Goal: Task Accomplishment & Management: Use online tool/utility

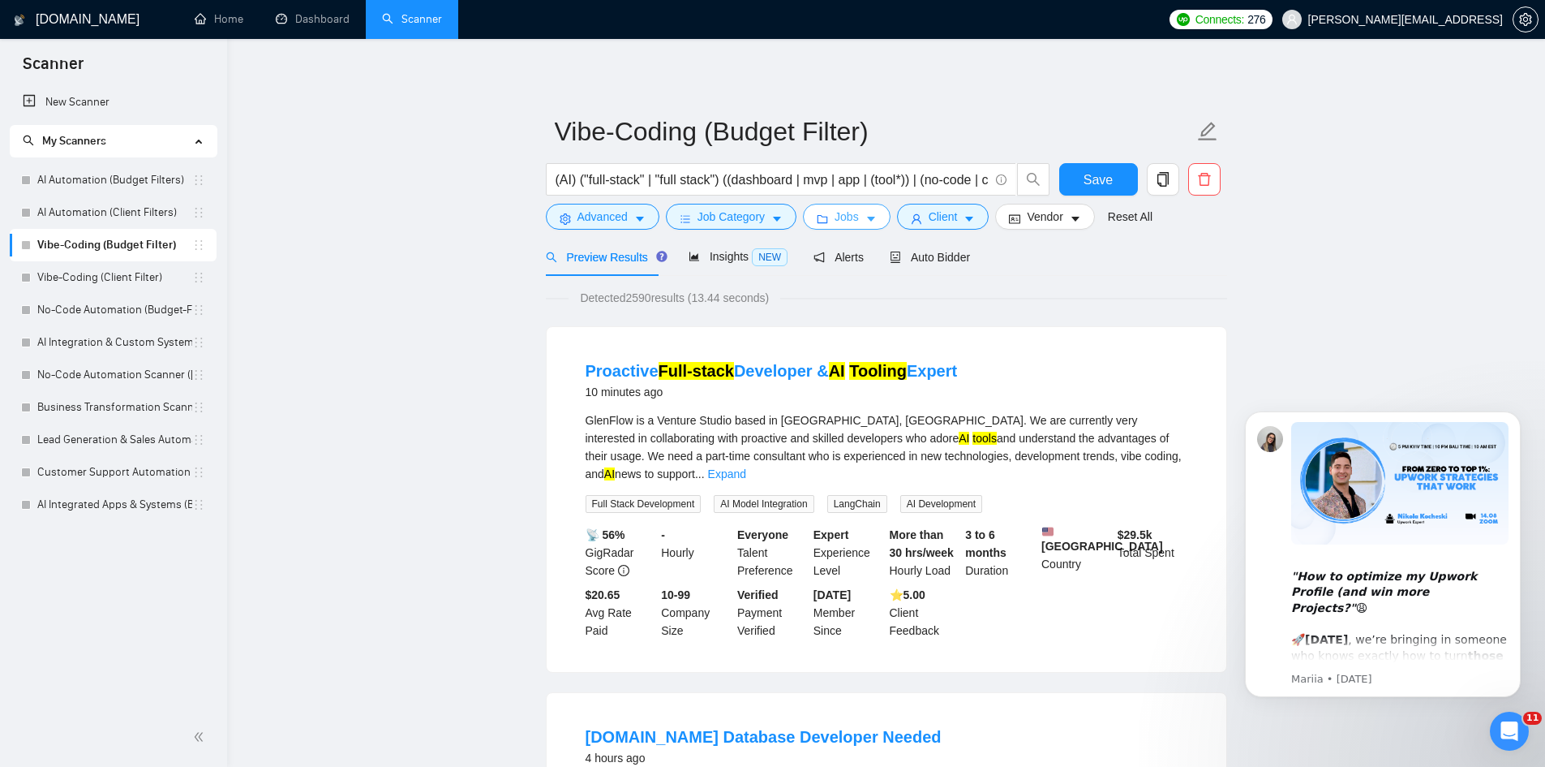
click at [854, 220] on span "Jobs" at bounding box center [847, 217] width 24 height 18
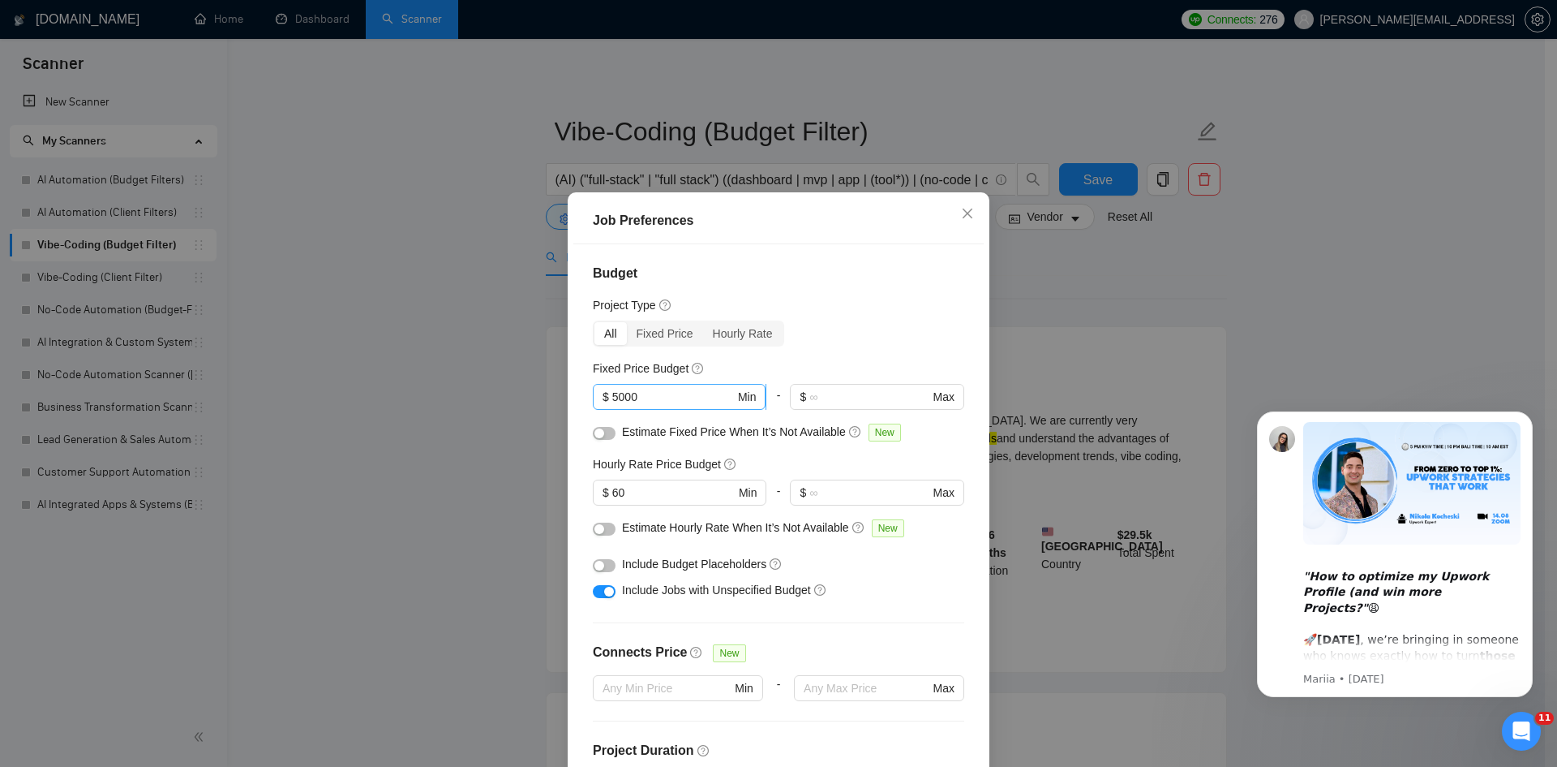
click at [642, 409] on span "$ 5000 Min" at bounding box center [679, 397] width 173 height 26
click at [649, 399] on input "5000" at bounding box center [673, 397] width 122 height 18
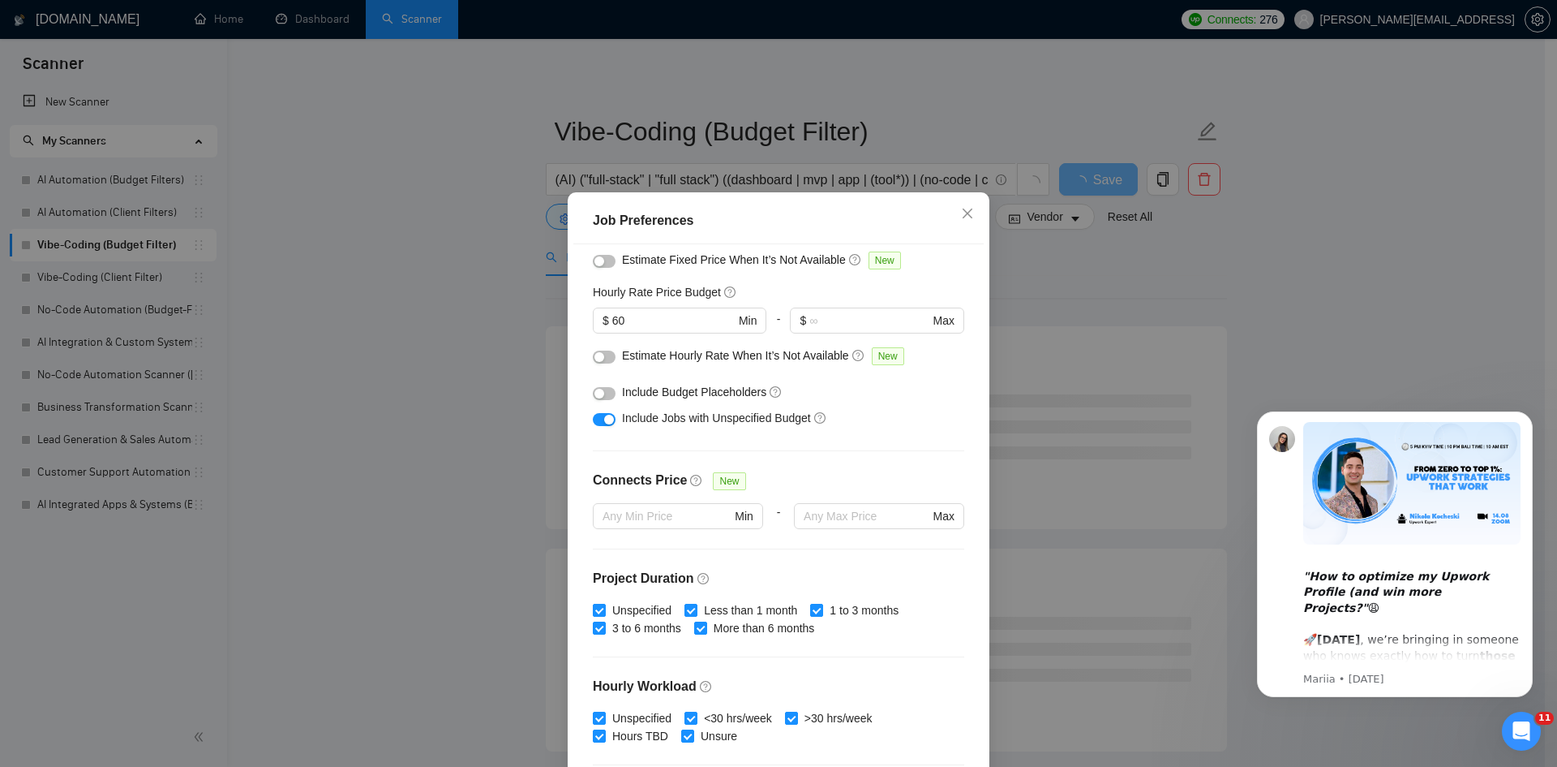
scroll to position [134, 0]
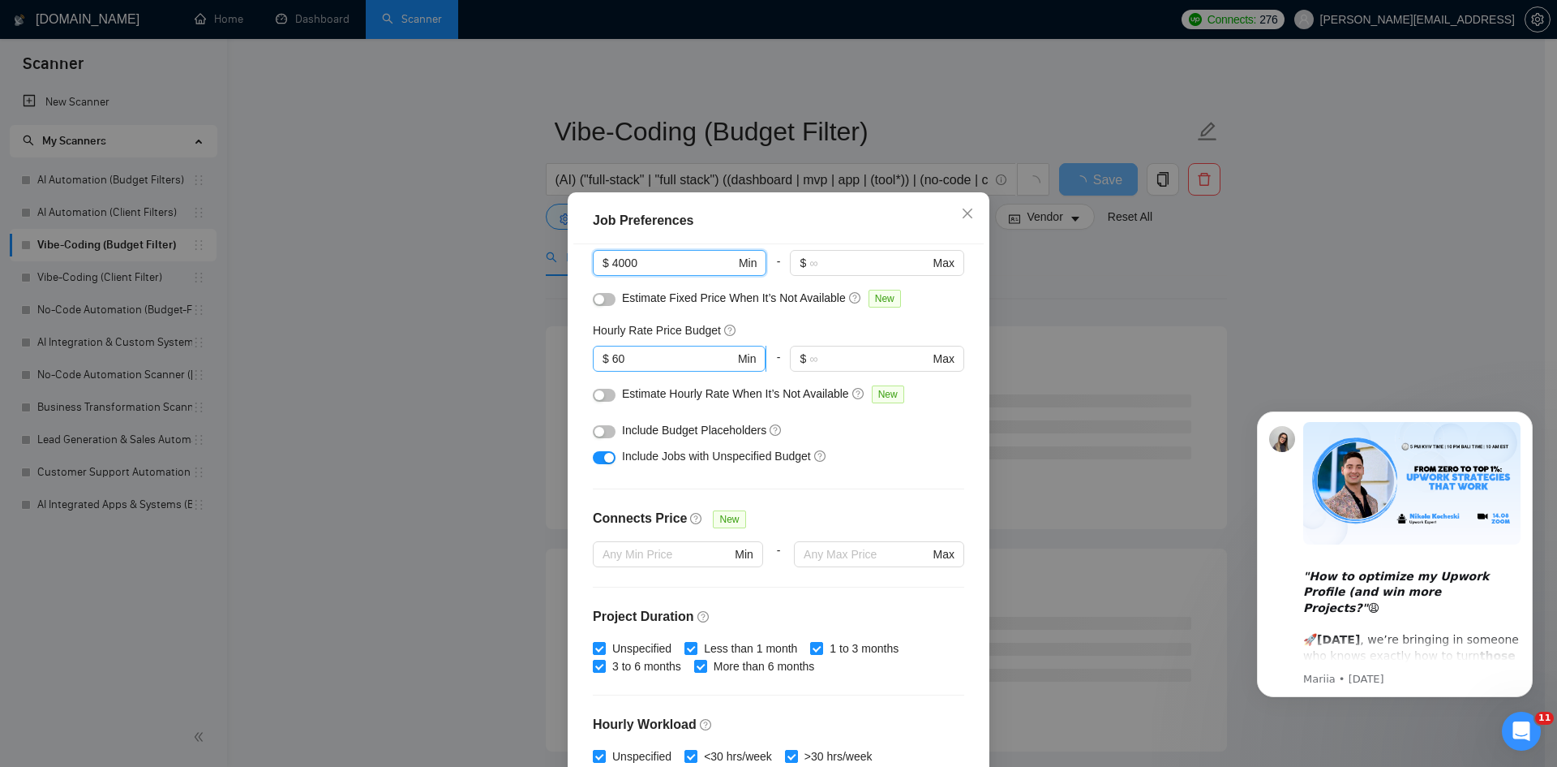
type input "4000"
click at [644, 364] on input "60" at bounding box center [673, 359] width 122 height 18
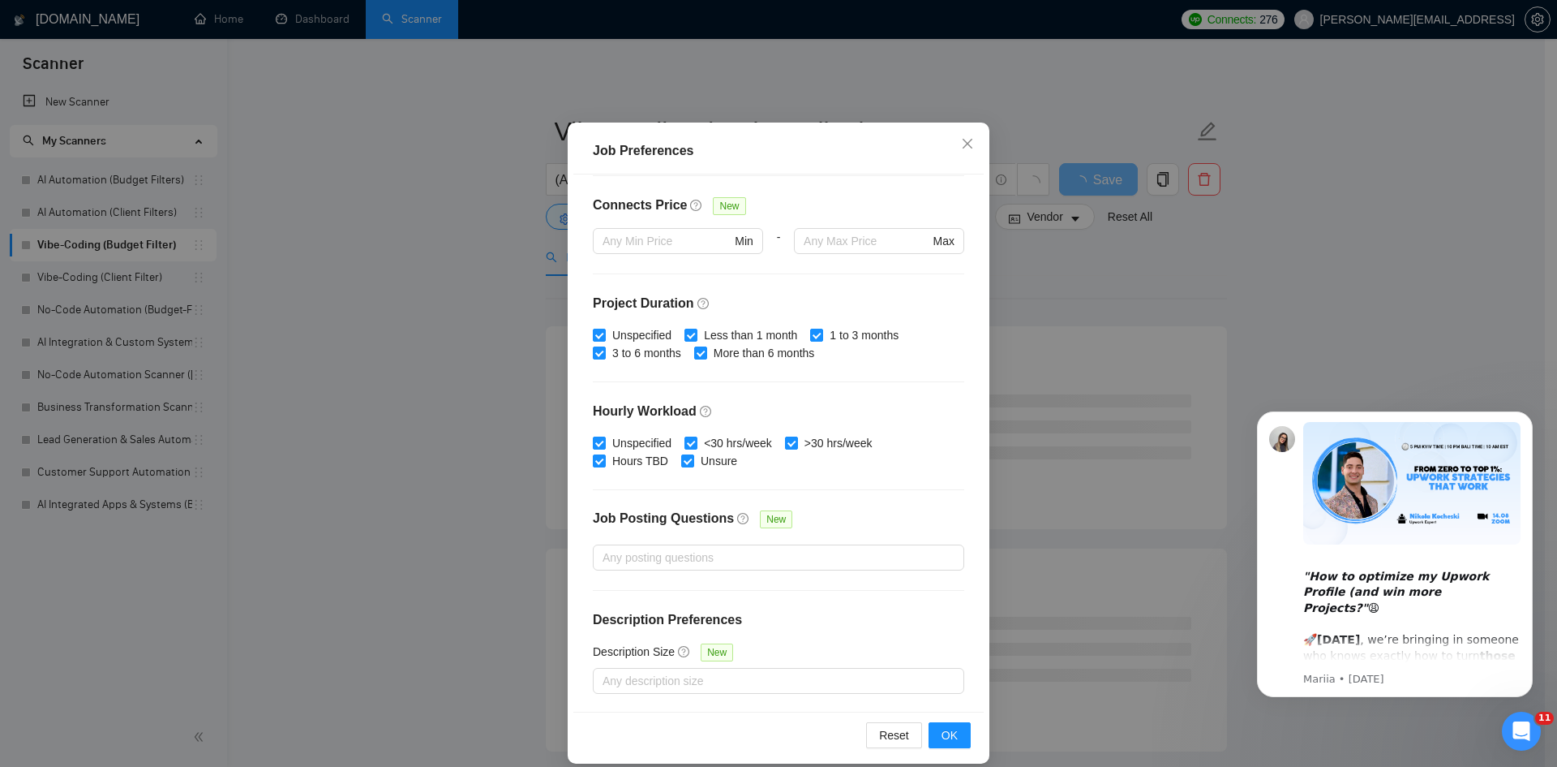
scroll to position [86, 0]
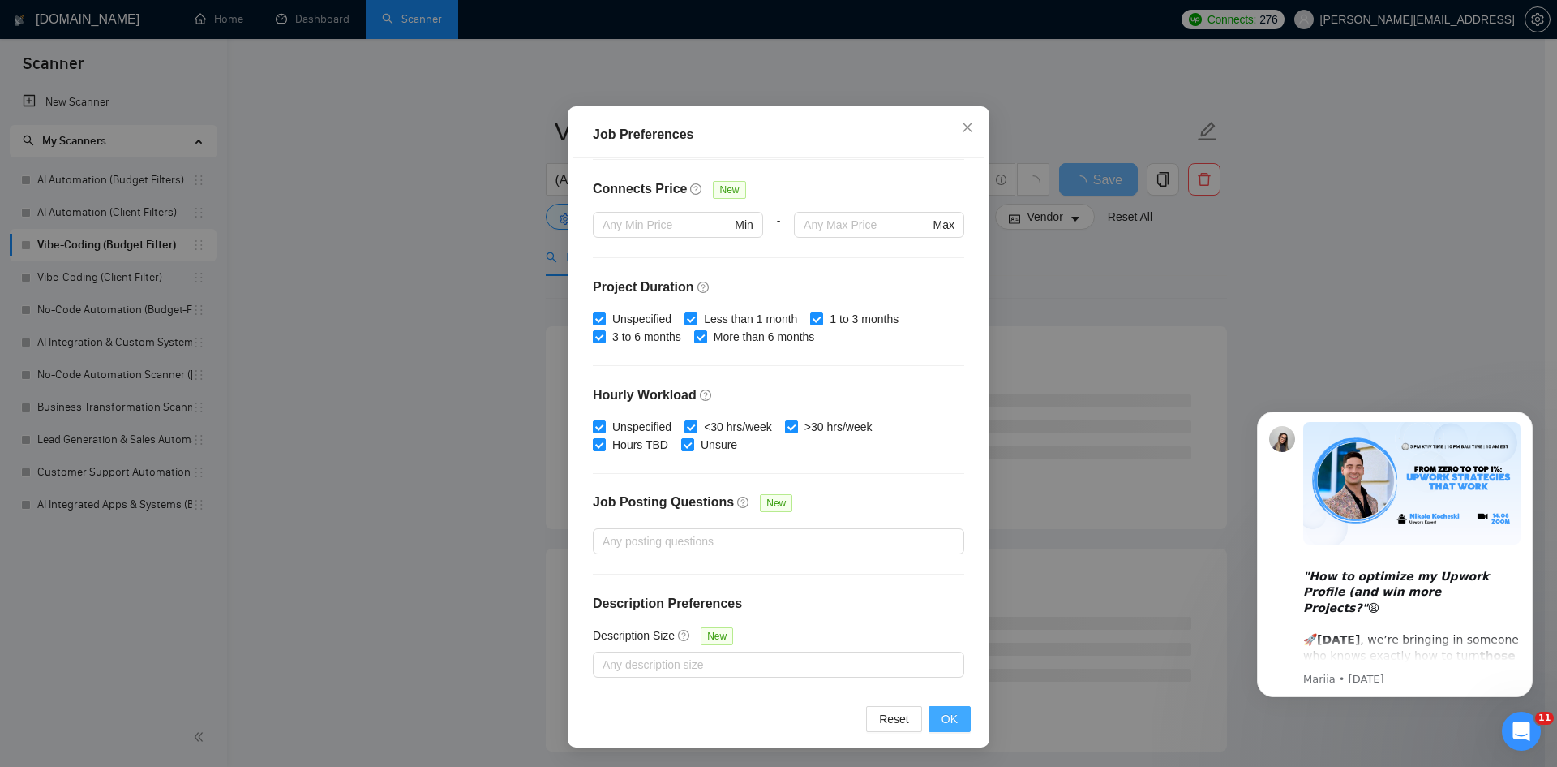
click at [951, 715] on span "OK" at bounding box center [950, 719] width 16 height 18
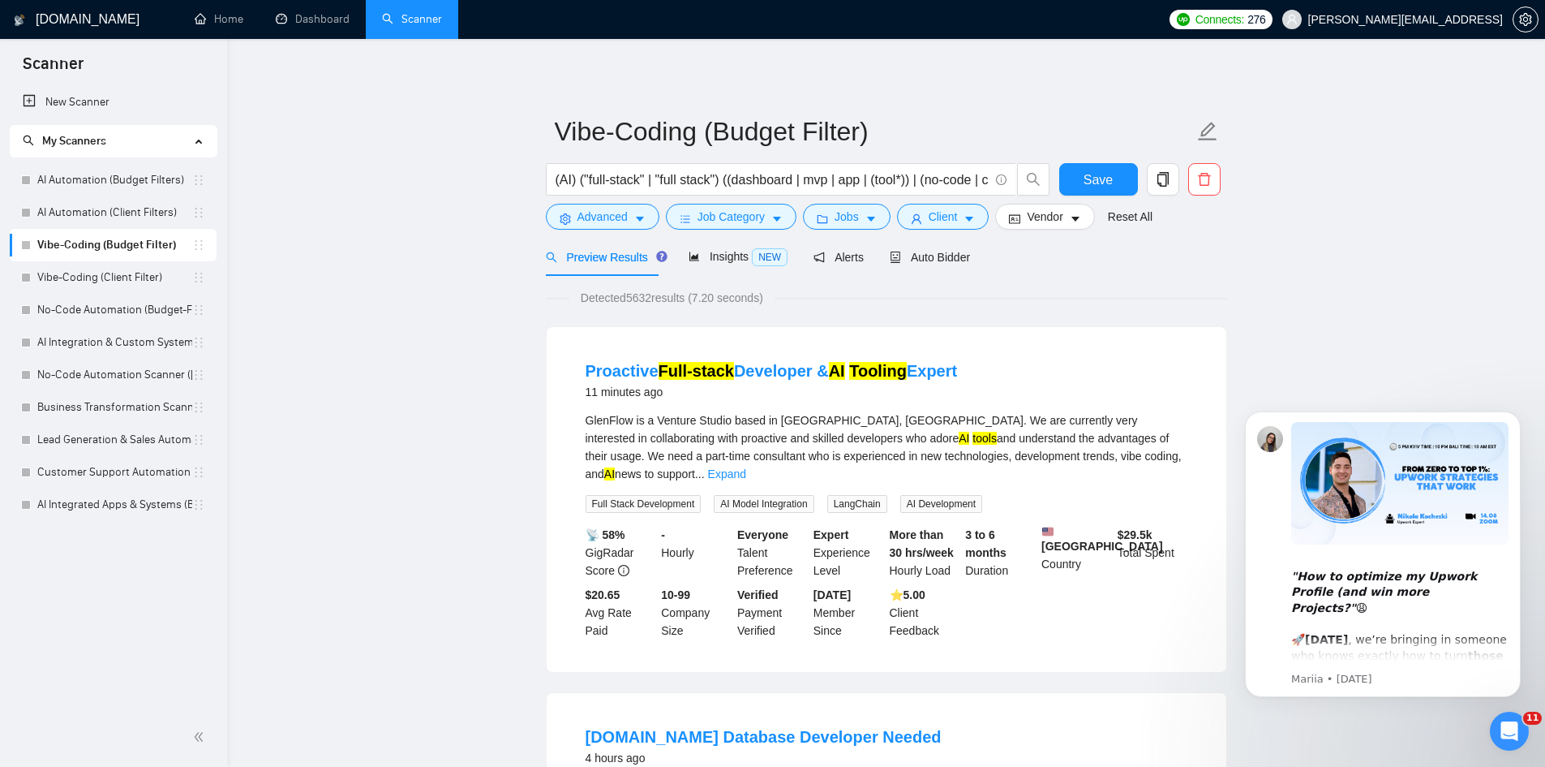
click at [1000, 262] on div "Preview Results Insights NEW Alerts Auto Bidder" at bounding box center [886, 257] width 681 height 38
click at [856, 226] on button "Jobs" at bounding box center [847, 217] width 88 height 26
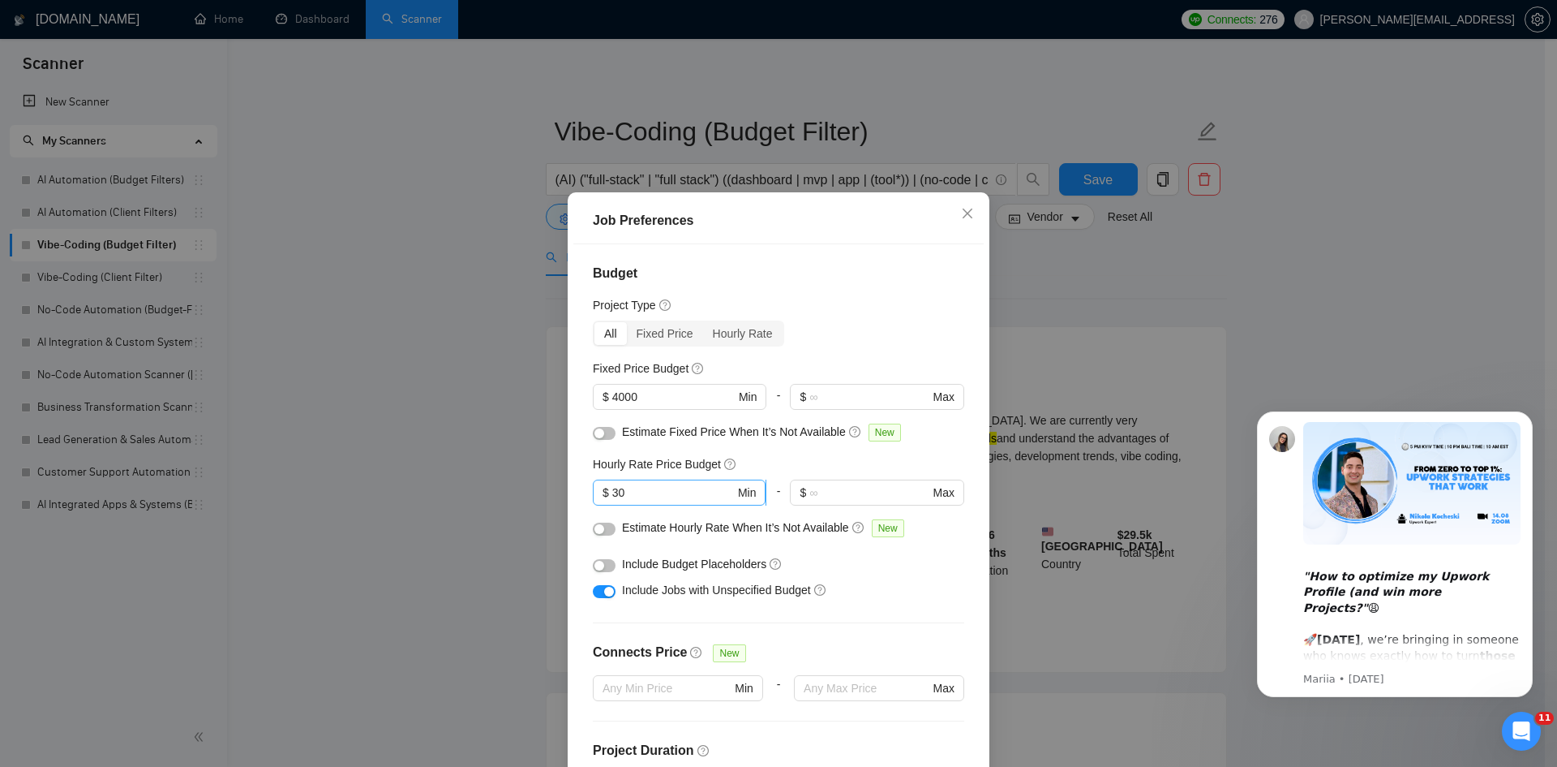
click at [628, 503] on span "$ 30 Min" at bounding box center [679, 492] width 173 height 26
click at [632, 496] on input "30" at bounding box center [673, 492] width 122 height 18
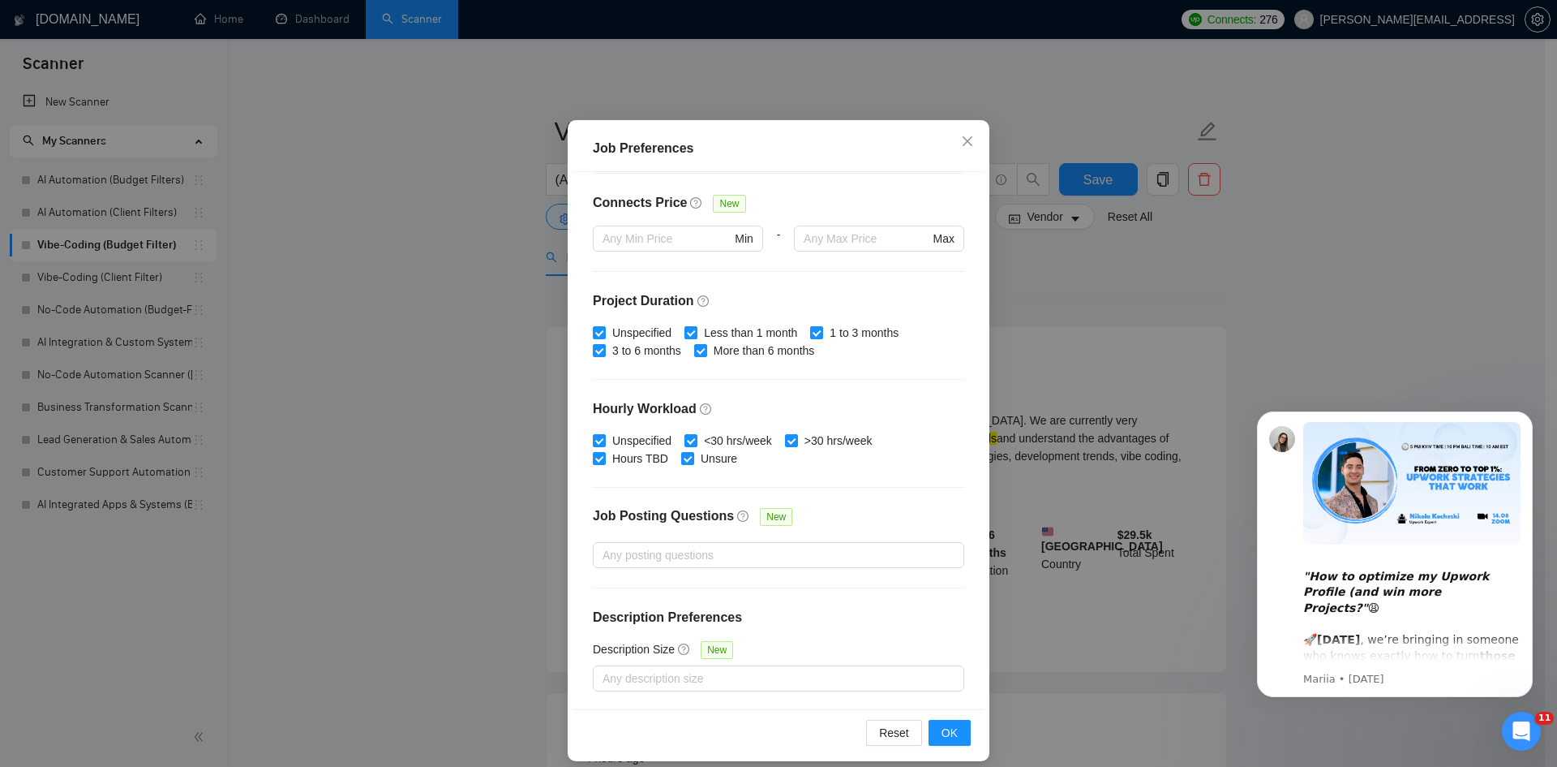
scroll to position [86, 0]
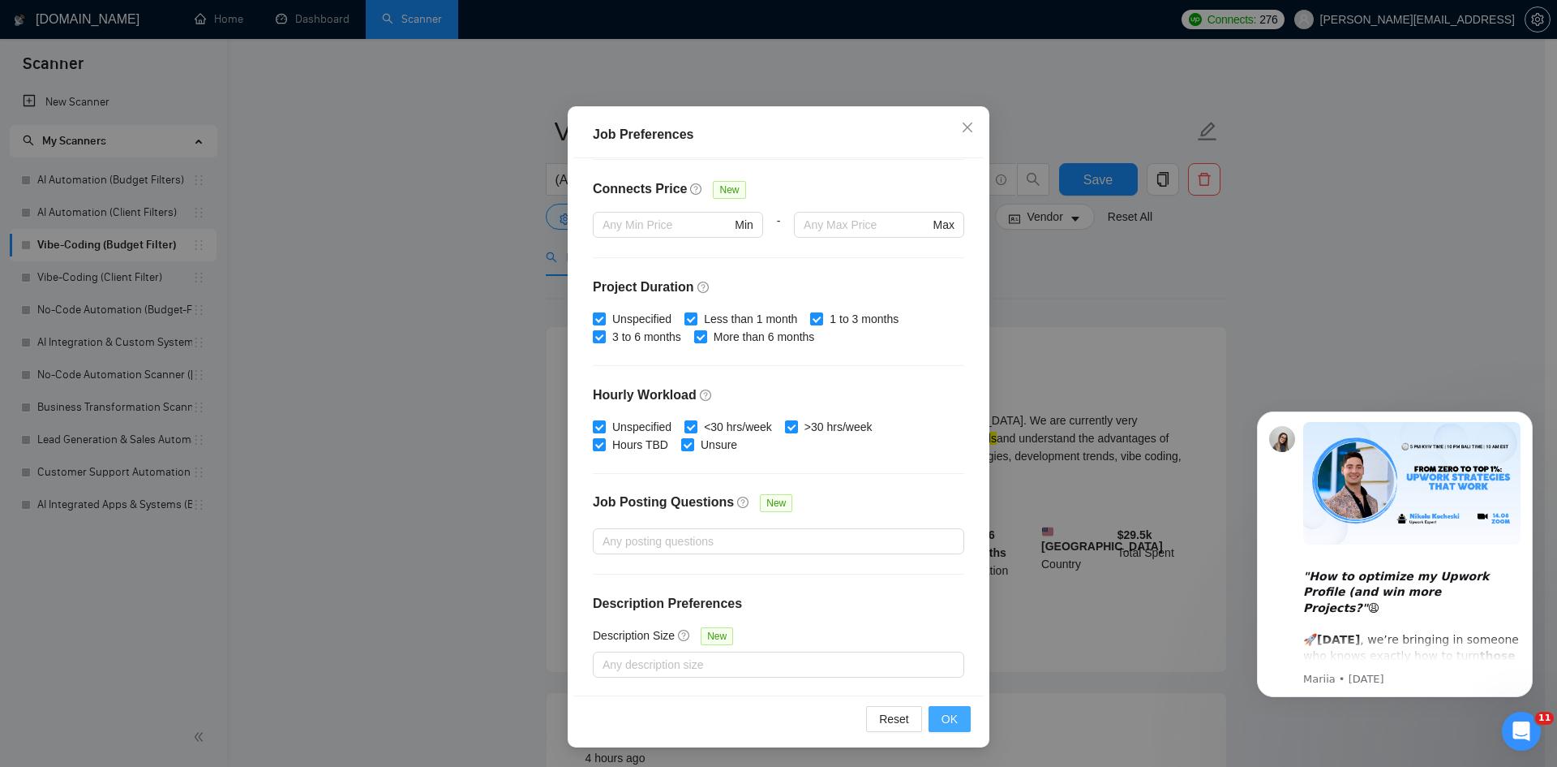
type input "40"
click at [942, 727] on span "OK" at bounding box center [950, 719] width 16 height 18
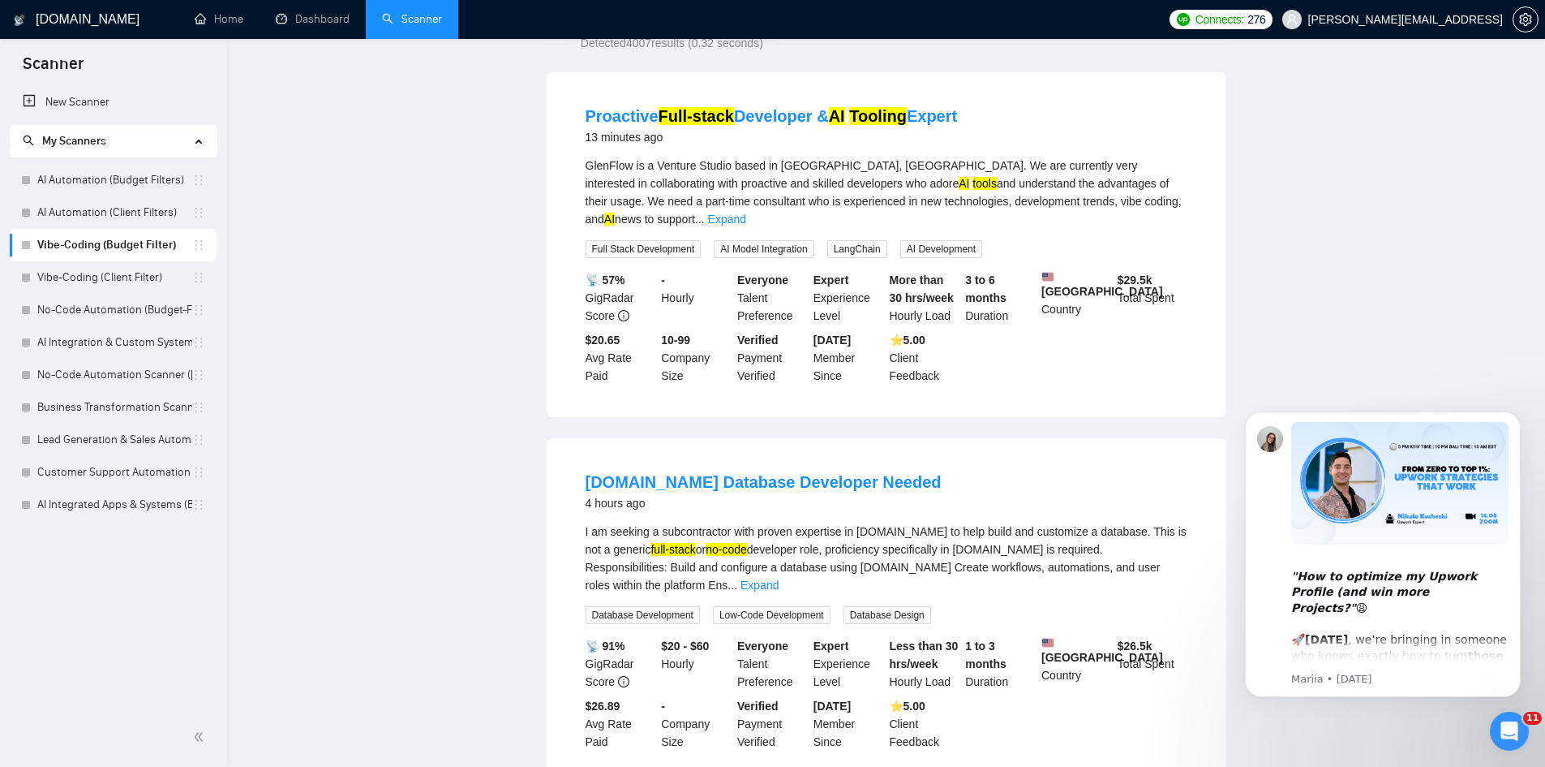
scroll to position [0, 0]
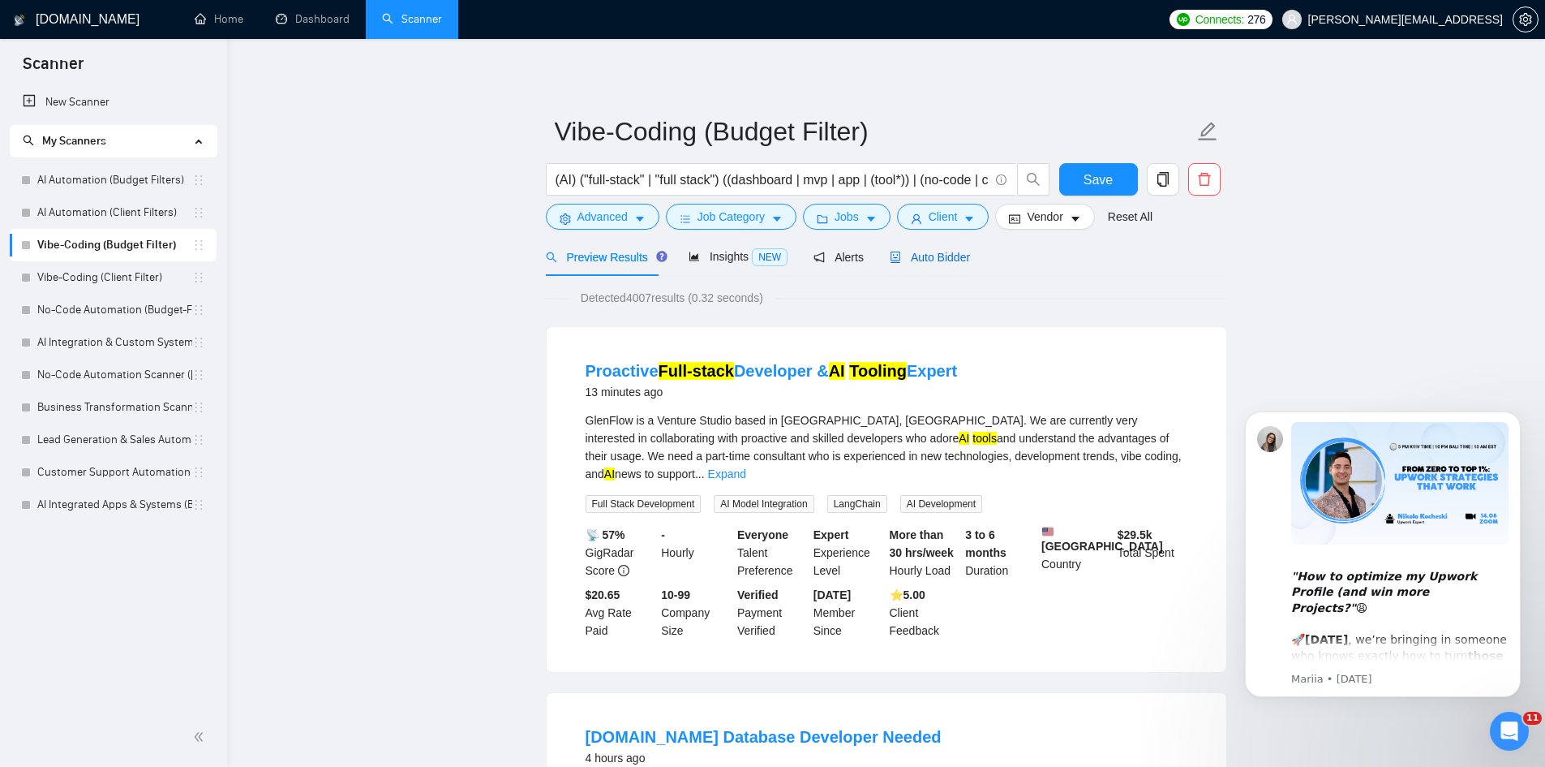
click at [960, 256] on span "Auto Bidder" at bounding box center [930, 257] width 80 height 13
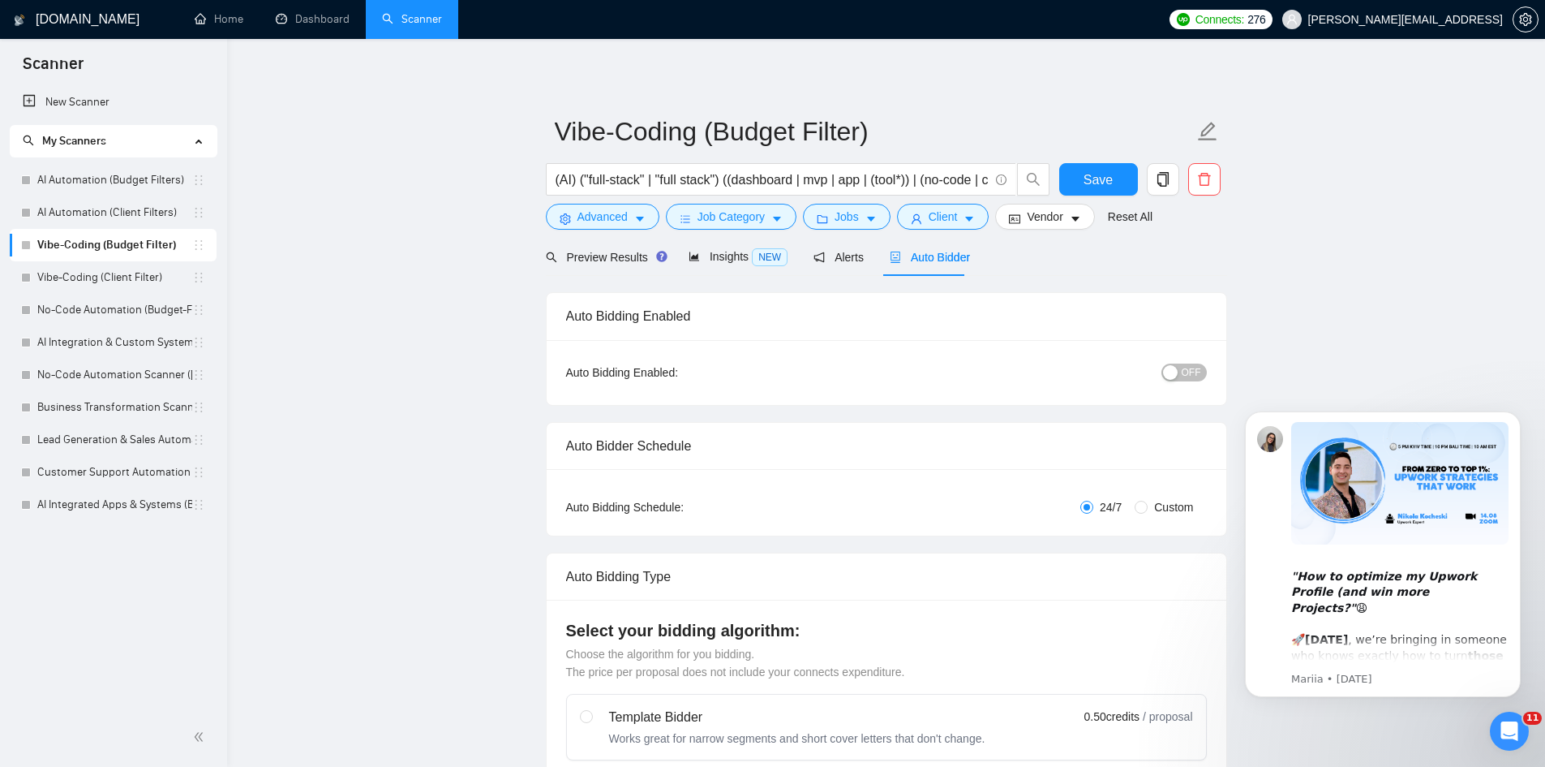
checkbox input "true"
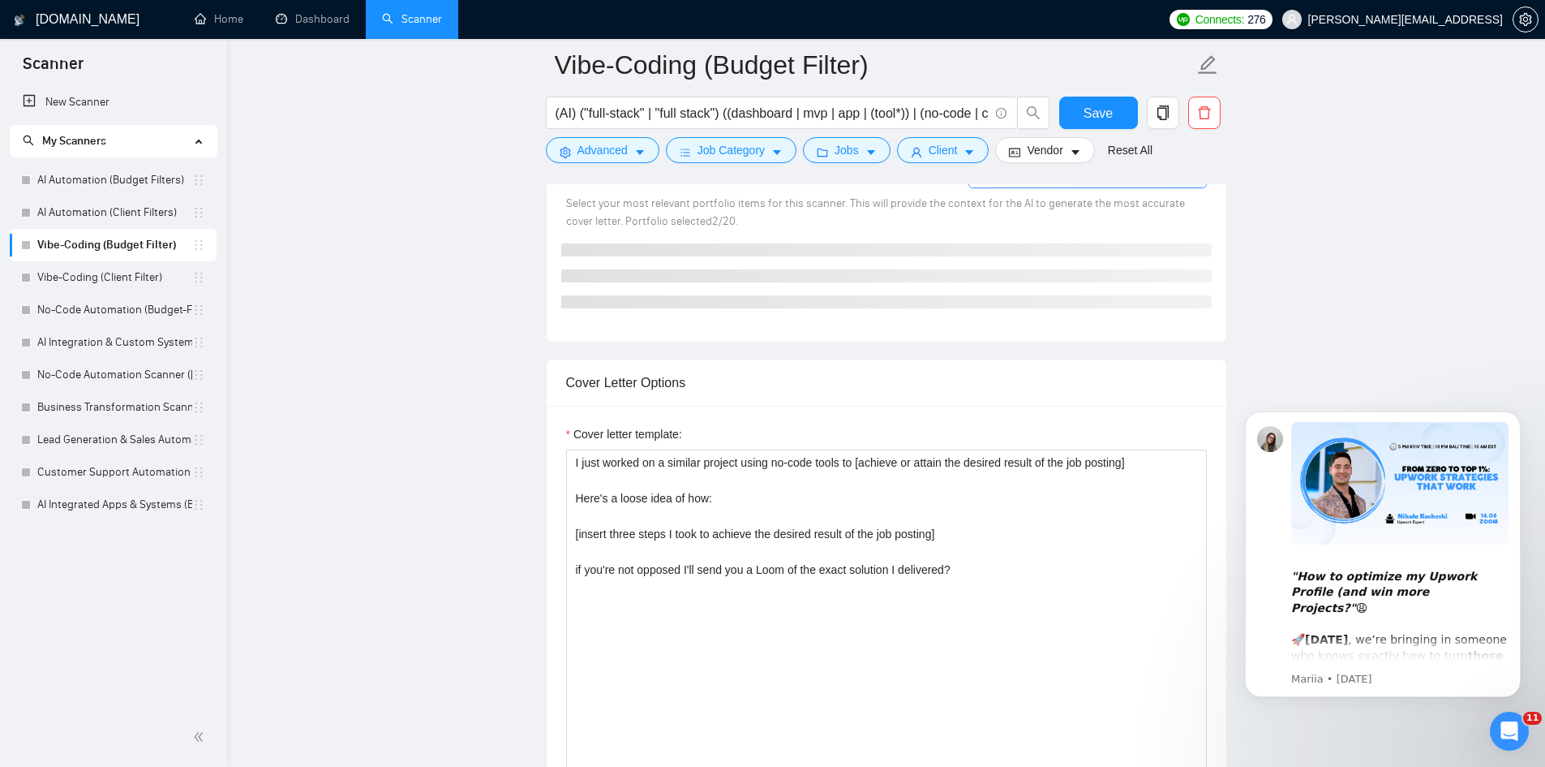
scroll to position [1460, 0]
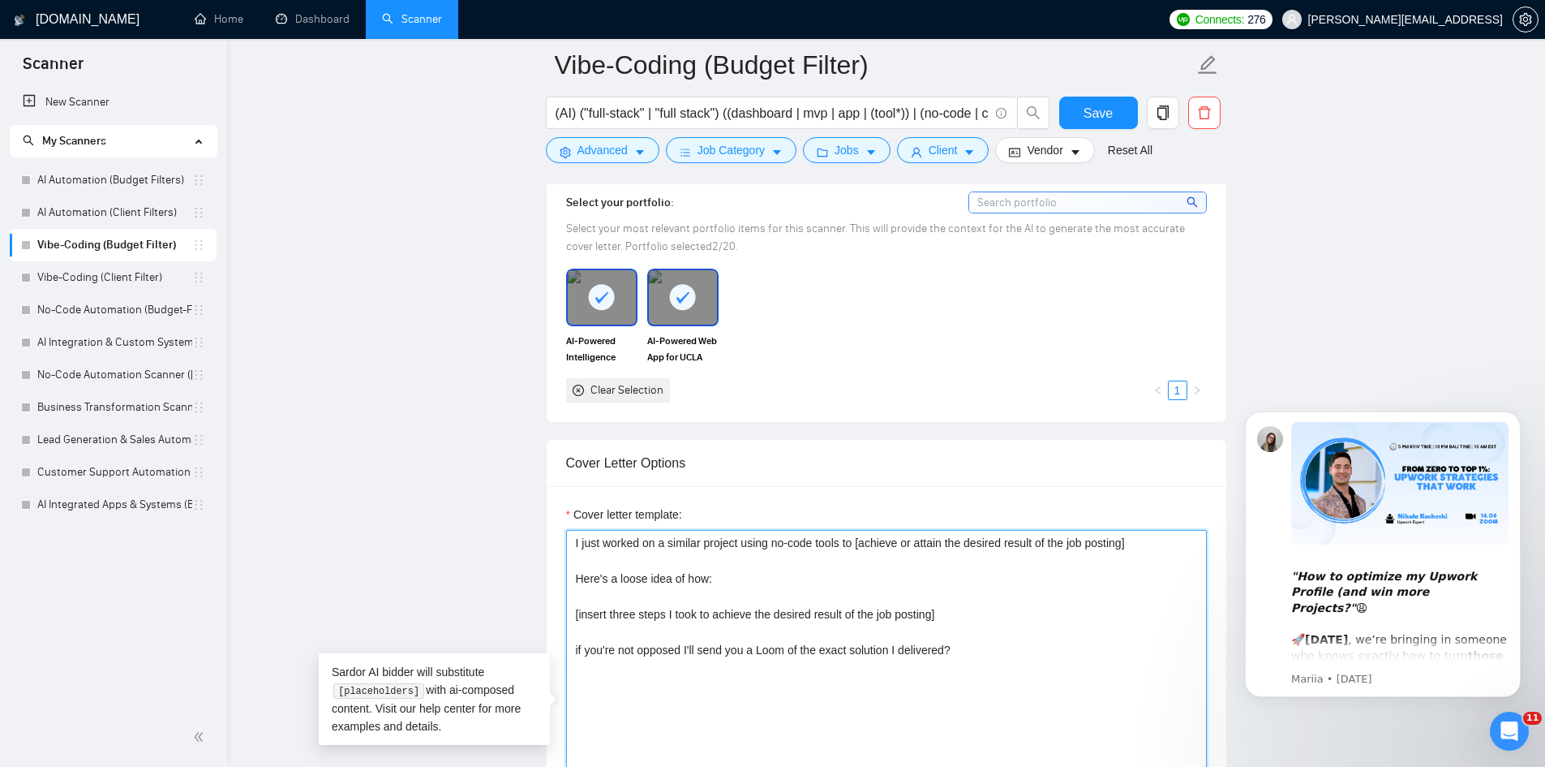
click at [1127, 543] on textarea "I just worked on a similar project using no-code tools to [achieve or attain th…" at bounding box center [886, 712] width 641 height 365
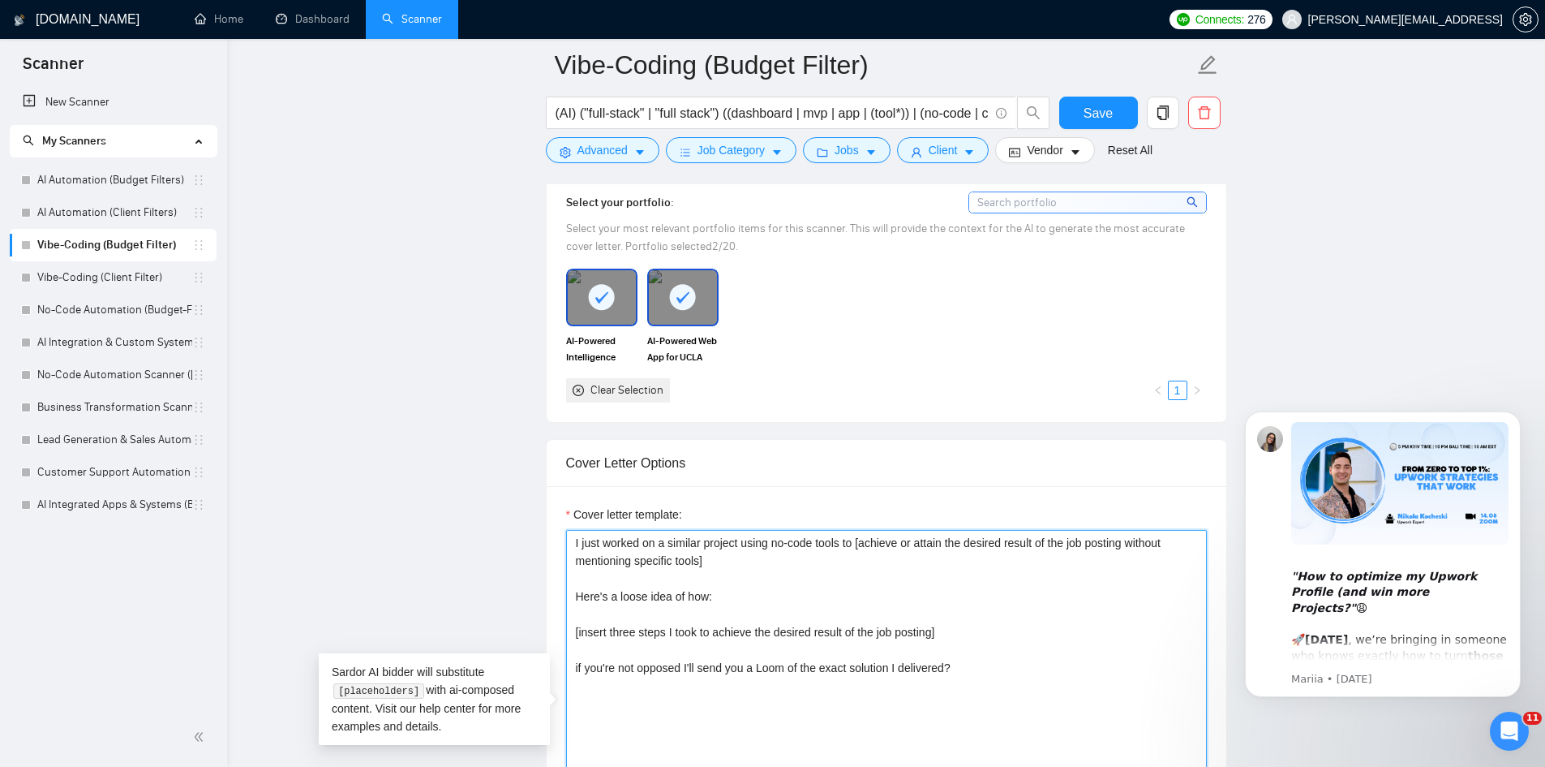
click at [578, 598] on textarea "I just worked on a similar project using no-code tools to [achieve or attain th…" at bounding box center [886, 712] width 641 height 365
drag, startPoint x: 776, startPoint y: 593, endPoint x: 1024, endPoint y: 660, distance: 256.4
click at [776, 595] on textarea "I just worked on a similar project using no-code tools to [achieve or attain th…" at bounding box center [886, 712] width 641 height 365
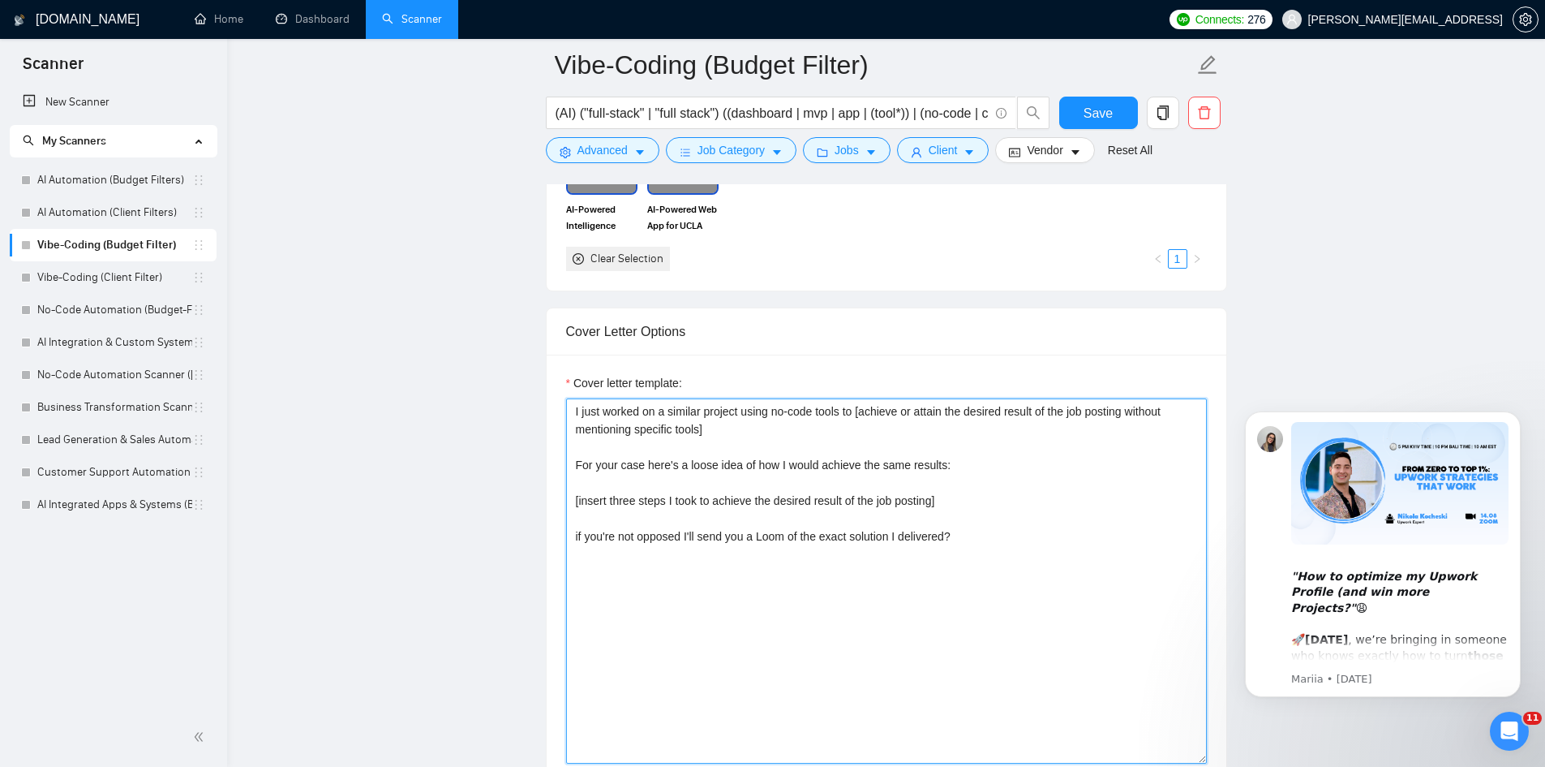
scroll to position [1622, 0]
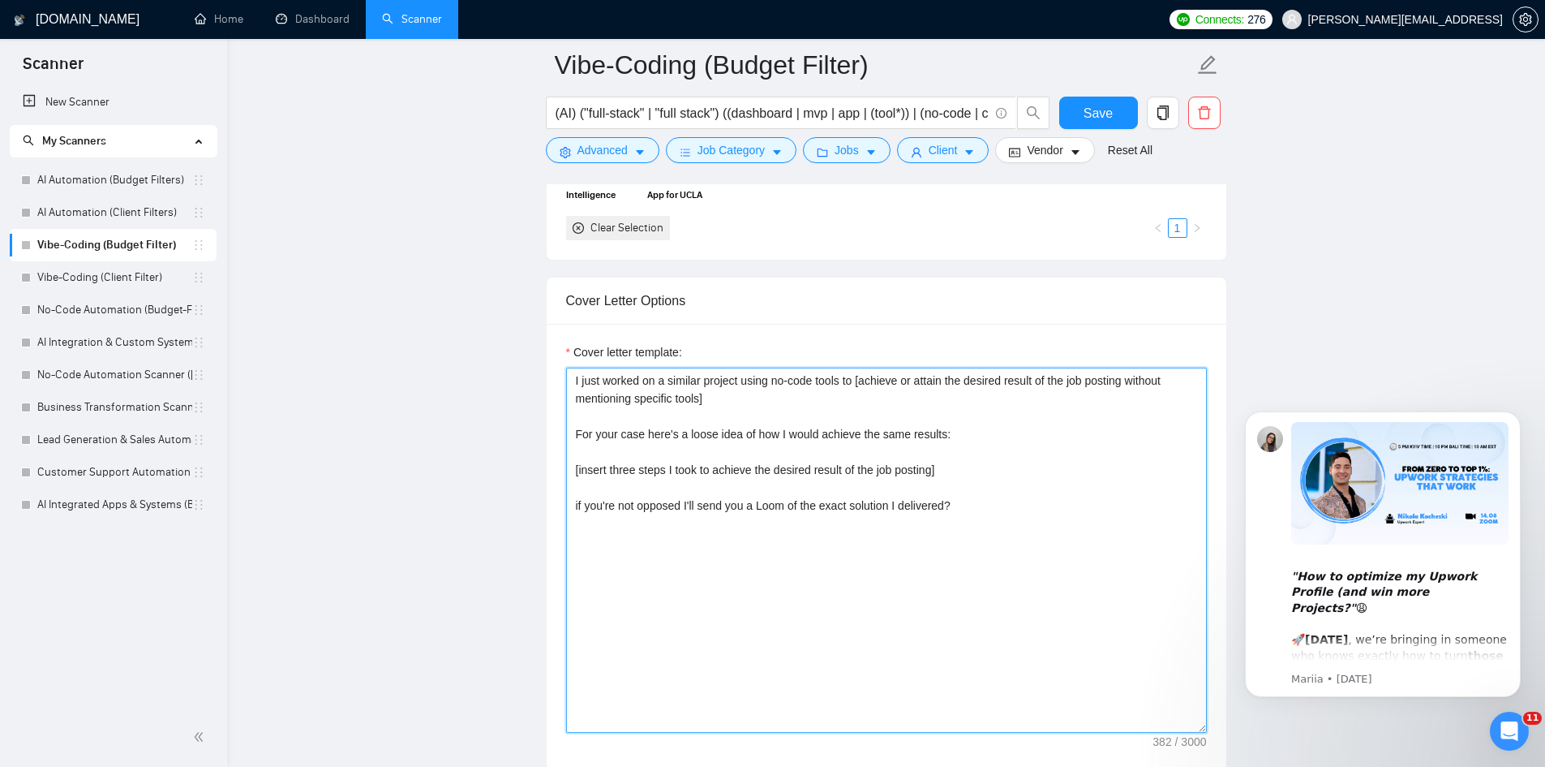
drag, startPoint x: 966, startPoint y: 505, endPoint x: 859, endPoint y: 380, distance: 164.5
click at [859, 380] on textarea "I just worked on a similar project using no-code tools to [achieve or attain th…" at bounding box center [886, 549] width 641 height 365
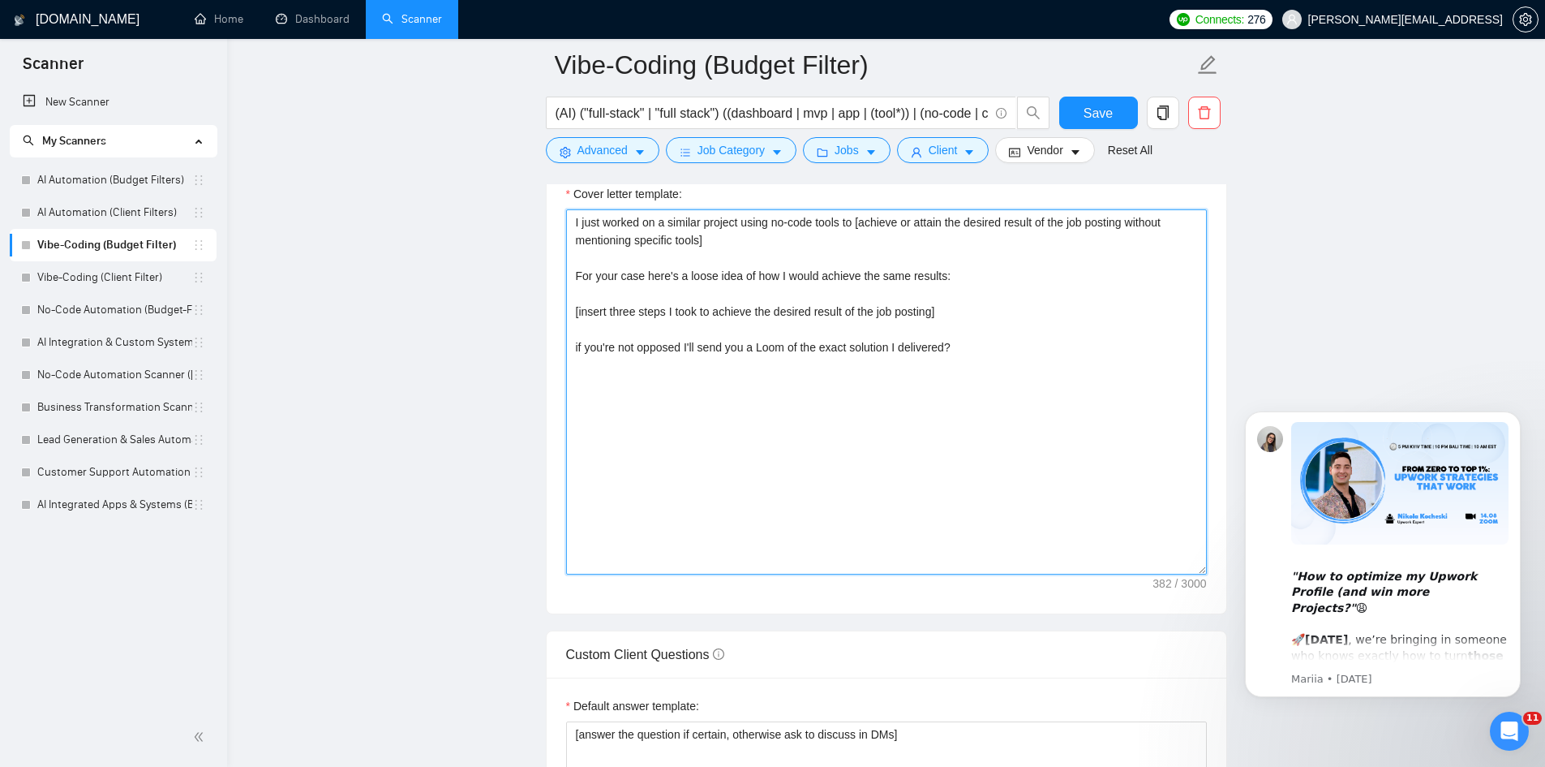
scroll to position [1759, 0]
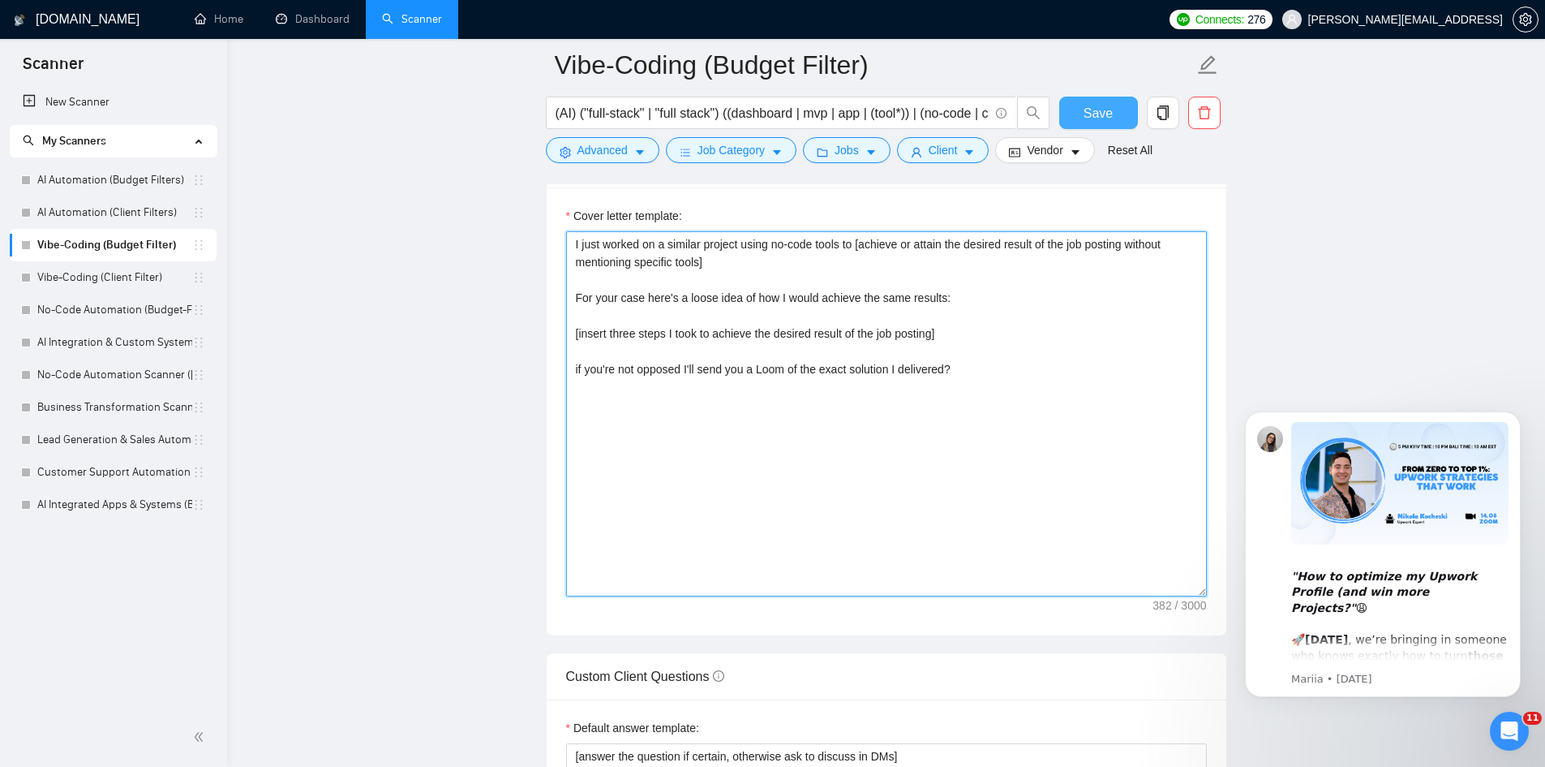
type textarea "I just worked on a similar project using no-code tools to [achieve or attain th…"
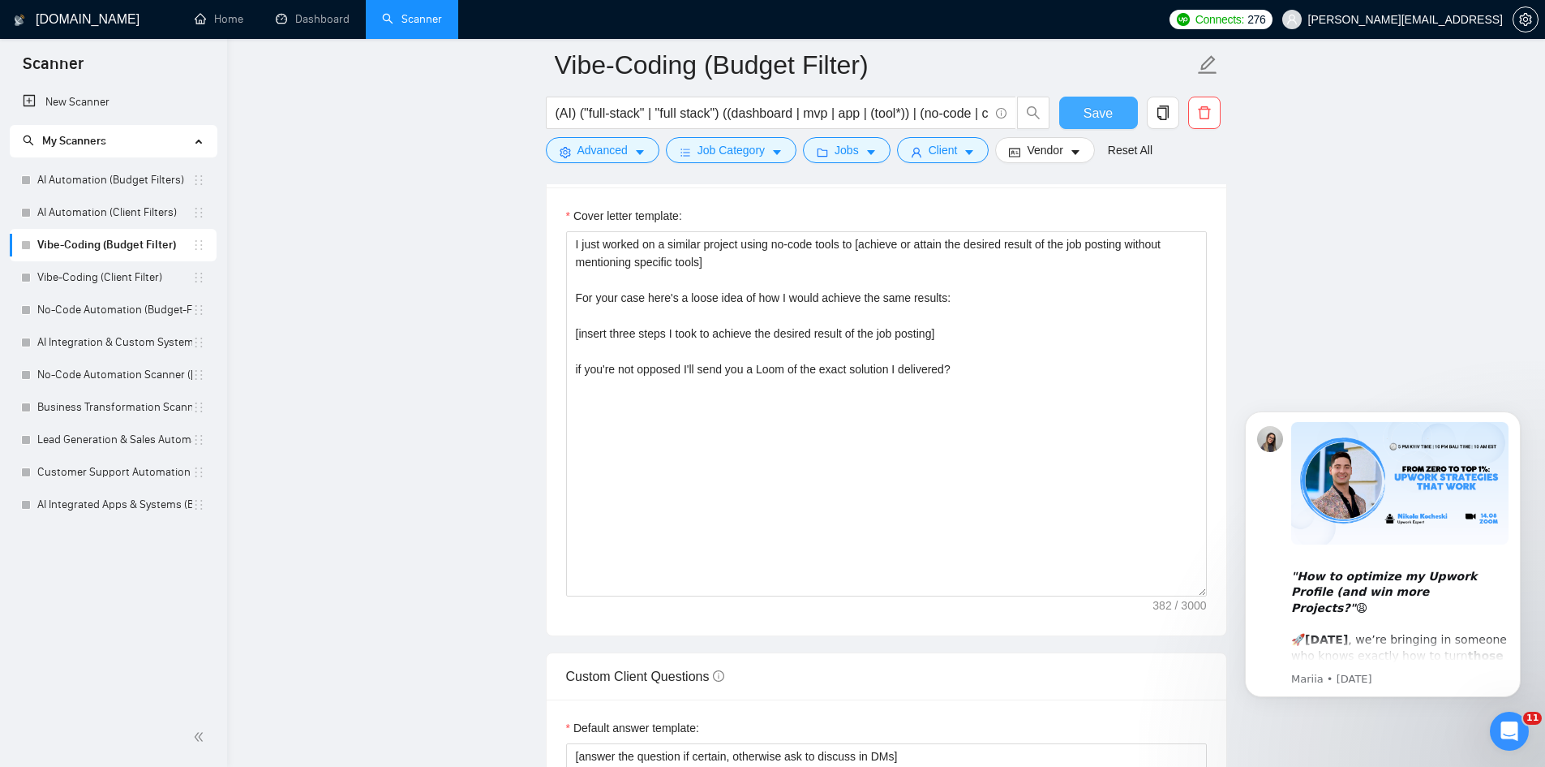
click at [1109, 114] on span "Save" at bounding box center [1098, 113] width 29 height 20
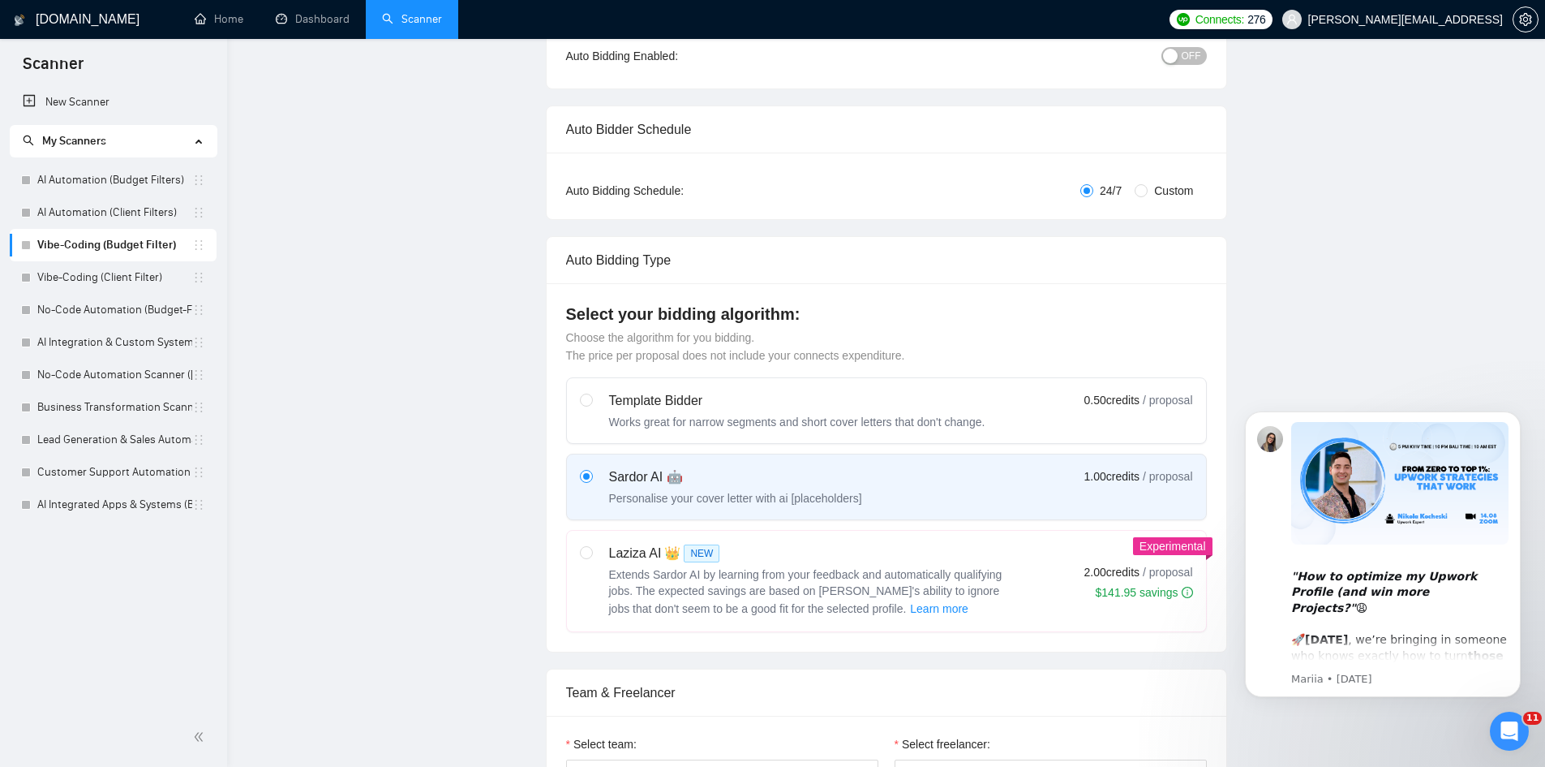
scroll to position [0, 0]
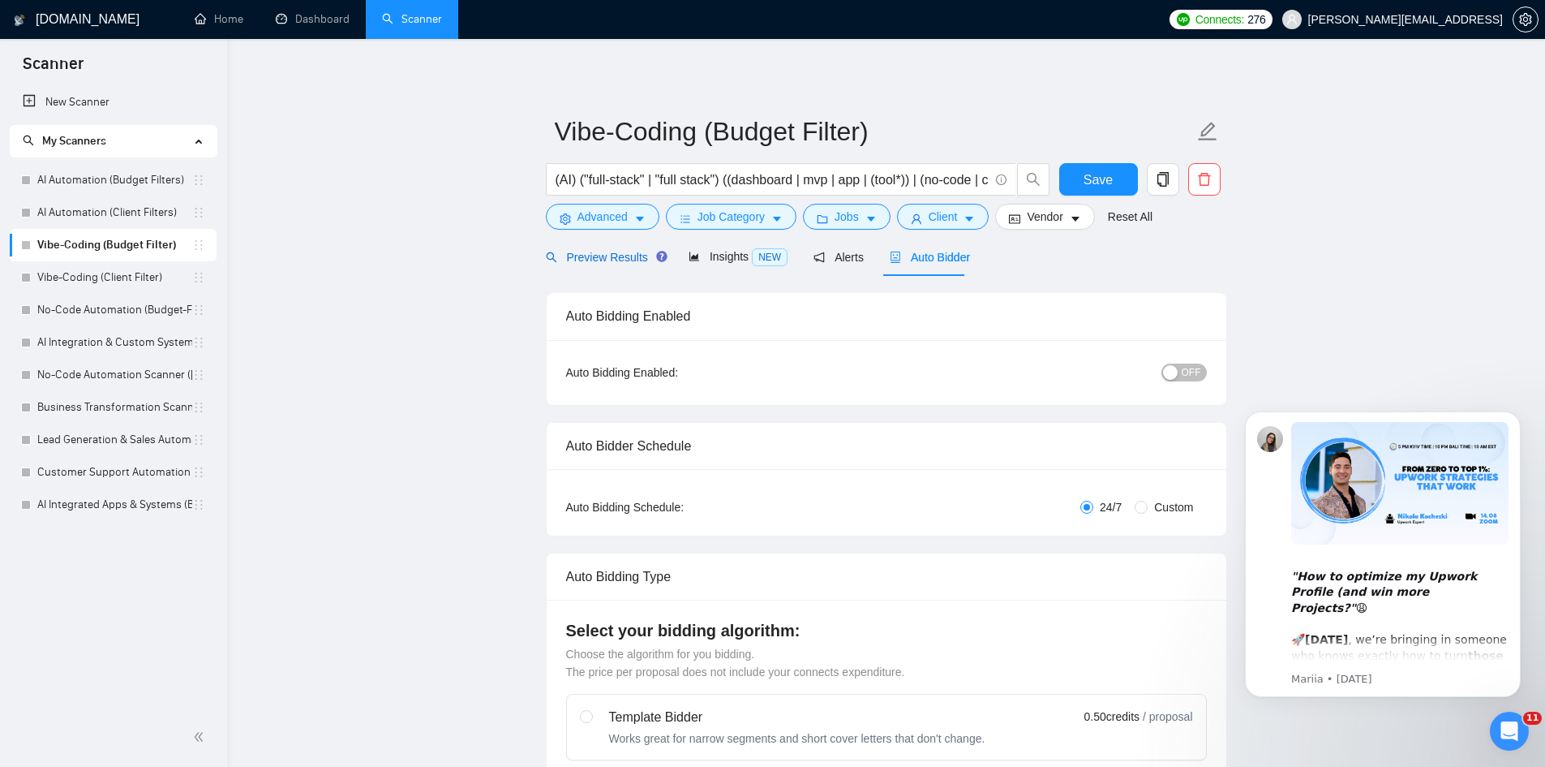
click at [605, 251] on span "Preview Results" at bounding box center [604, 257] width 117 height 13
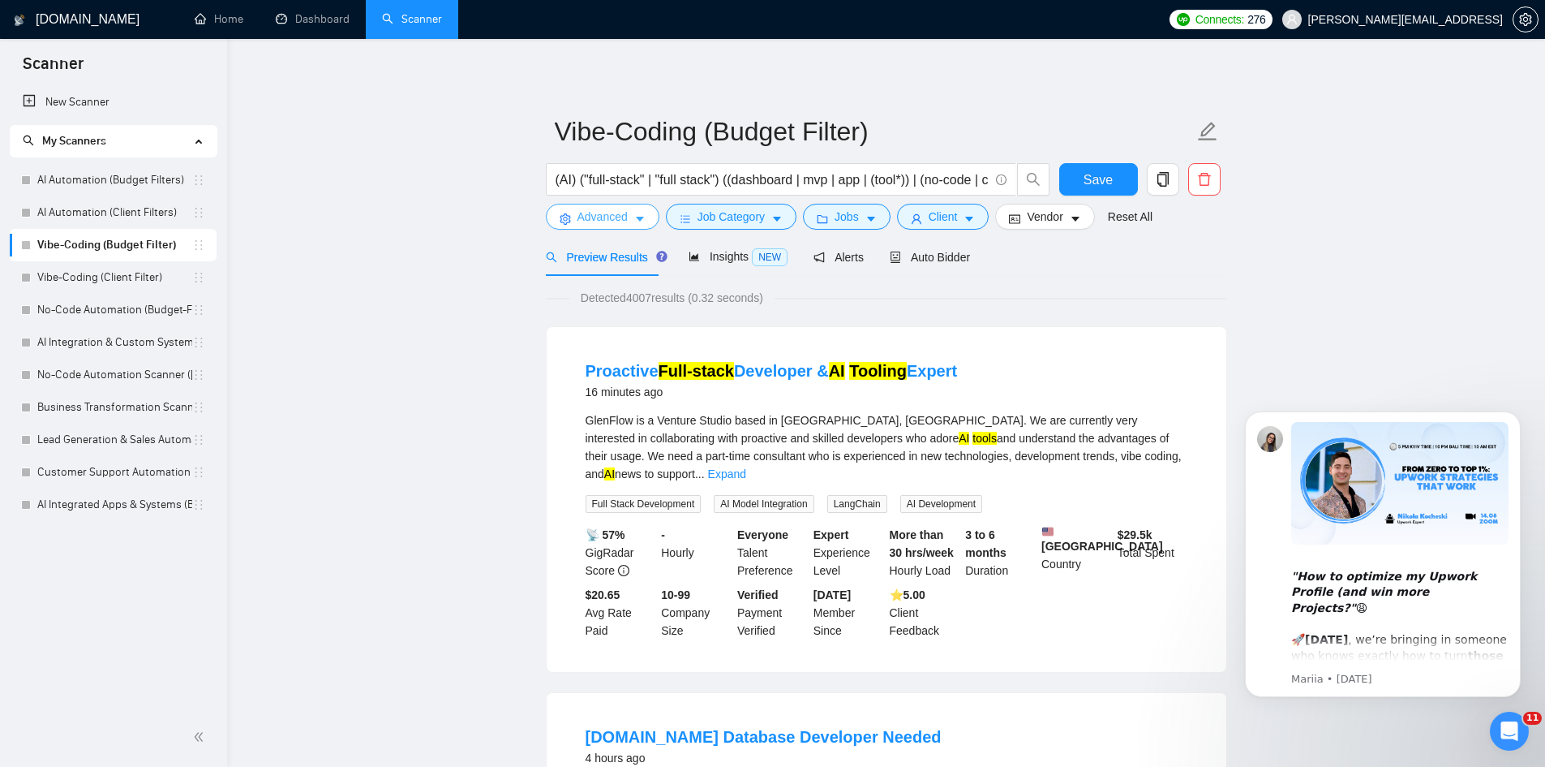
click at [627, 217] on button "Advanced" at bounding box center [603, 217] width 114 height 26
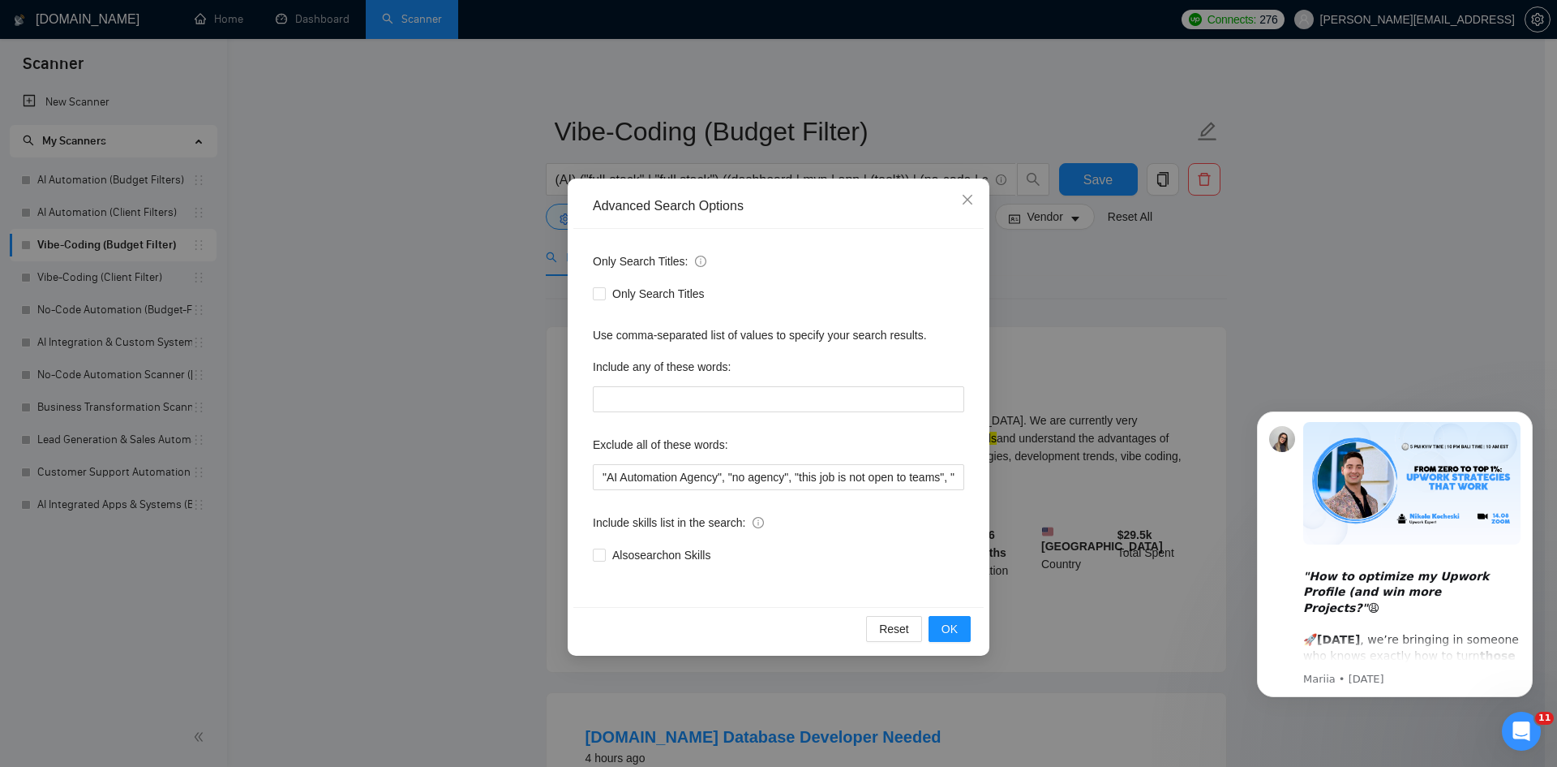
click at [550, 200] on div "Advanced Search Options Only Search Titles: Only Search Titles Use comma-separa…" at bounding box center [778, 383] width 1557 height 767
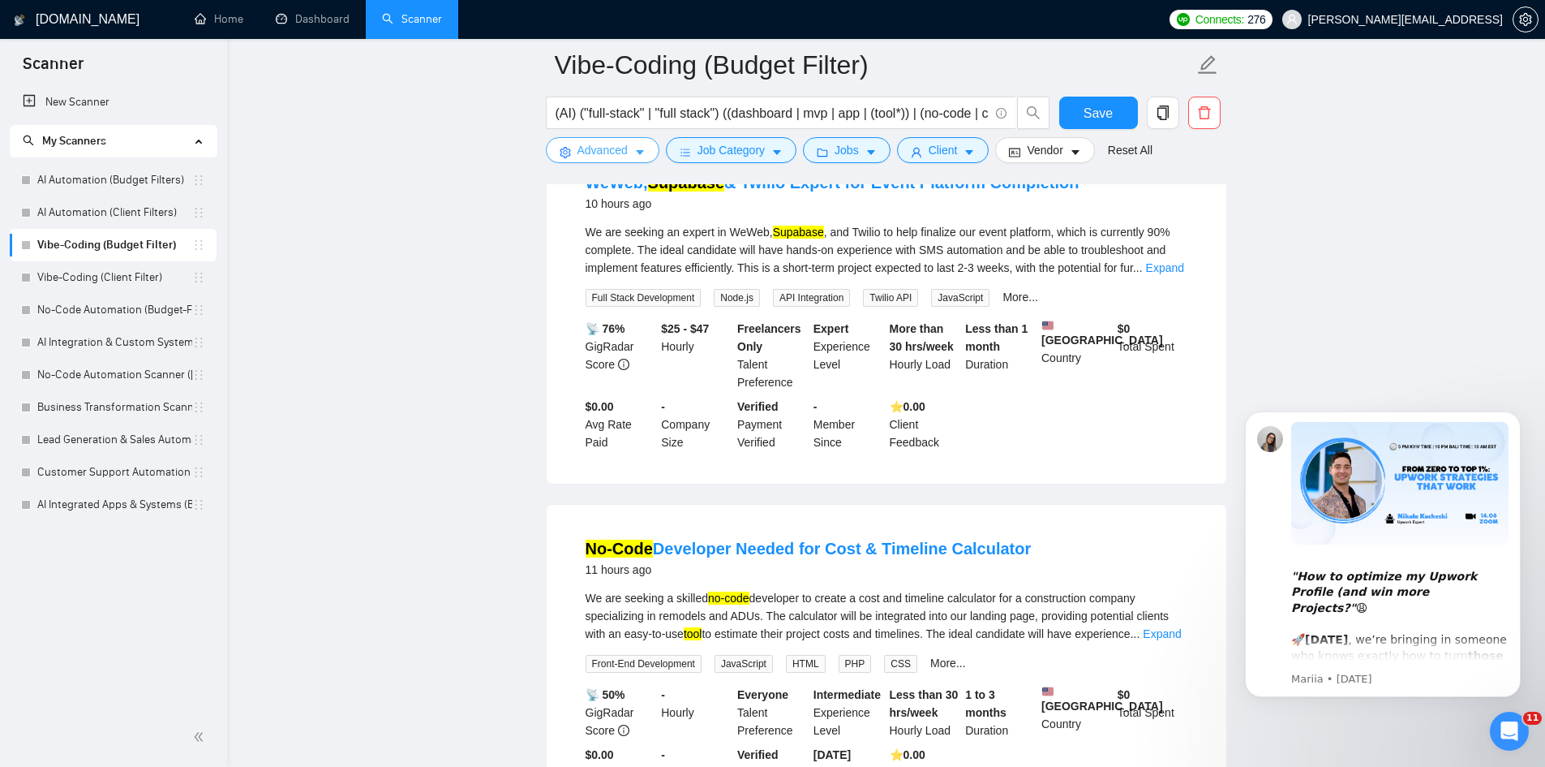
scroll to position [1703, 0]
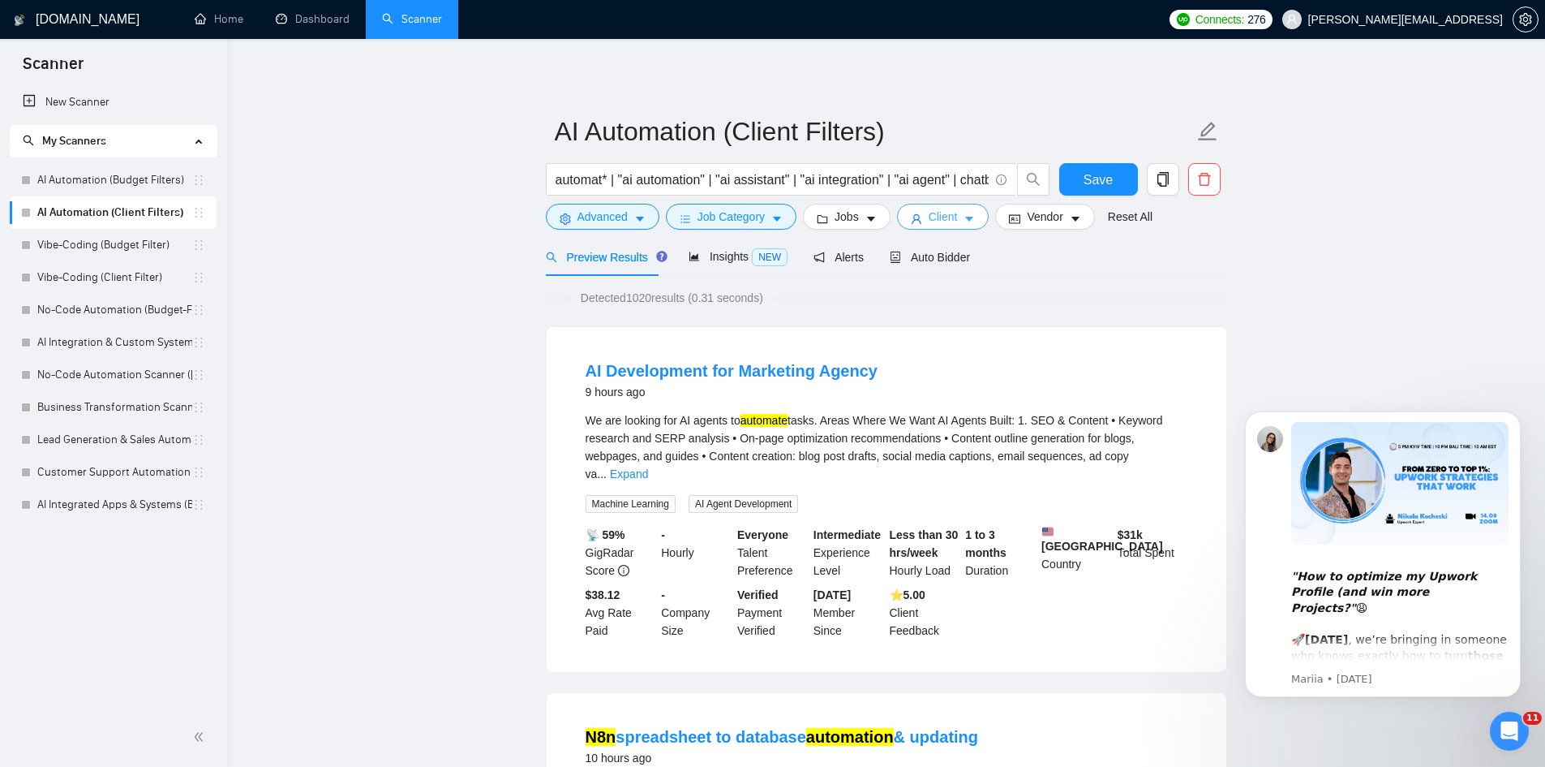
click at [964, 217] on icon "caret-down" at bounding box center [969, 218] width 11 height 11
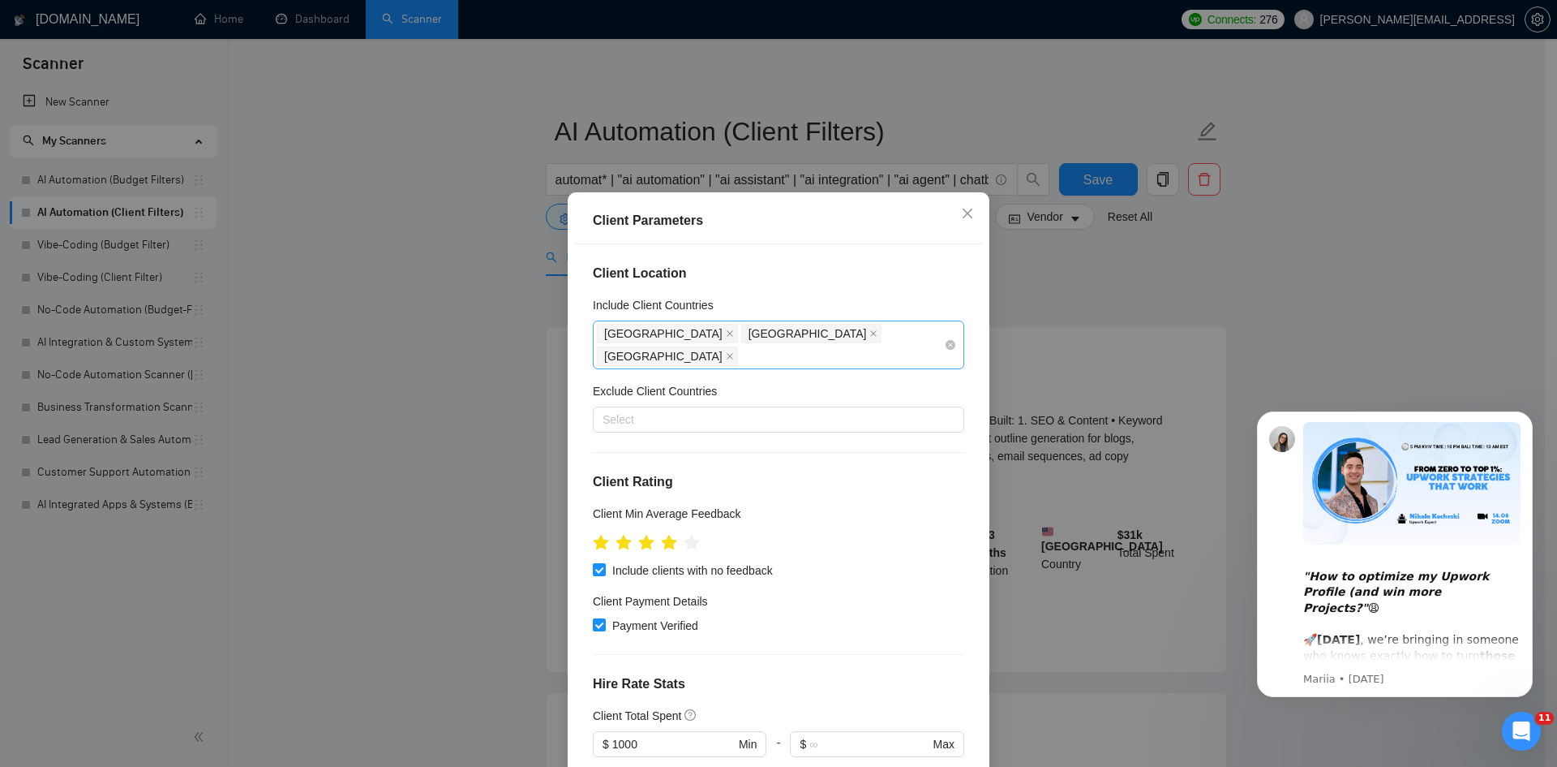
click at [849, 335] on div "Australia United States Canada" at bounding box center [770, 344] width 347 height 45
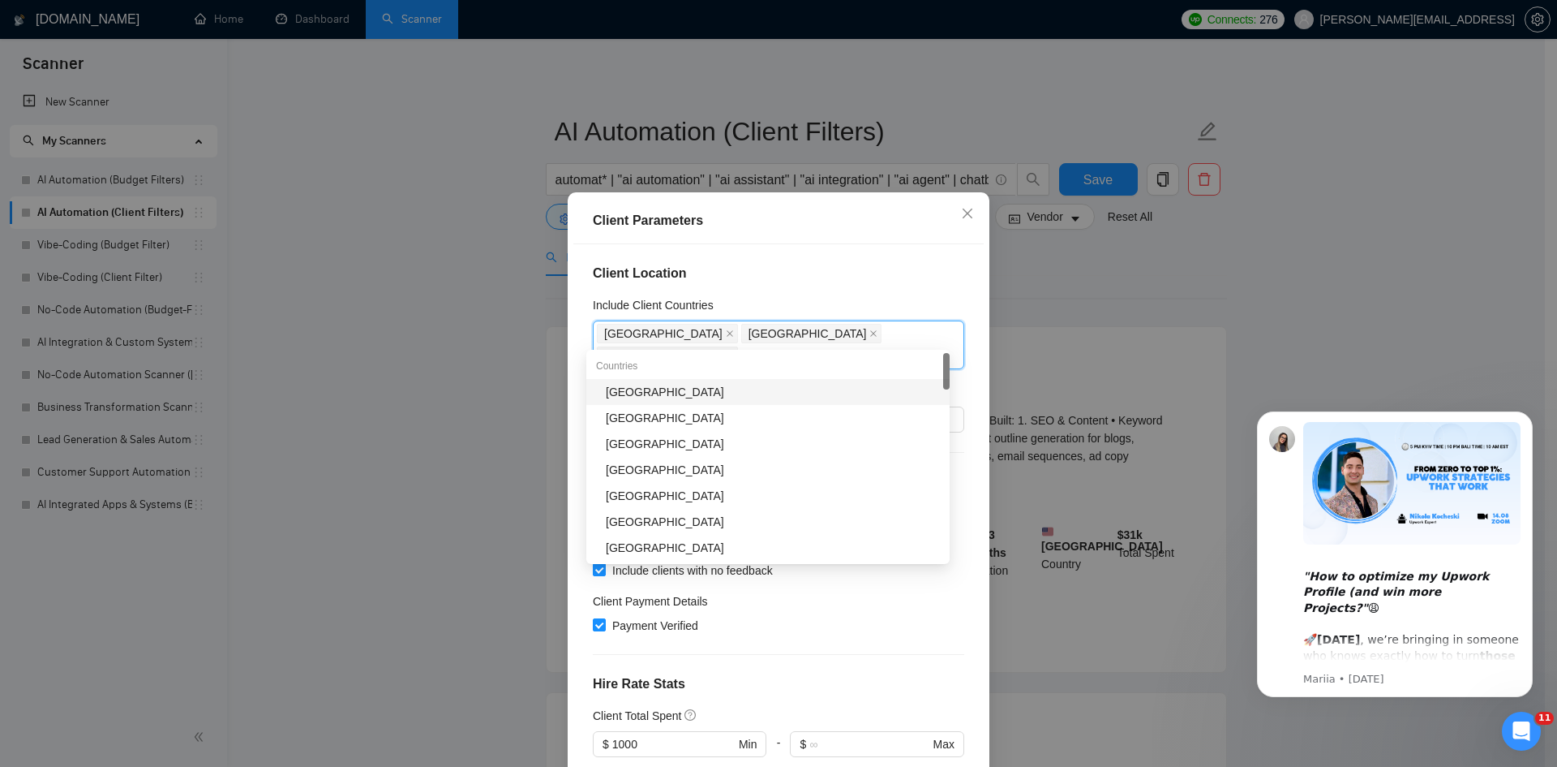
type input "n"
click at [1019, 292] on div "Client Parameters Client Location Include Client Countries Australia United Sta…" at bounding box center [778, 383] width 1557 height 767
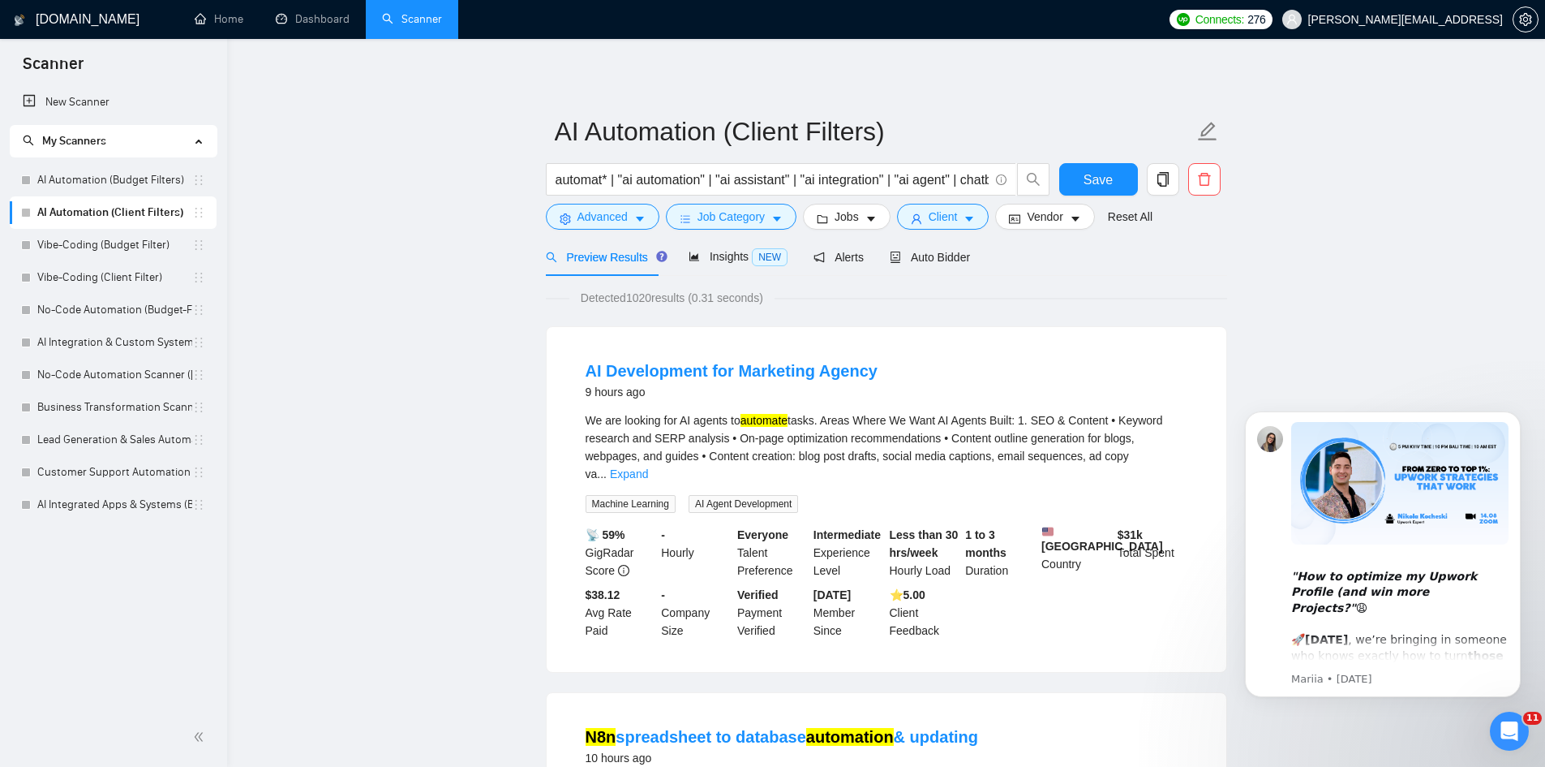
click at [1029, 266] on div "Preview Results Insights NEW Alerts Auto Bidder" at bounding box center [886, 257] width 681 height 38
click at [929, 216] on span "Client" at bounding box center [943, 217] width 29 height 18
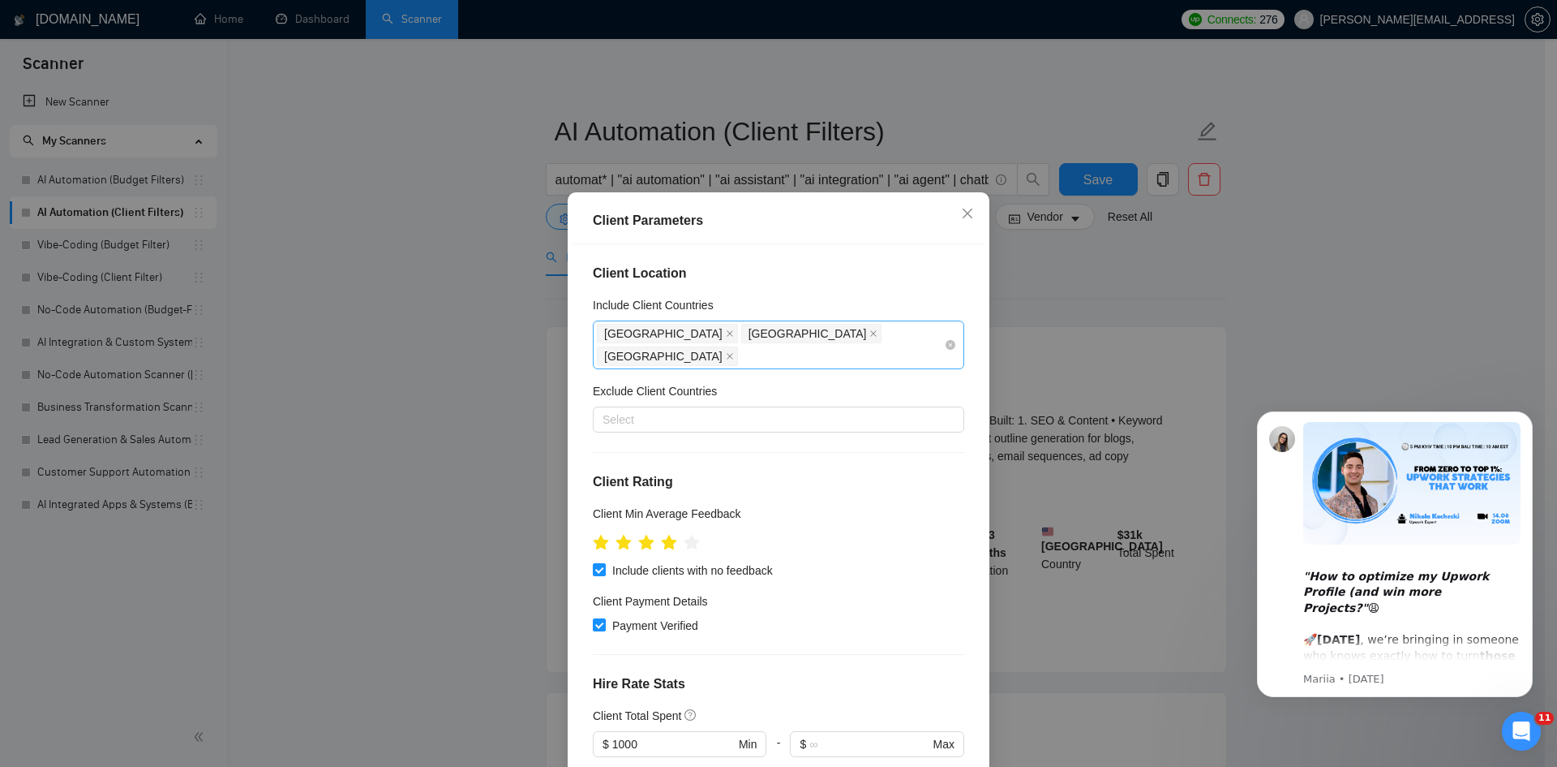
click at [828, 328] on div "Australia United States Canada" at bounding box center [770, 344] width 347 height 45
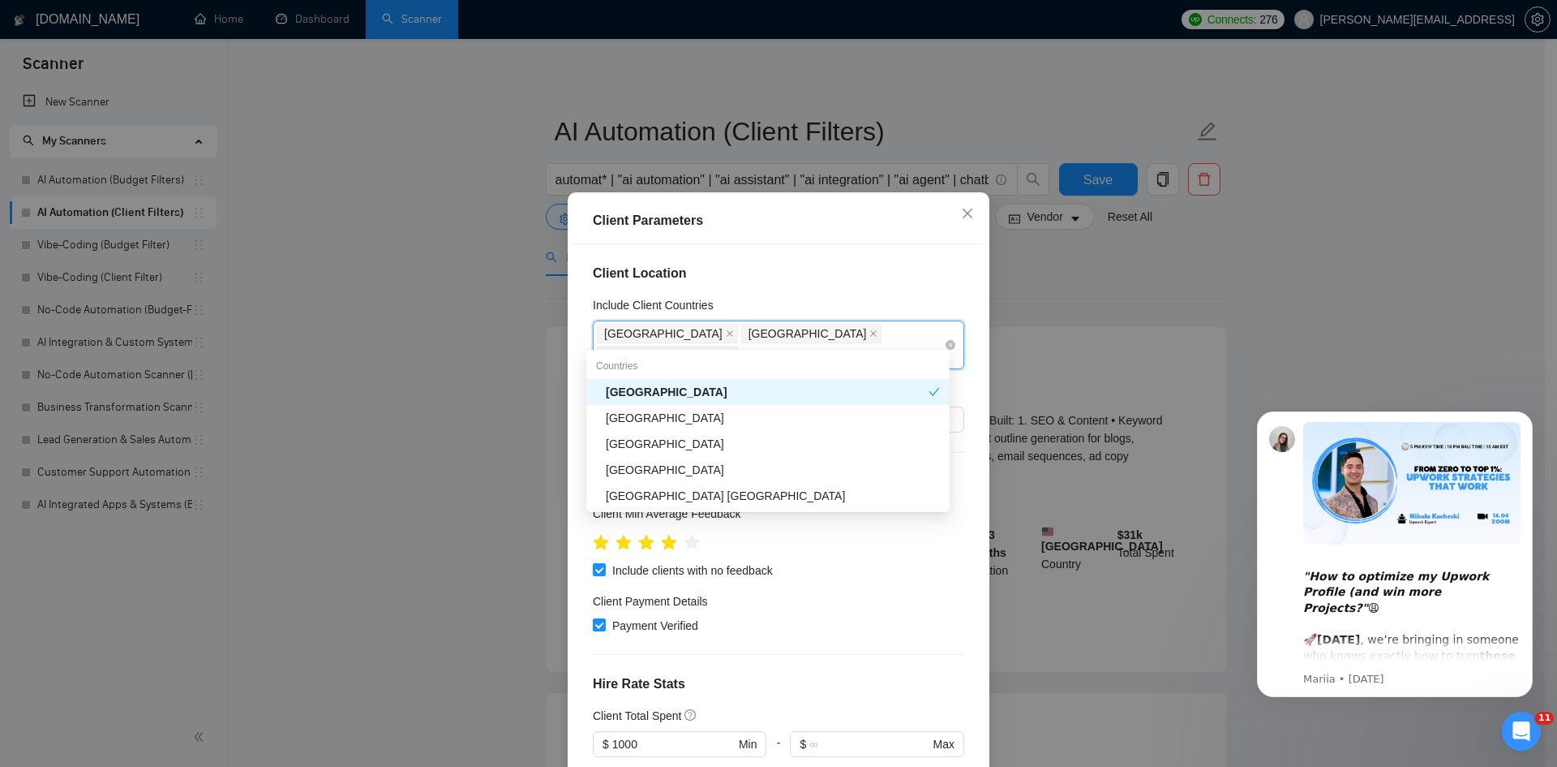
type input "united"
click at [784, 413] on div "[GEOGRAPHIC_DATA]" at bounding box center [773, 418] width 334 height 18
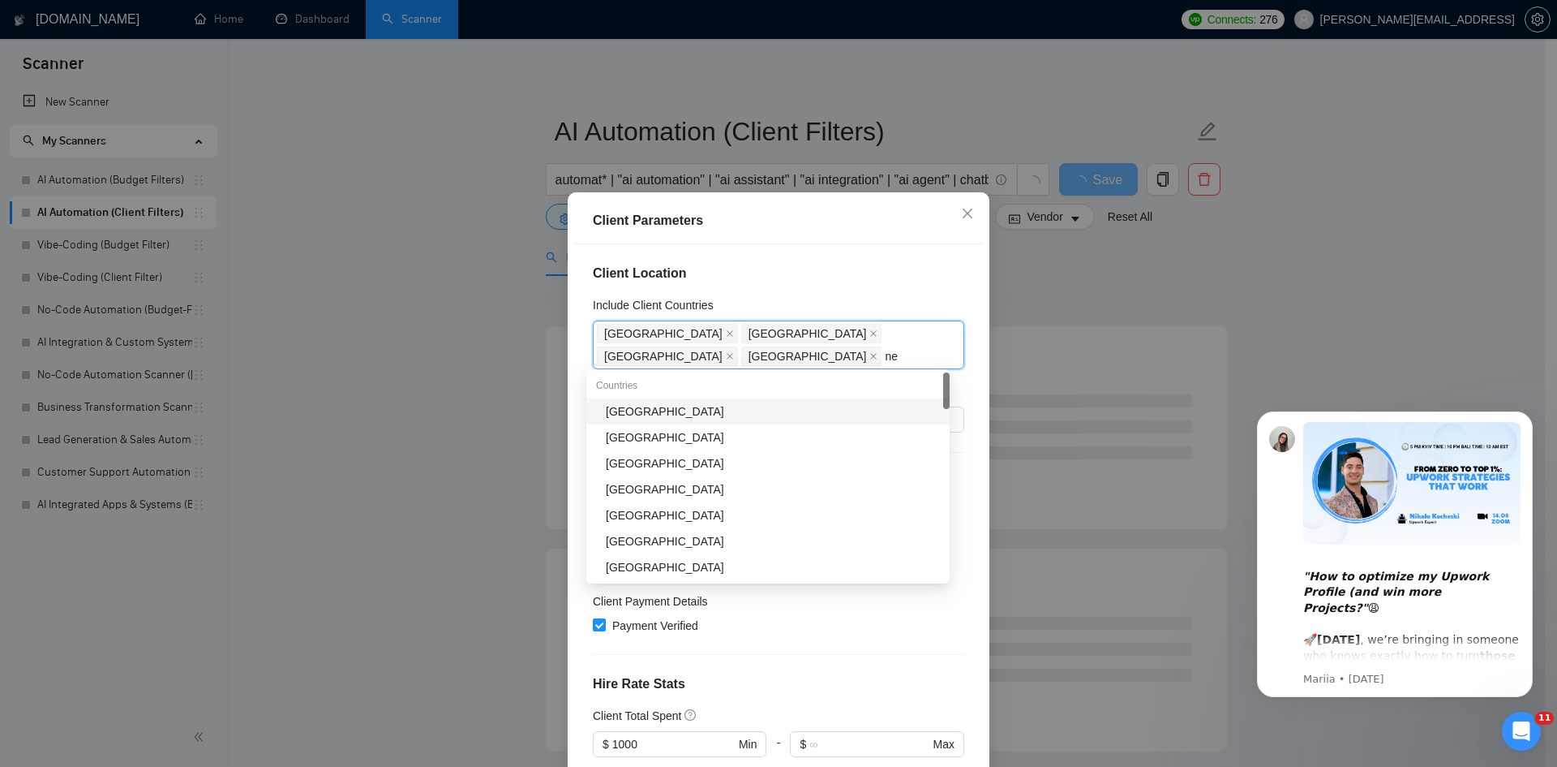
type input "new"
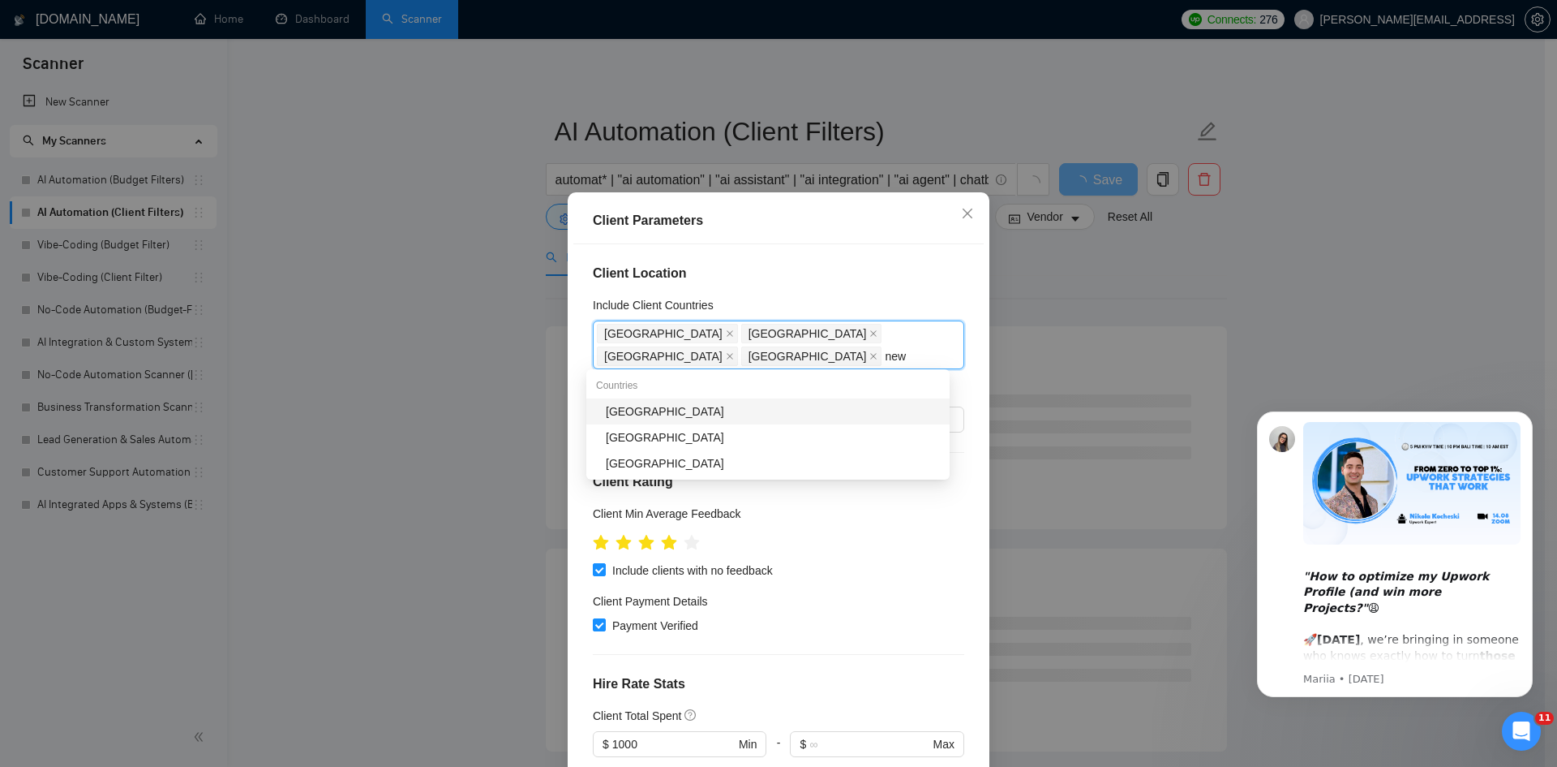
click at [800, 415] on div "[GEOGRAPHIC_DATA]" at bounding box center [773, 411] width 334 height 18
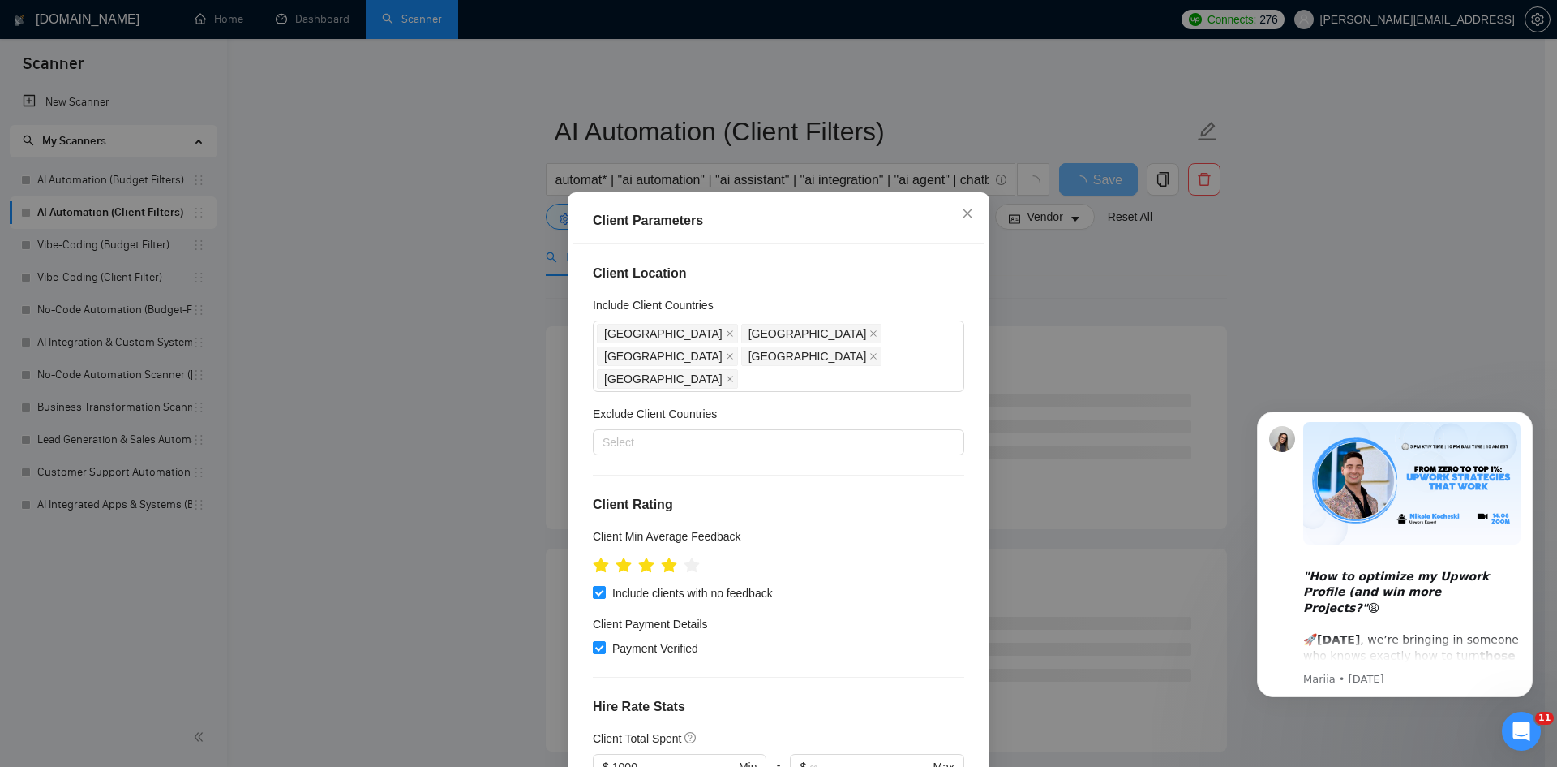
click at [962, 333] on div "Client Location Include Client Countries Australia United States Canada United …" at bounding box center [778, 512] width 410 height 537
click at [963, 213] on icon "close" at bounding box center [968, 213] width 10 height 10
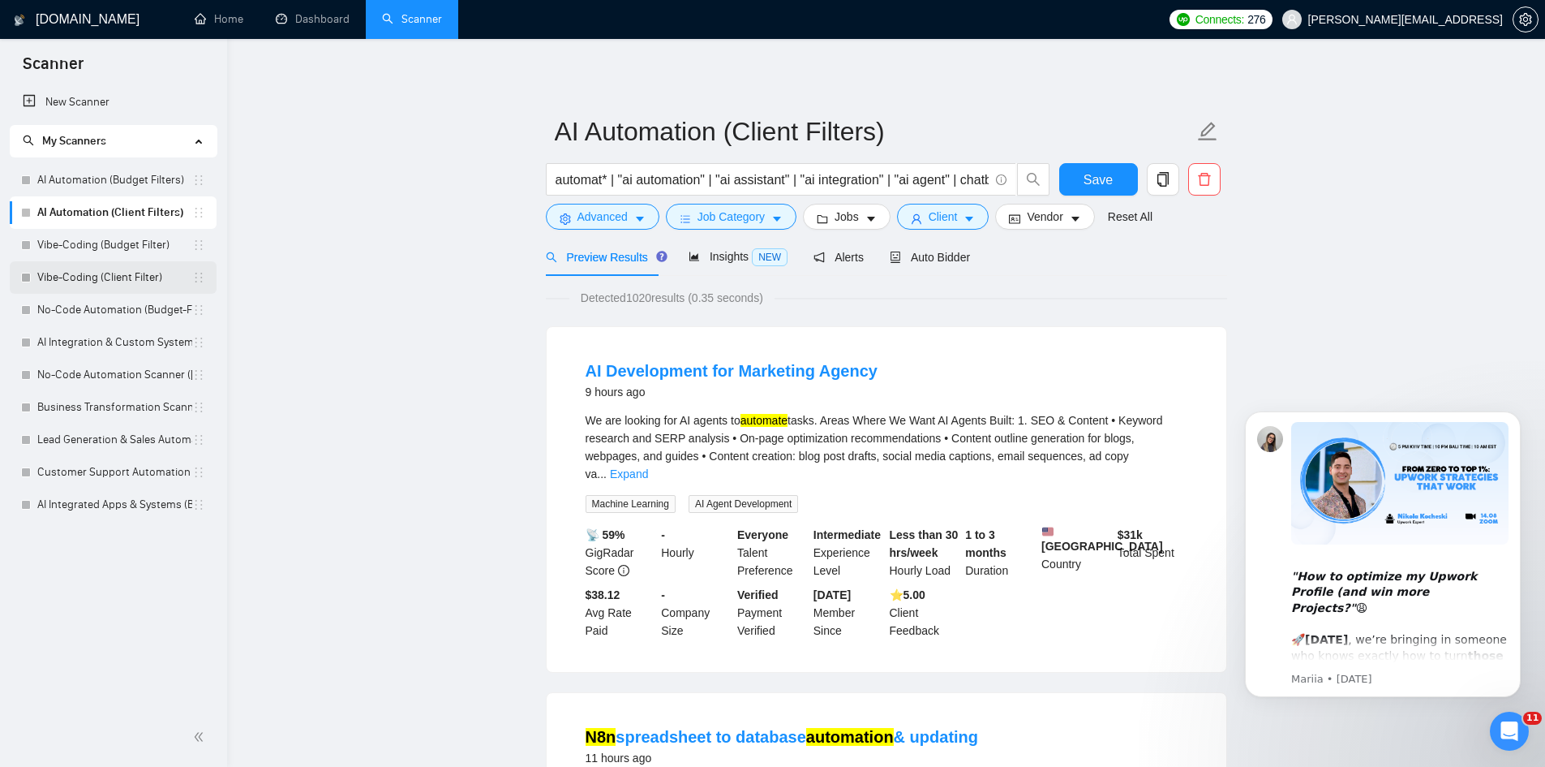
click at [151, 271] on link "Vibe-Coding (Client Filter)" at bounding box center [114, 277] width 155 height 32
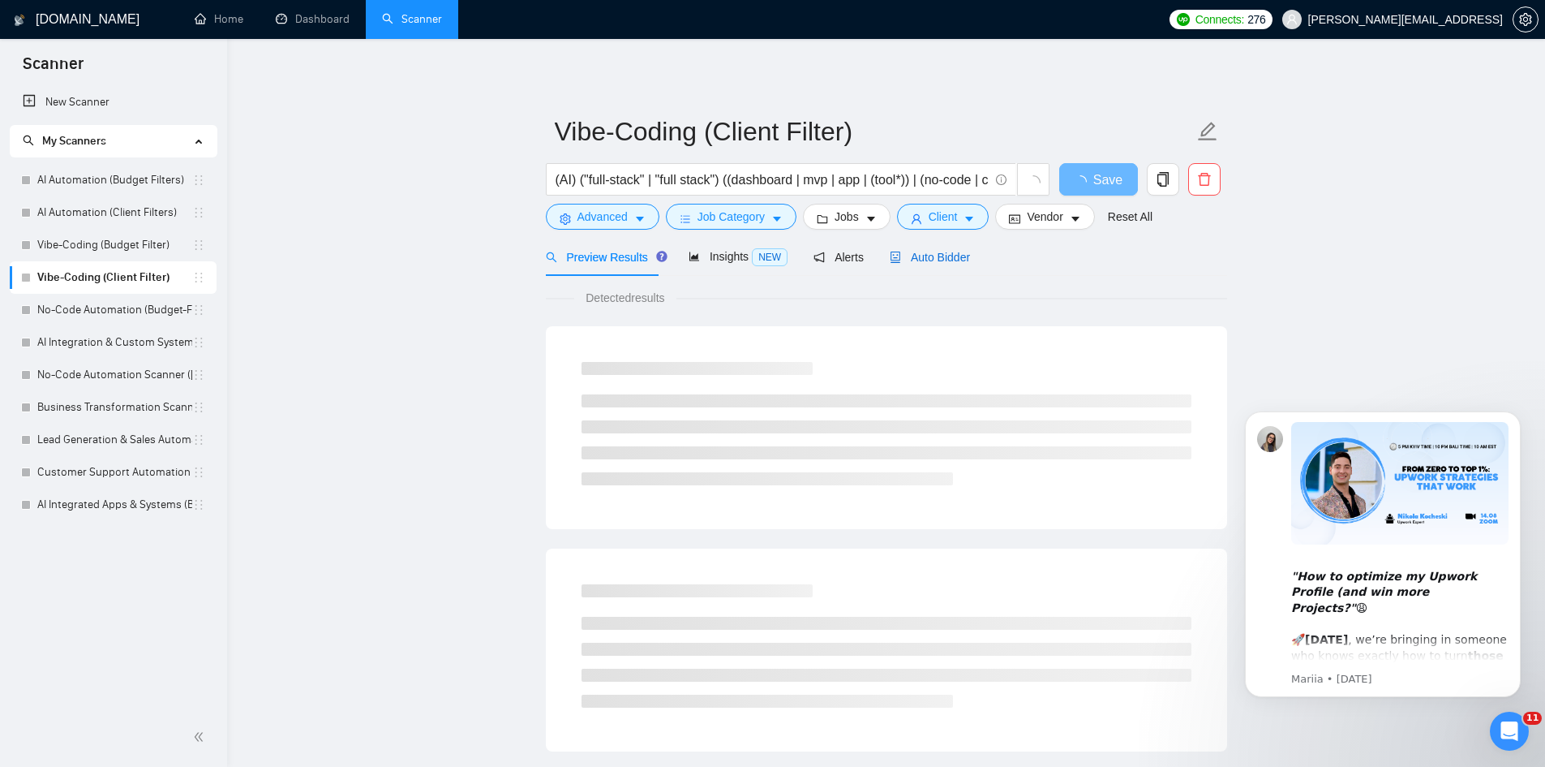
click at [947, 251] on span "Auto Bidder" at bounding box center [930, 257] width 80 height 13
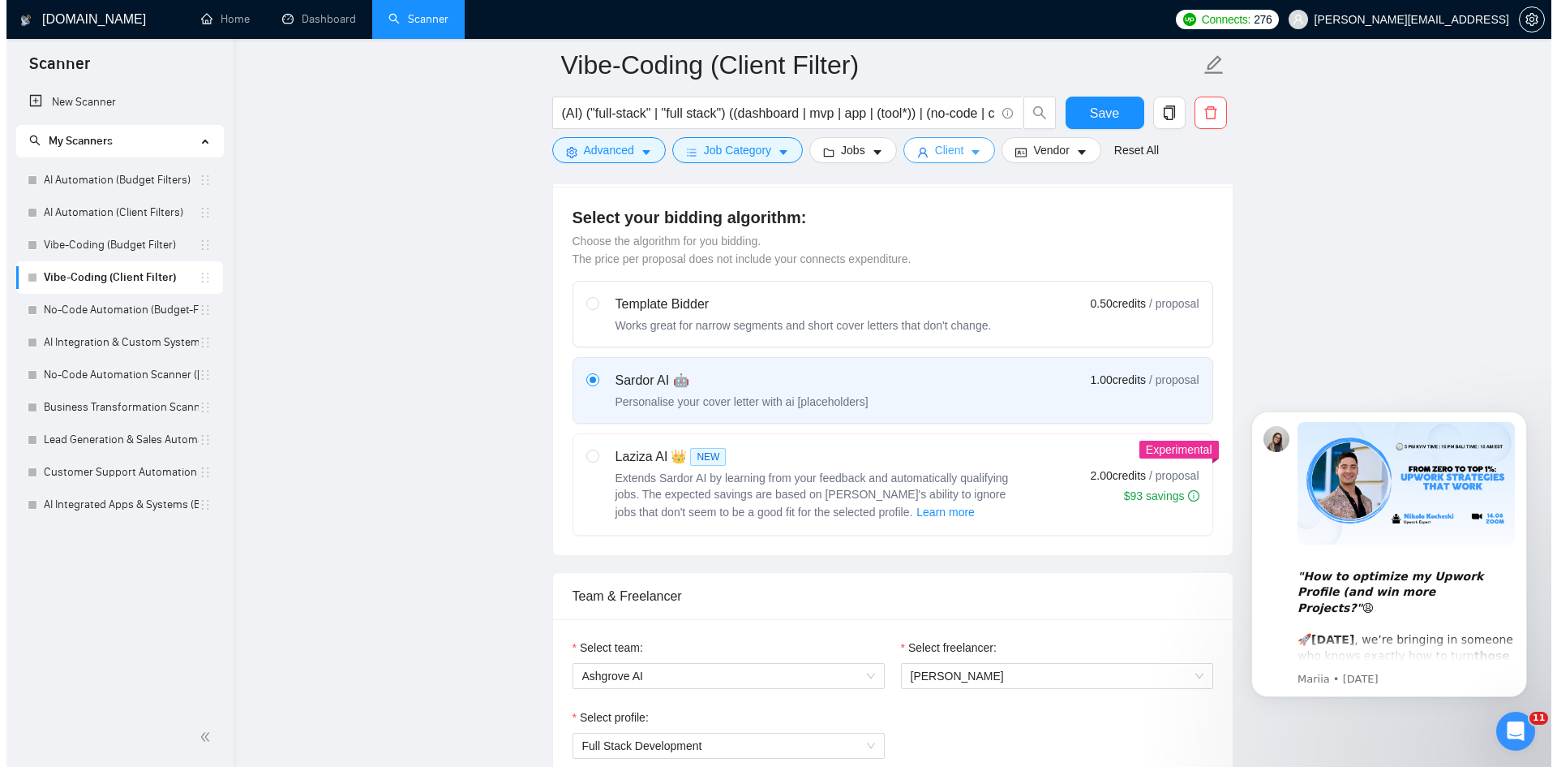
scroll to position [406, 0]
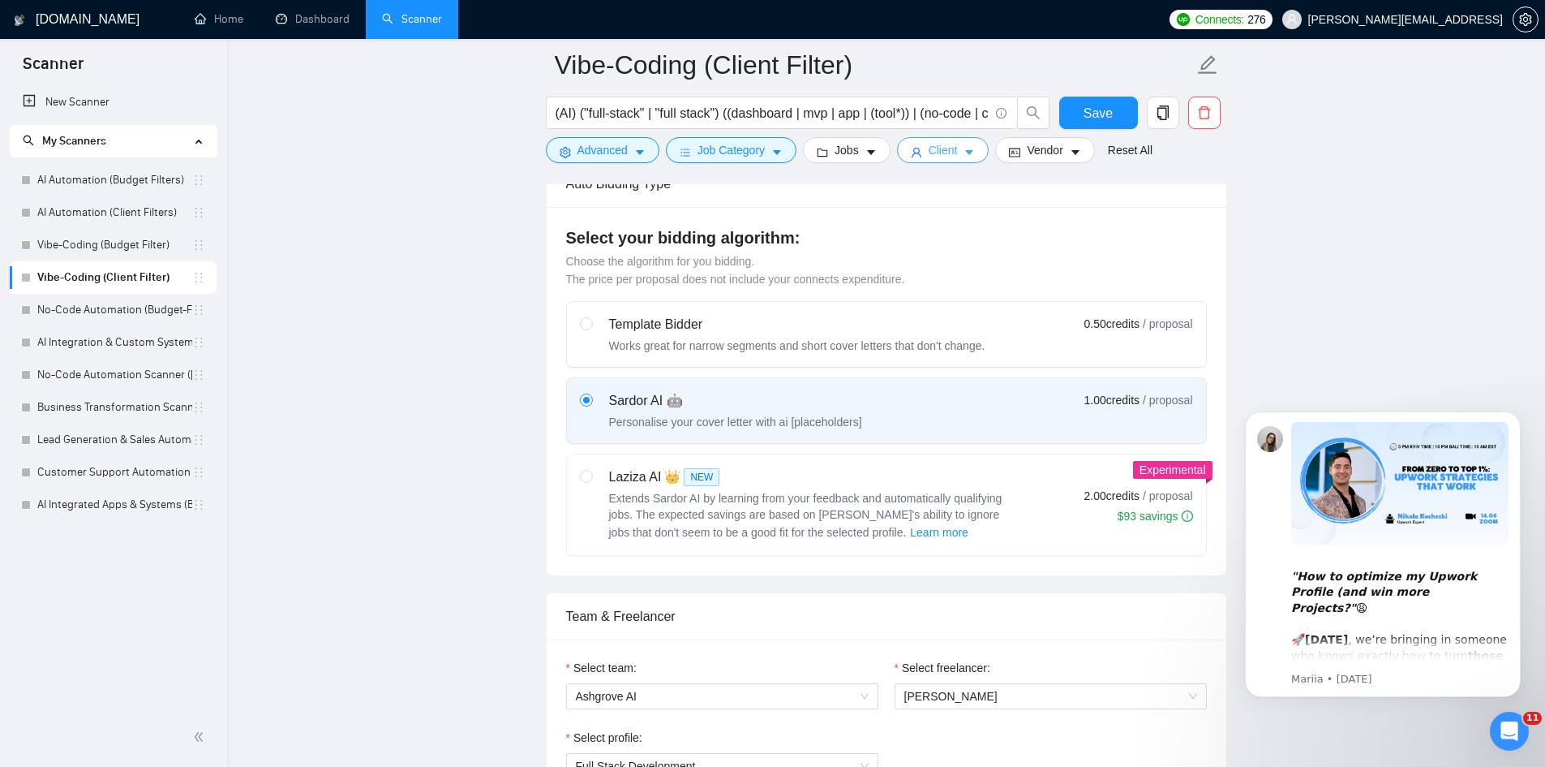
click at [929, 150] on span "Client" at bounding box center [943, 150] width 29 height 18
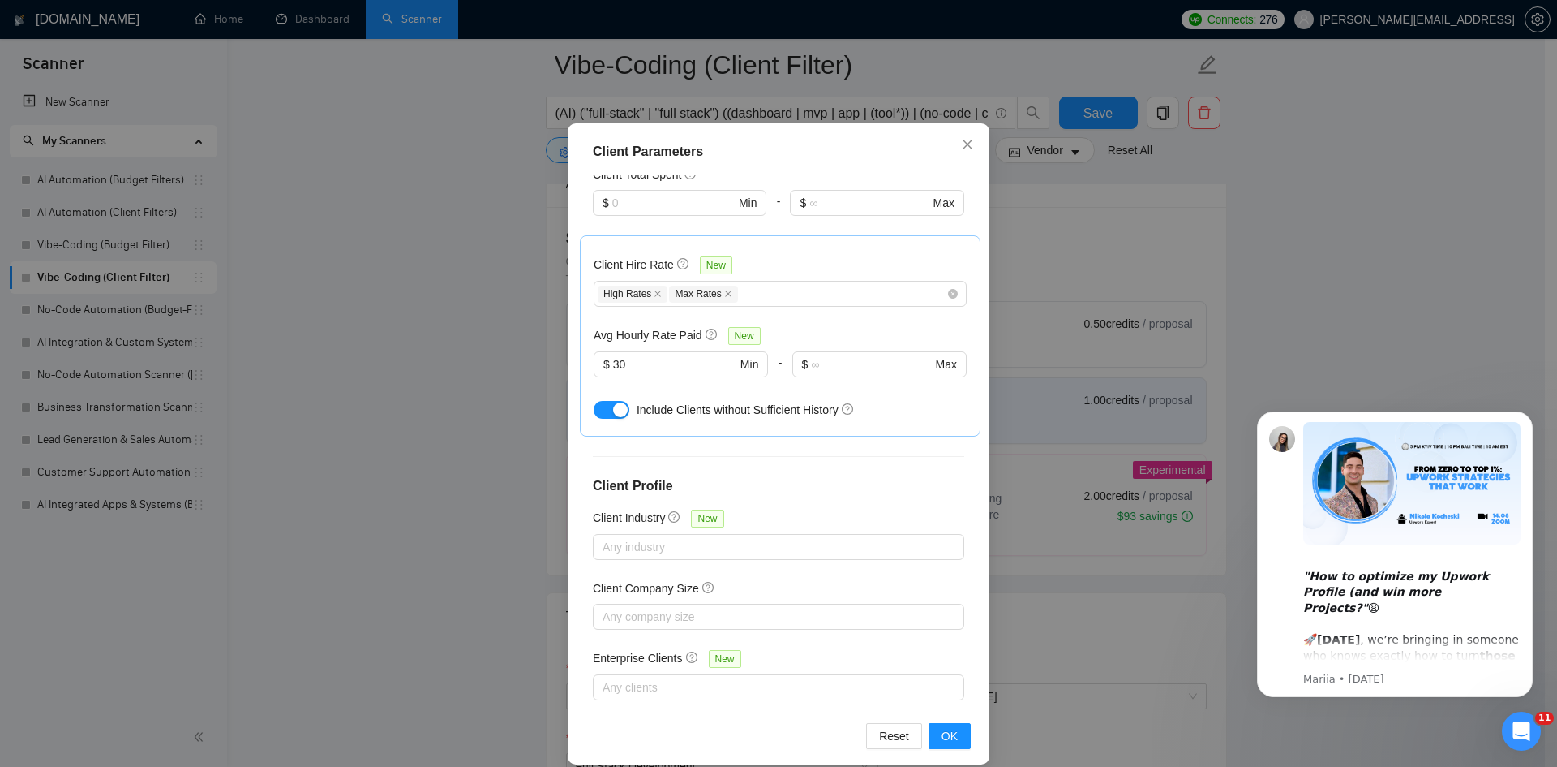
scroll to position [86, 0]
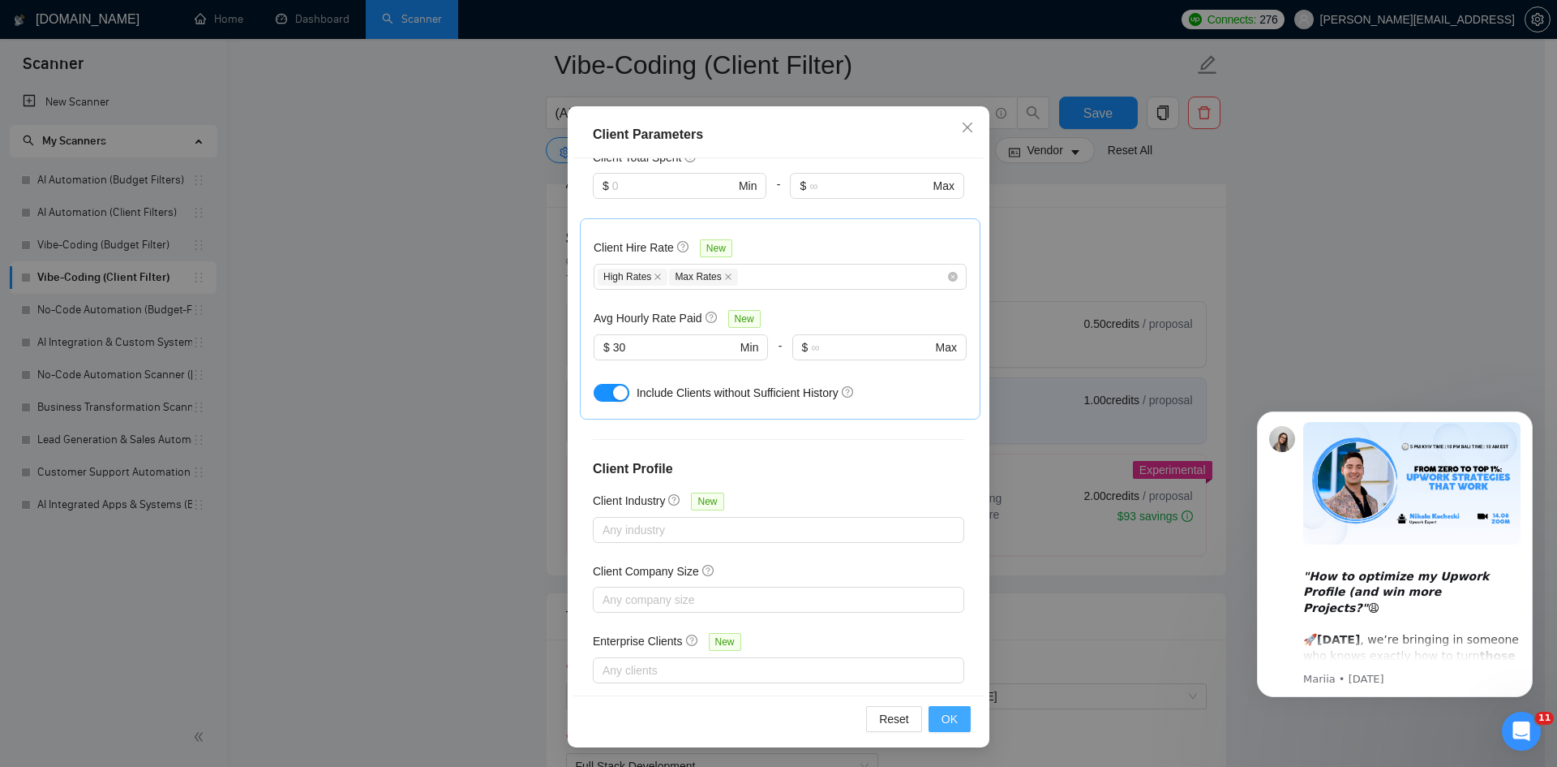
click at [942, 720] on span "OK" at bounding box center [950, 719] width 16 height 18
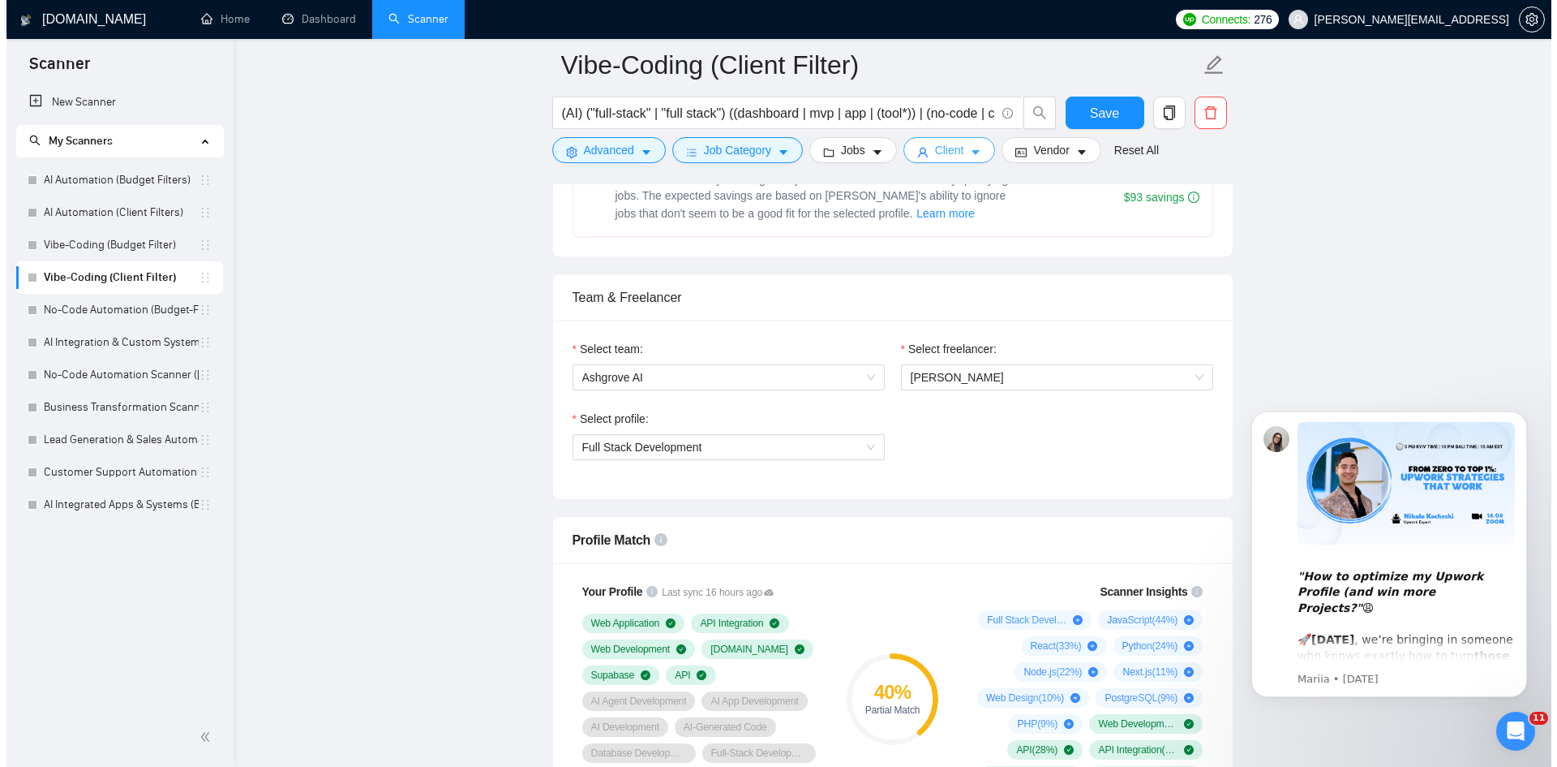
scroll to position [1055, 0]
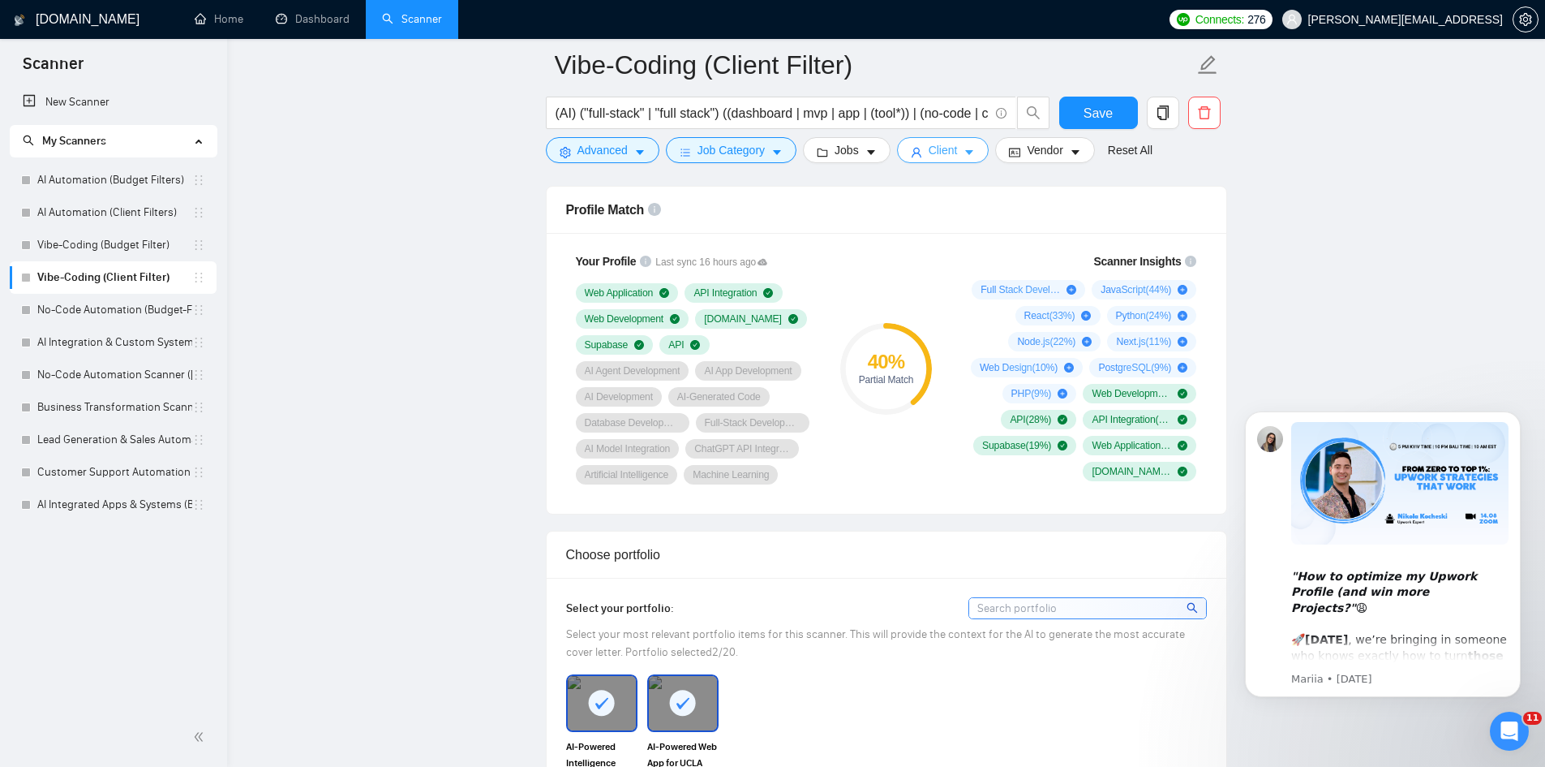
click at [912, 152] on icon "user" at bounding box center [917, 153] width 10 height 10
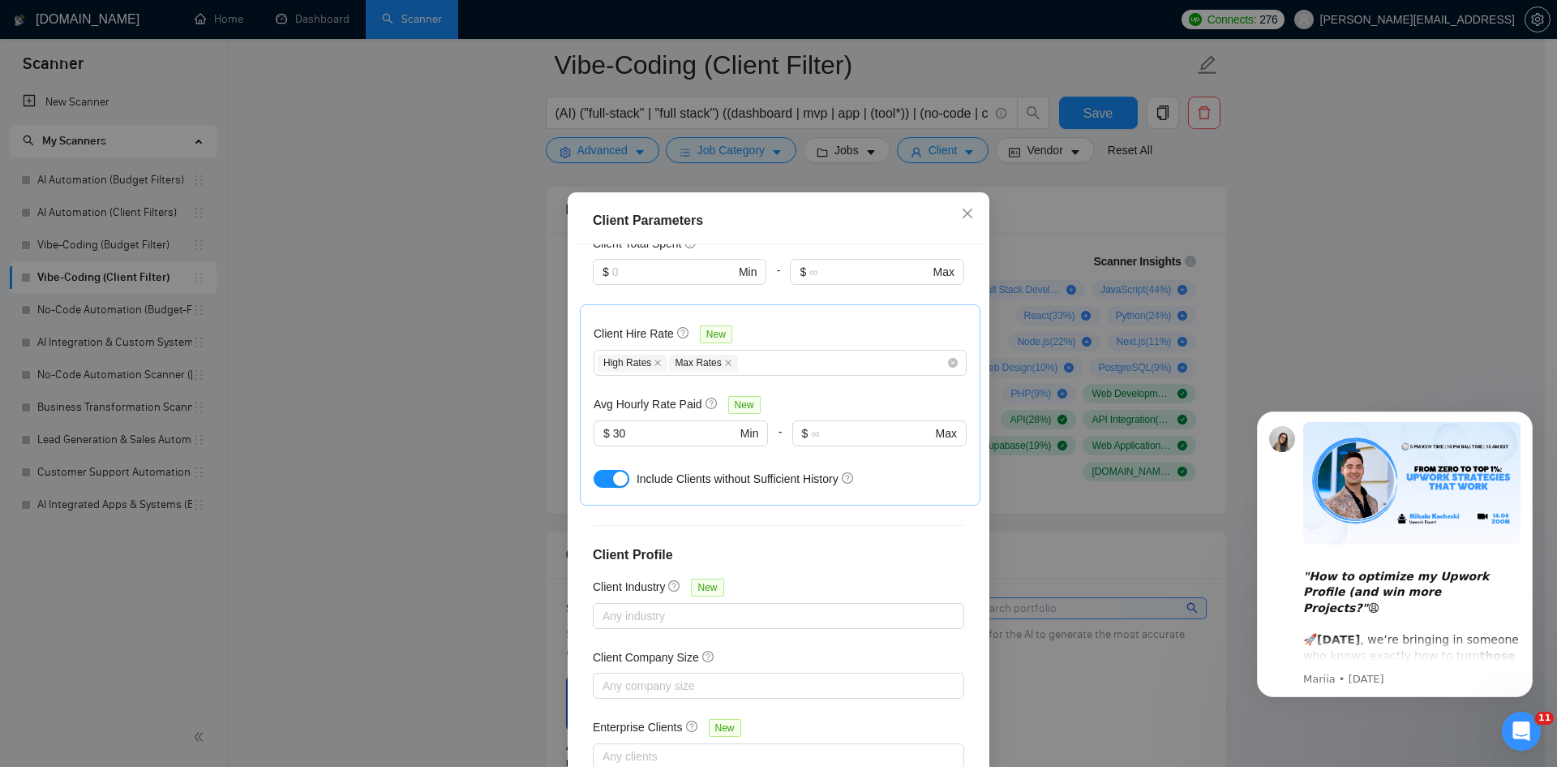
scroll to position [333, 0]
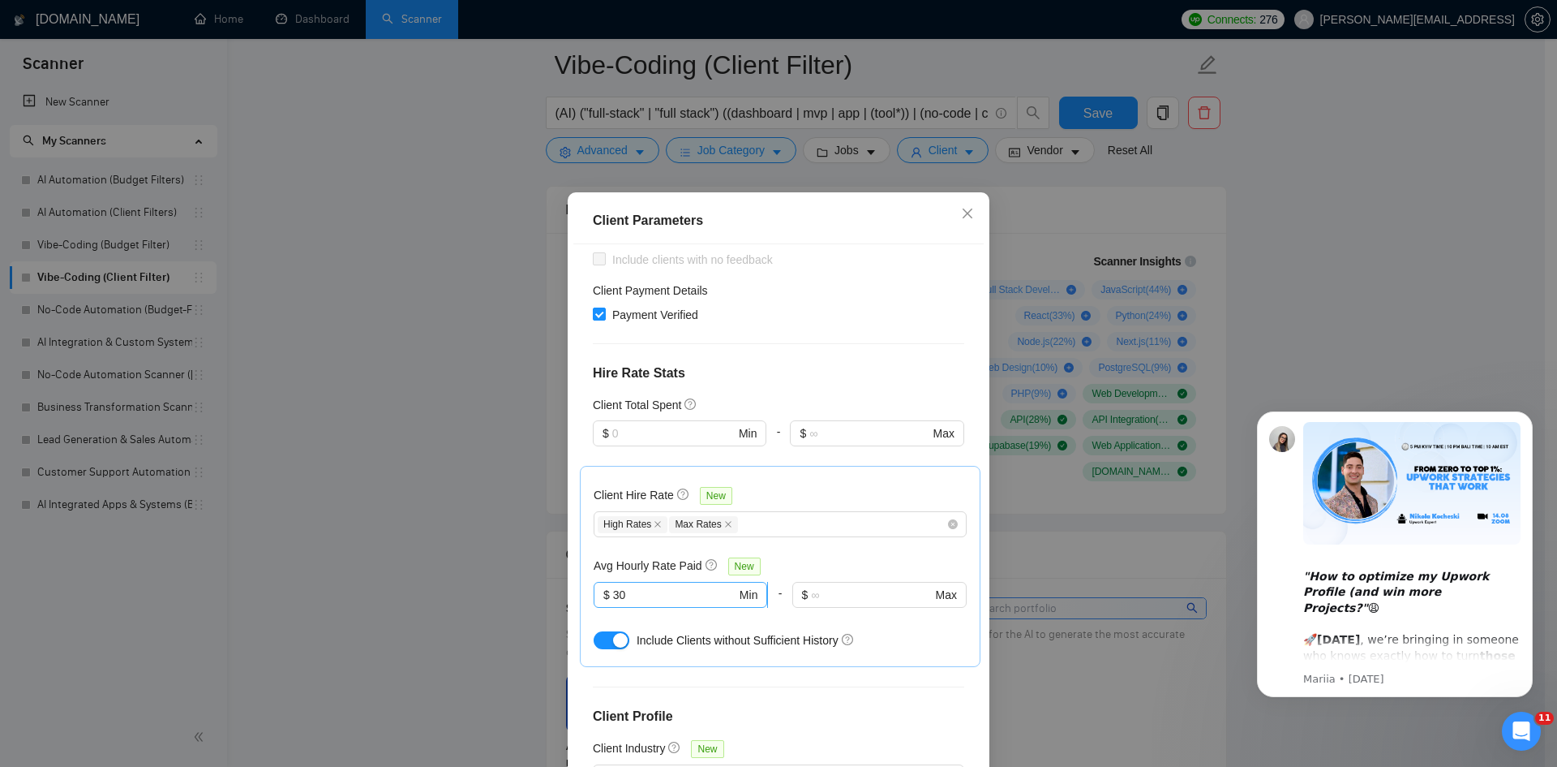
click at [667, 586] on input "30" at bounding box center [674, 595] width 123 height 18
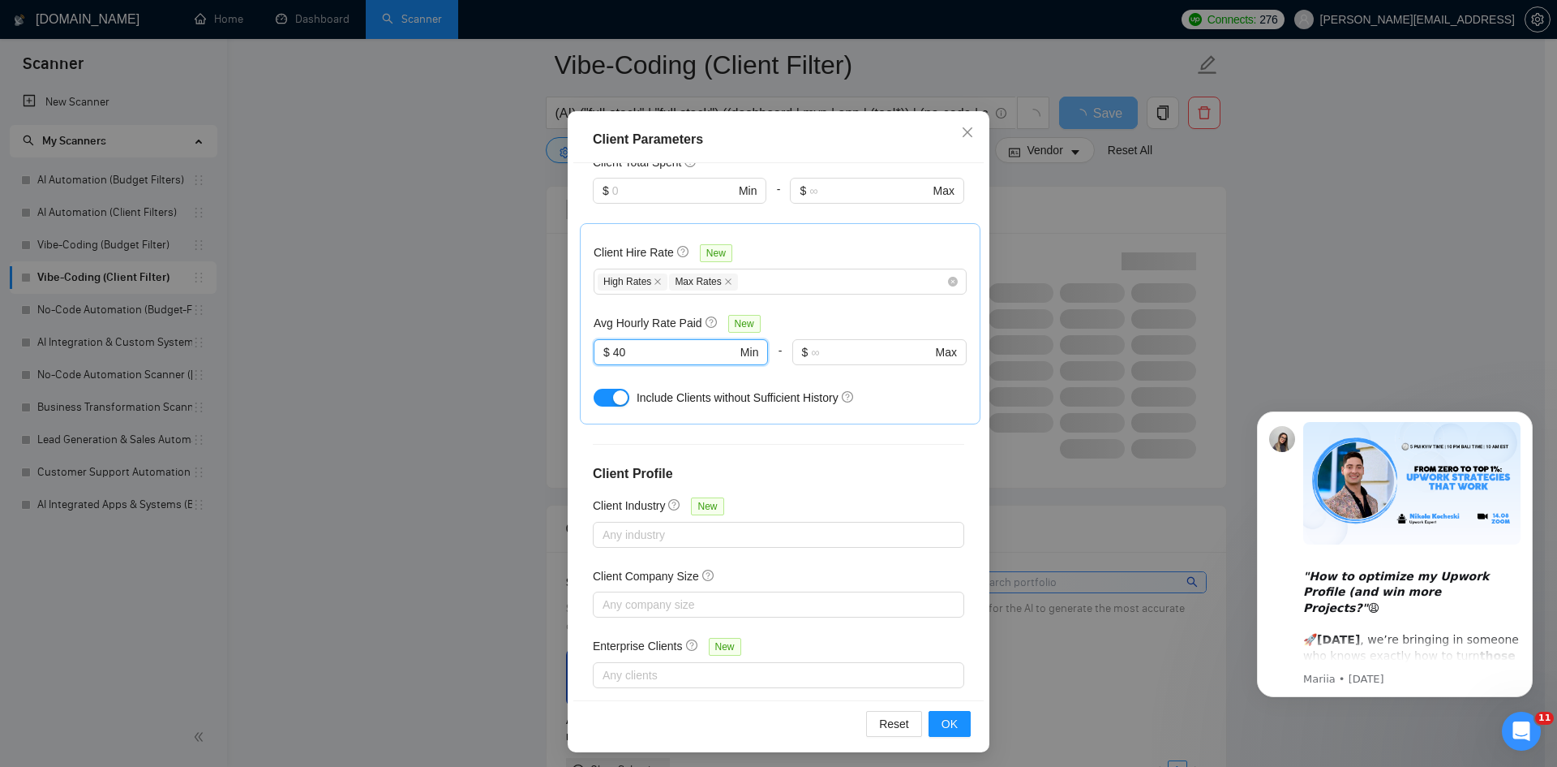
scroll to position [86, 0]
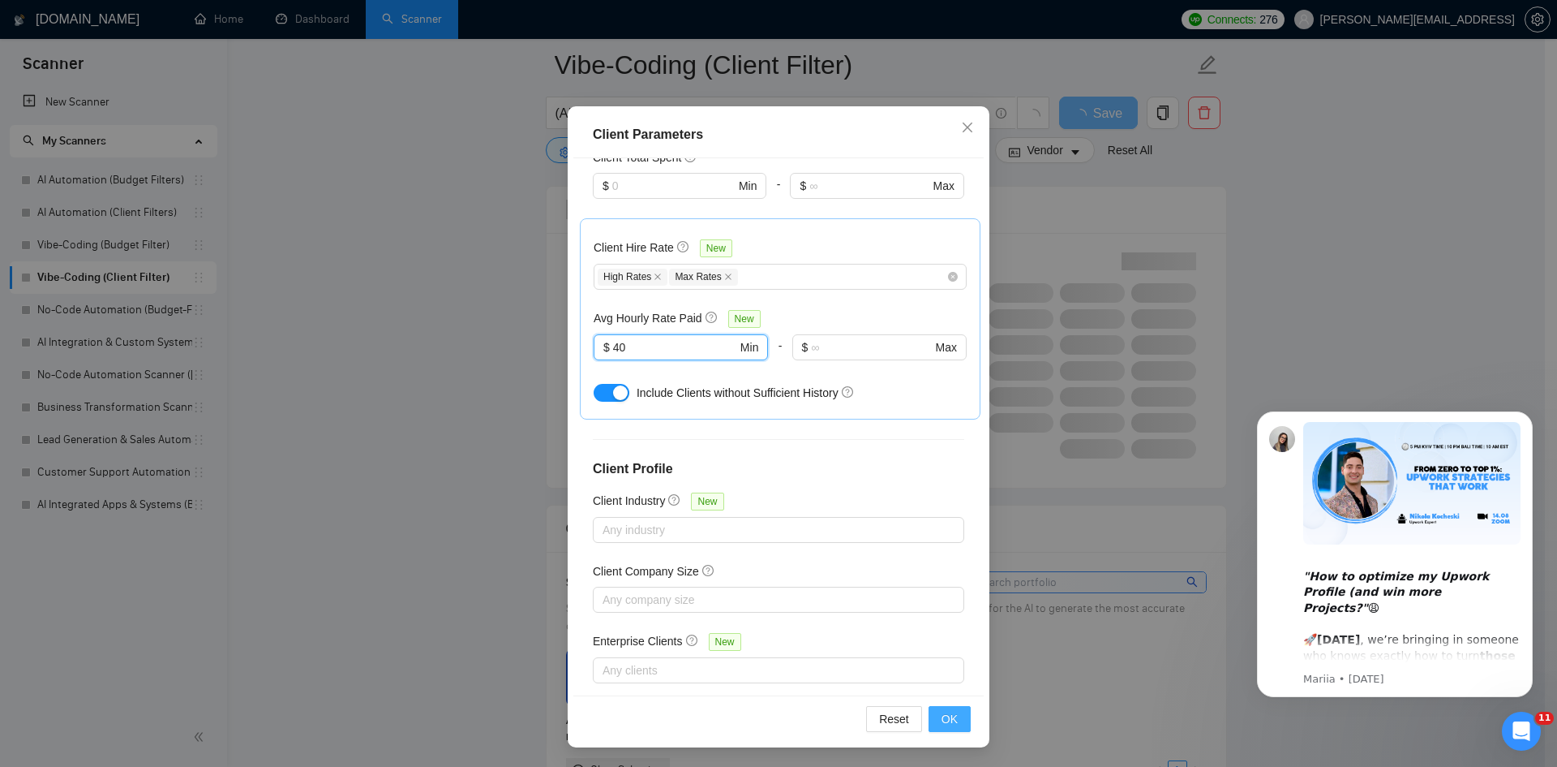
type input "40"
click at [942, 721] on span "OK" at bounding box center [950, 719] width 16 height 18
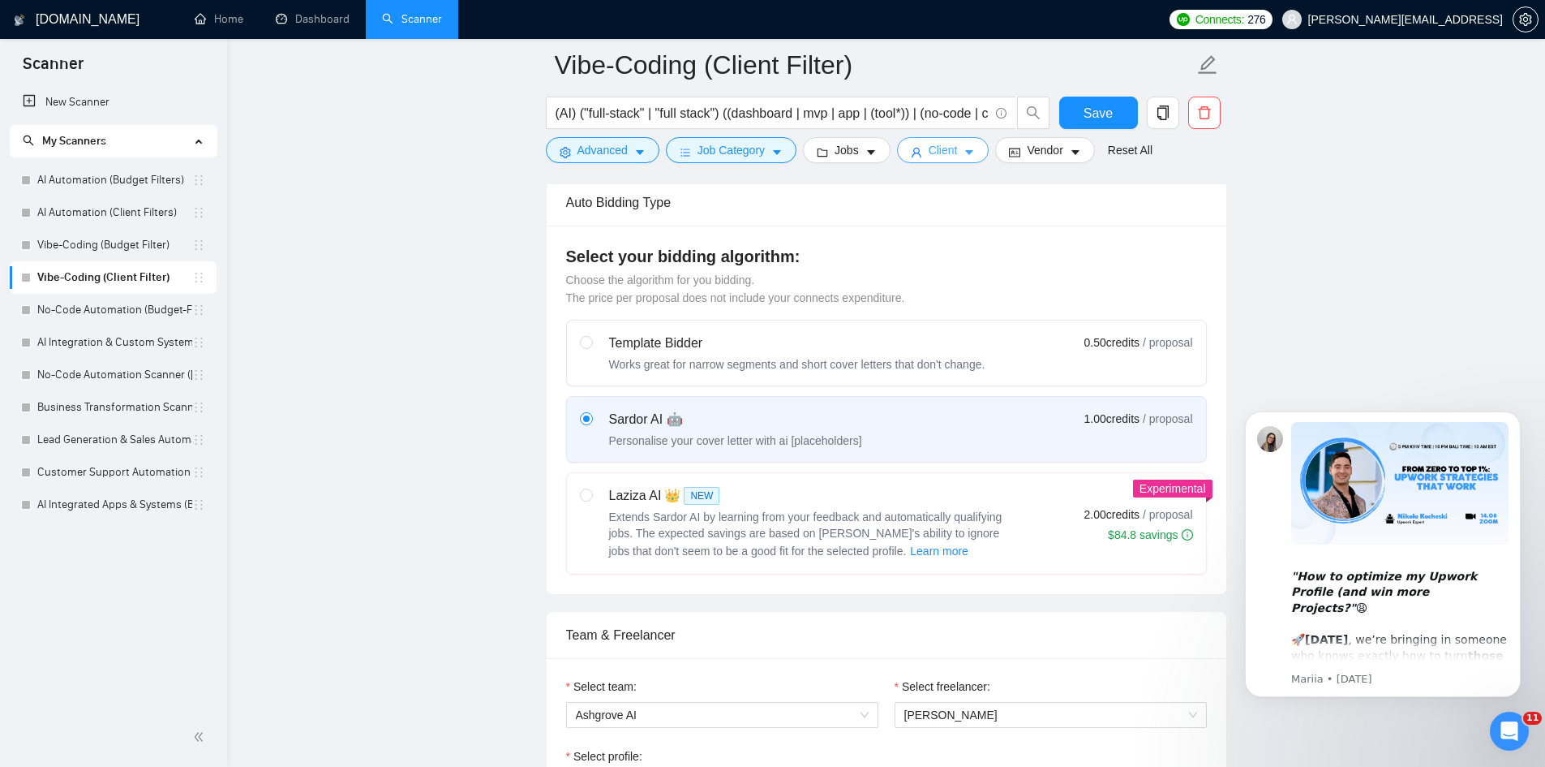
scroll to position [0, 0]
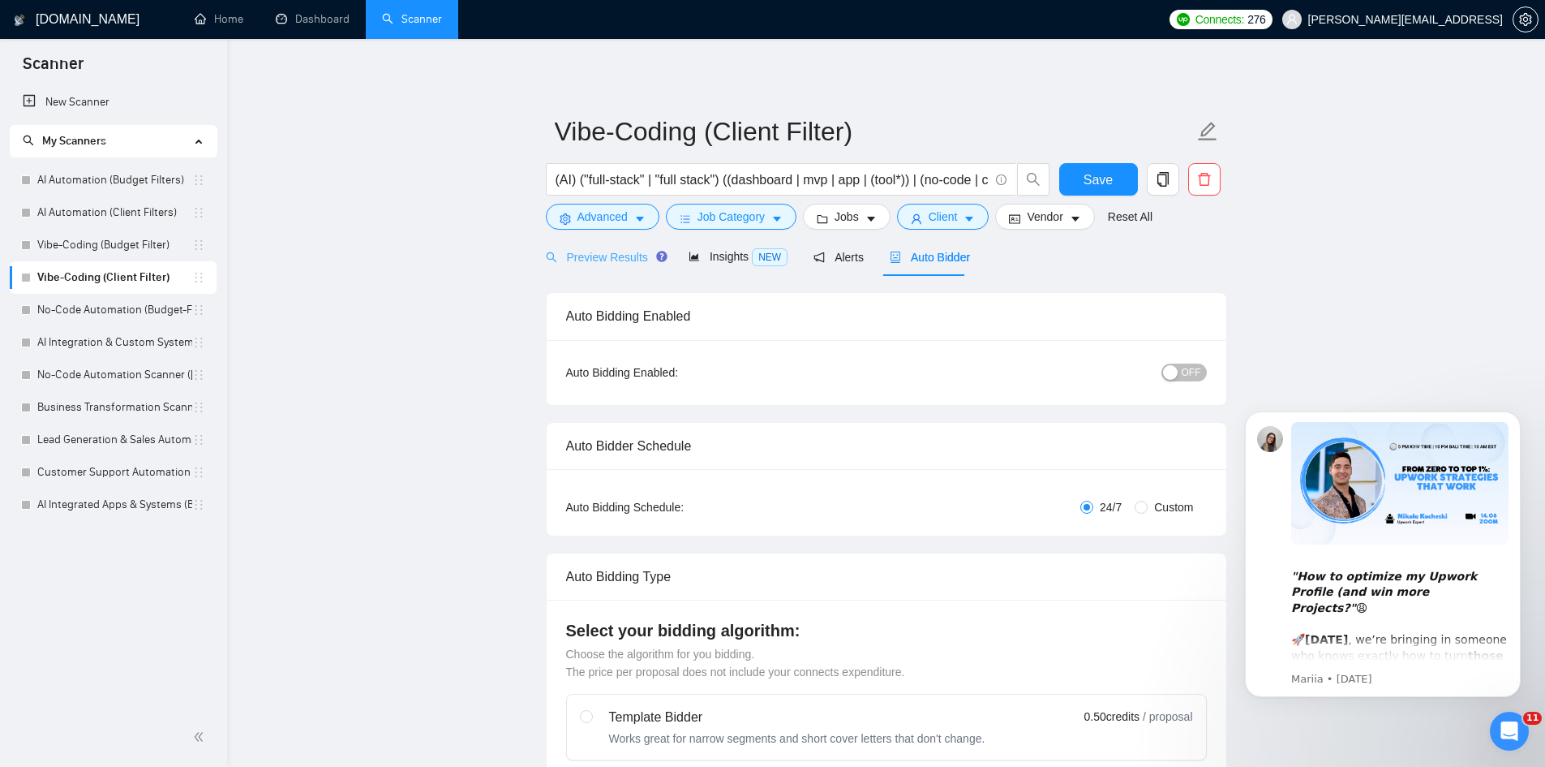
click at [635, 269] on div "Preview Results" at bounding box center [604, 257] width 117 height 38
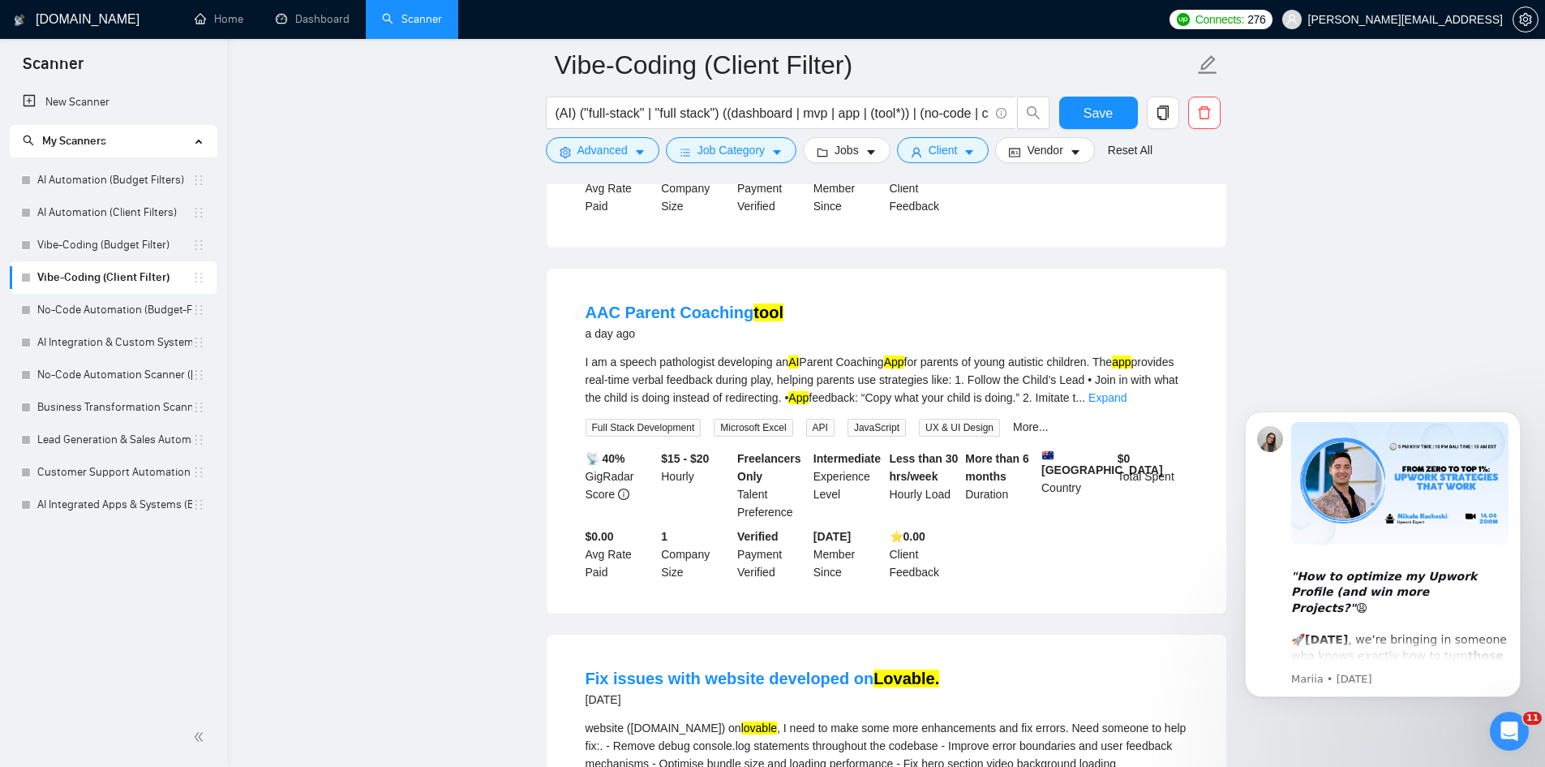
scroll to position [2098, 0]
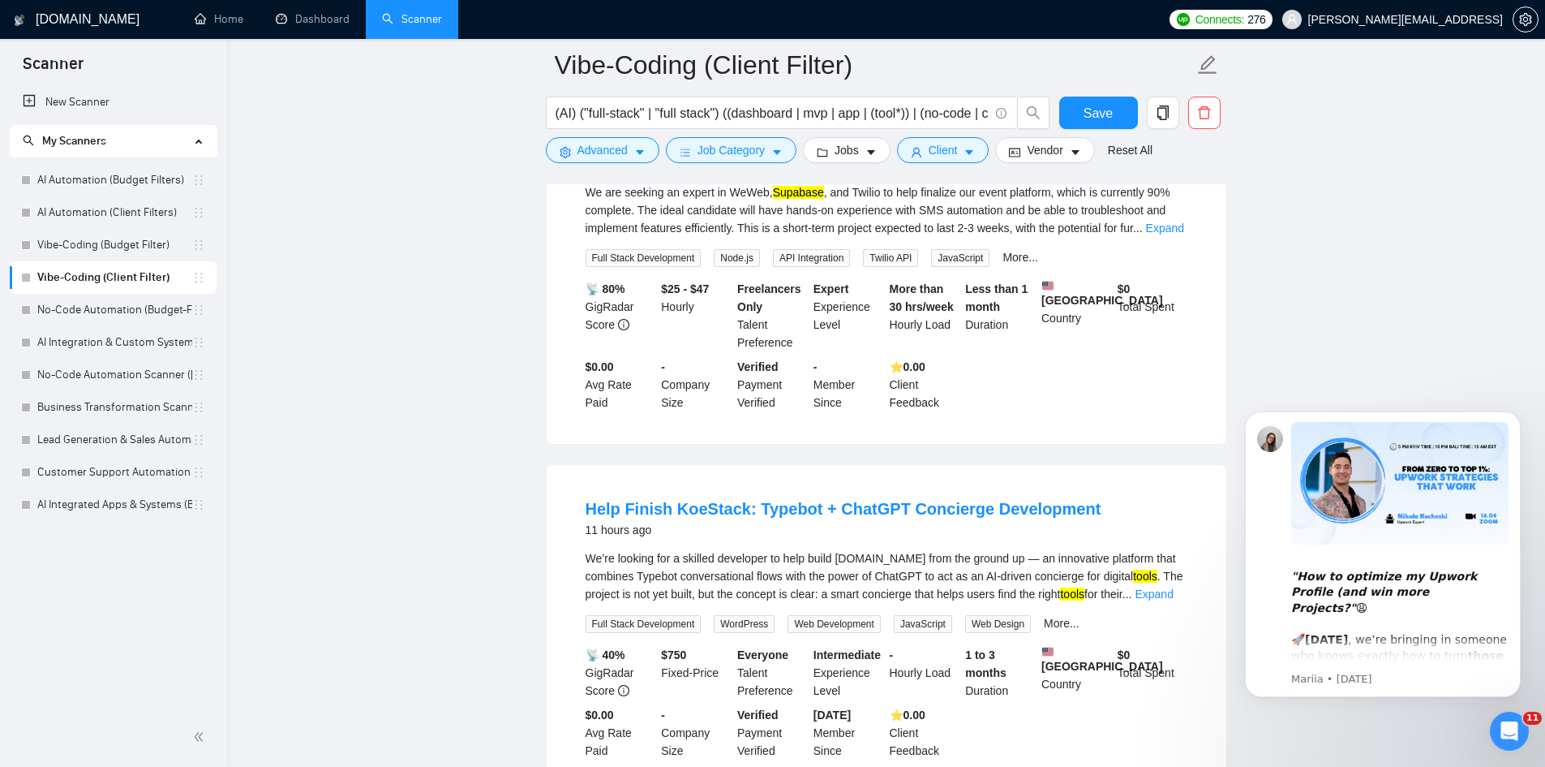
drag, startPoint x: 1536, startPoint y: 451, endPoint x: 1537, endPoint y: 442, distance: 9.1
click at [1537, 442] on body ""How to optimize my Upwork Profile (and win more Projects?" 😩 🚀 [DATE] , we’re …" at bounding box center [1382, 554] width 311 height 323
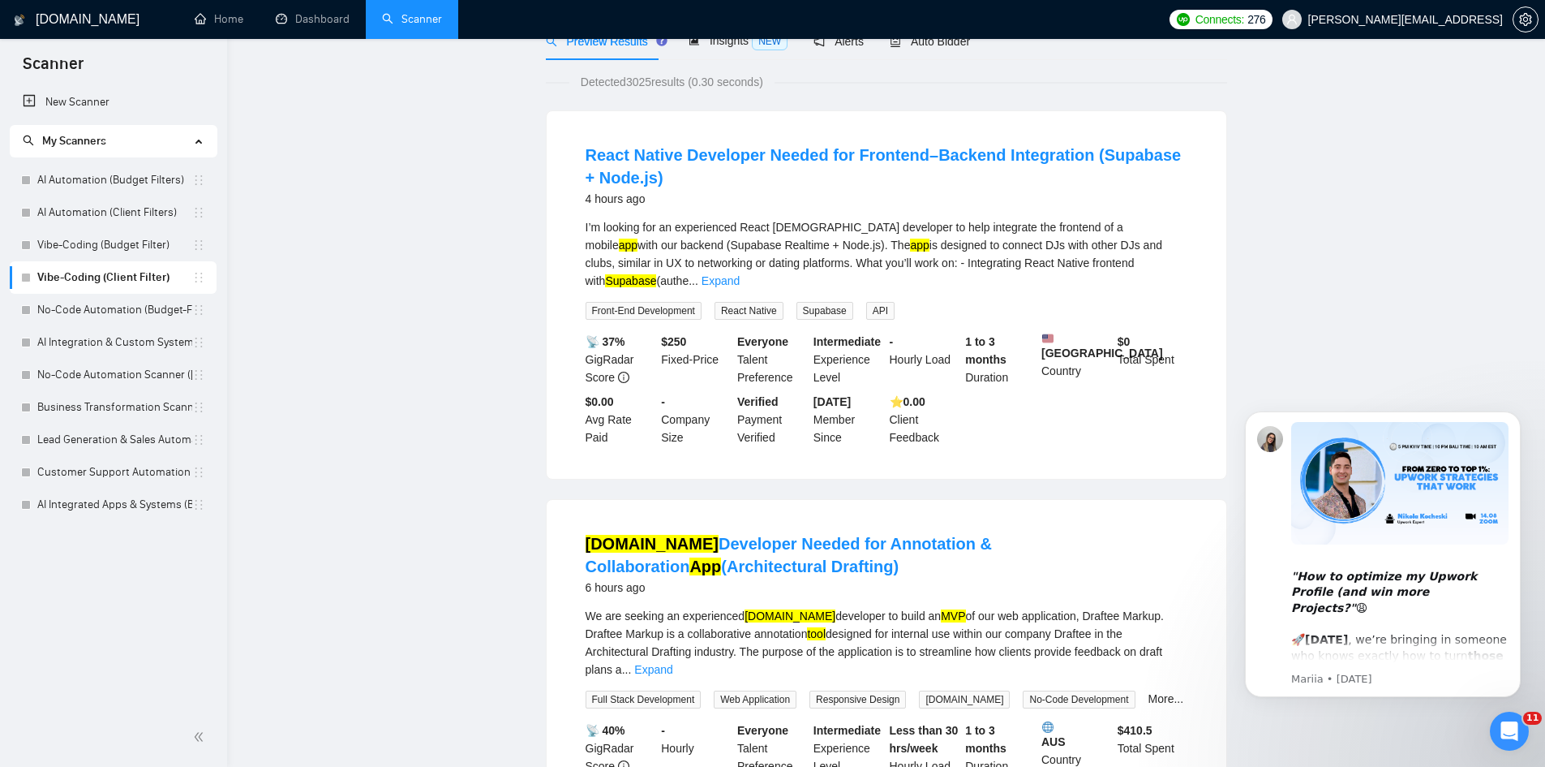
scroll to position [0, 0]
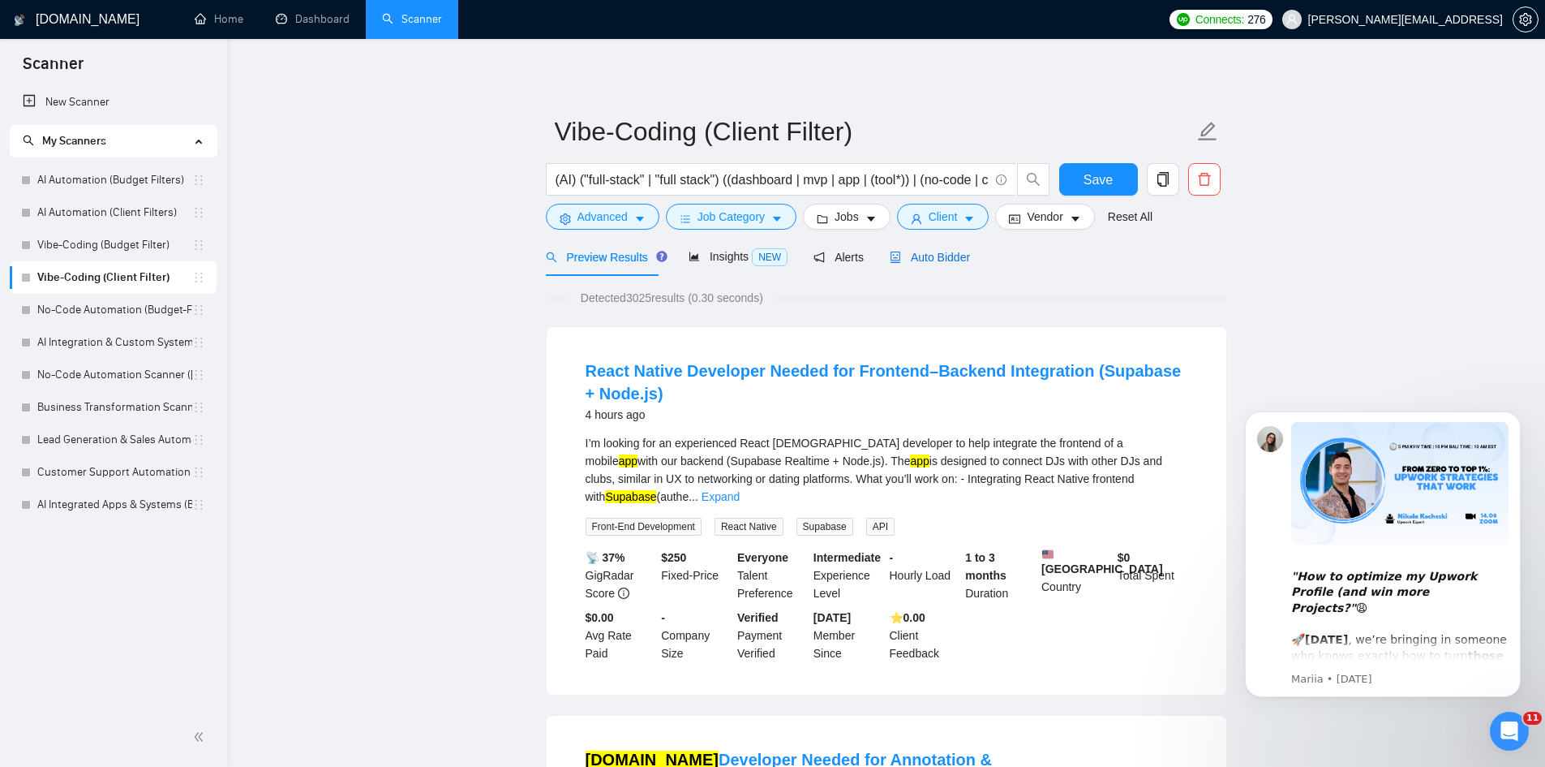
click at [908, 258] on span "Auto Bidder" at bounding box center [930, 257] width 80 height 13
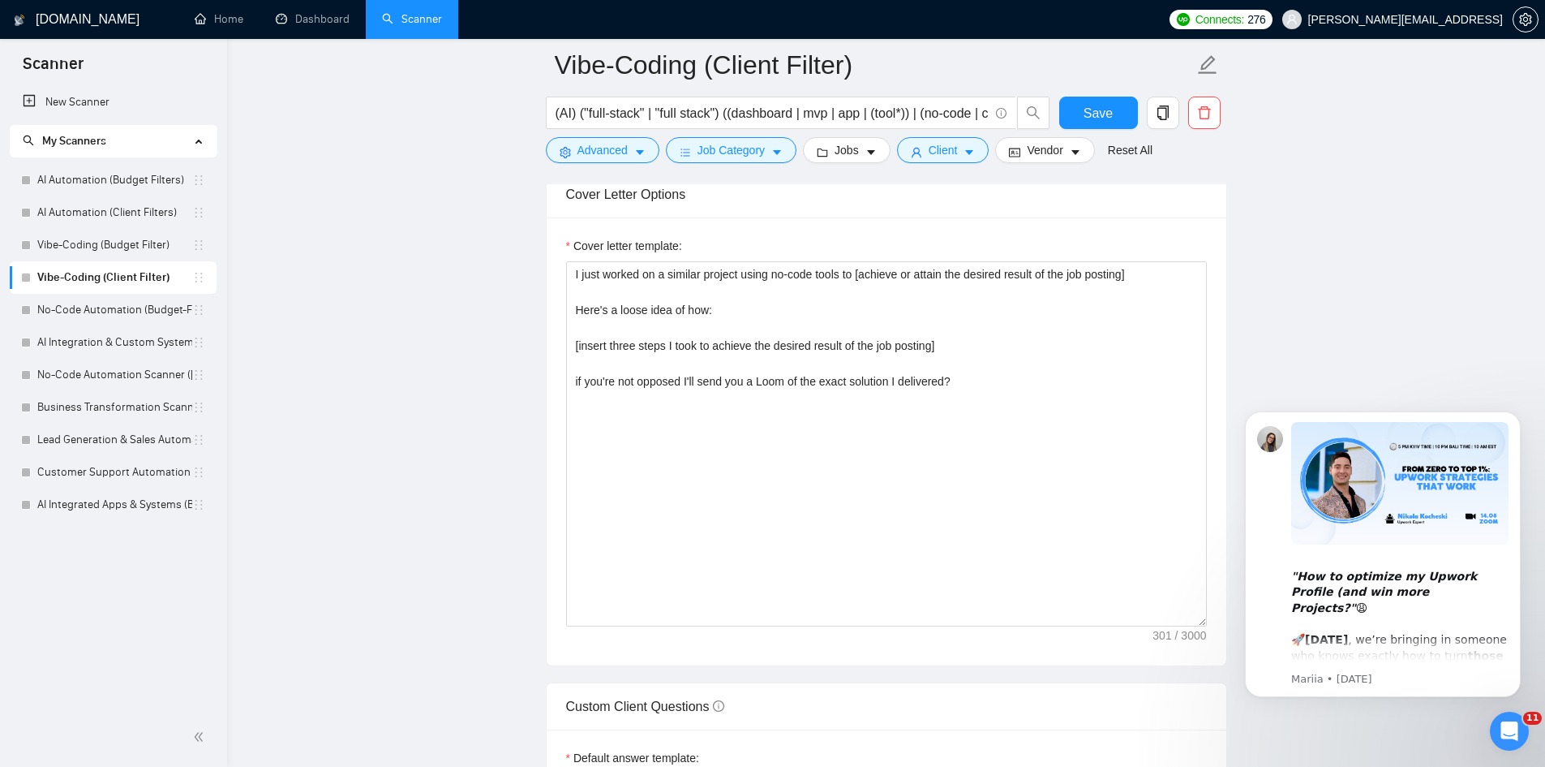
scroll to position [1703, 0]
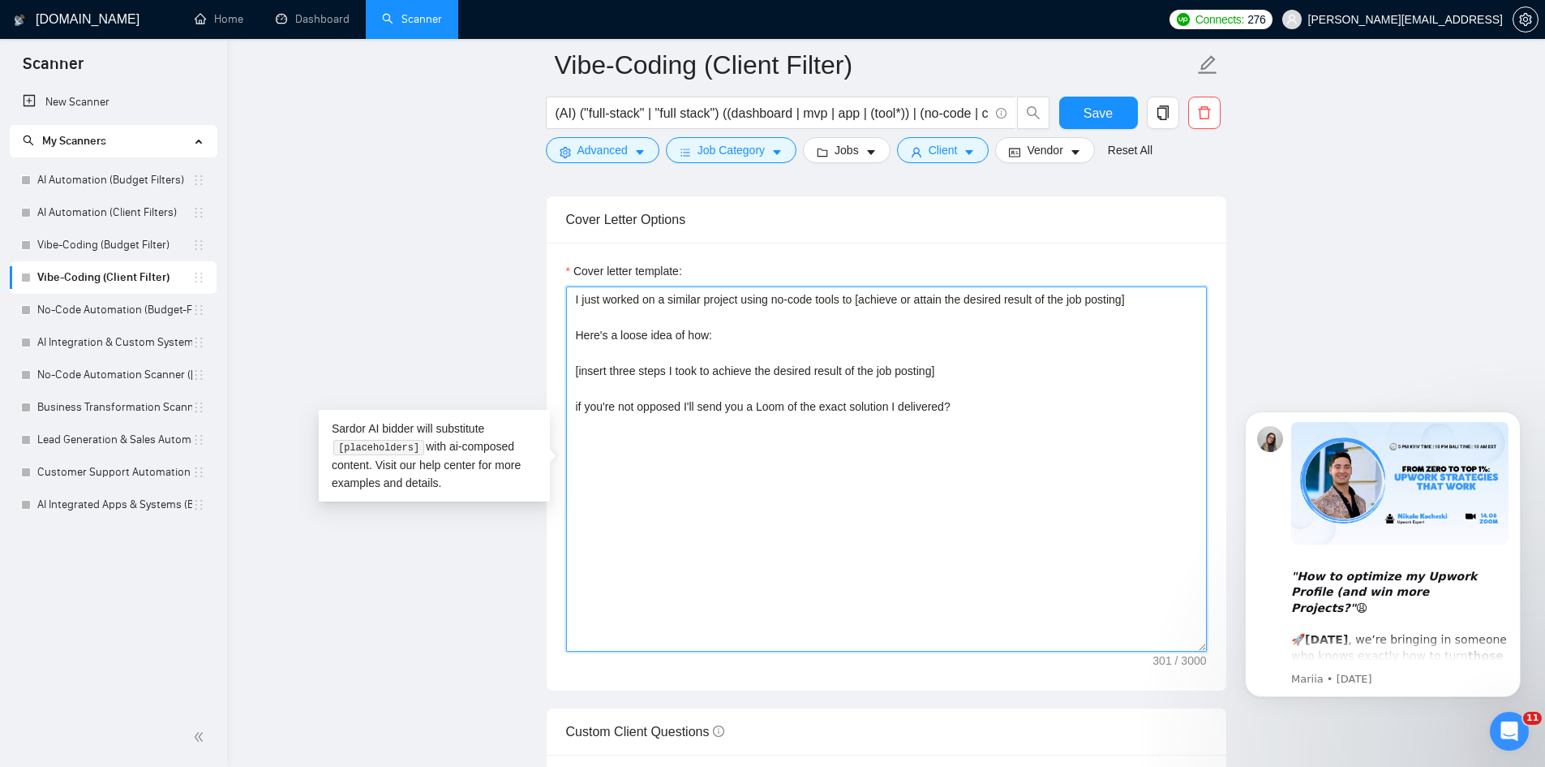
drag, startPoint x: 988, startPoint y: 407, endPoint x: 859, endPoint y: 305, distance: 164.6
click at [859, 305] on textarea "I just worked on a similar project using no-code tools to [achieve or attain th…" at bounding box center [886, 468] width 641 height 365
paste textarea "without mentioning specific tools] For your case here's a loose idea of how I w…"
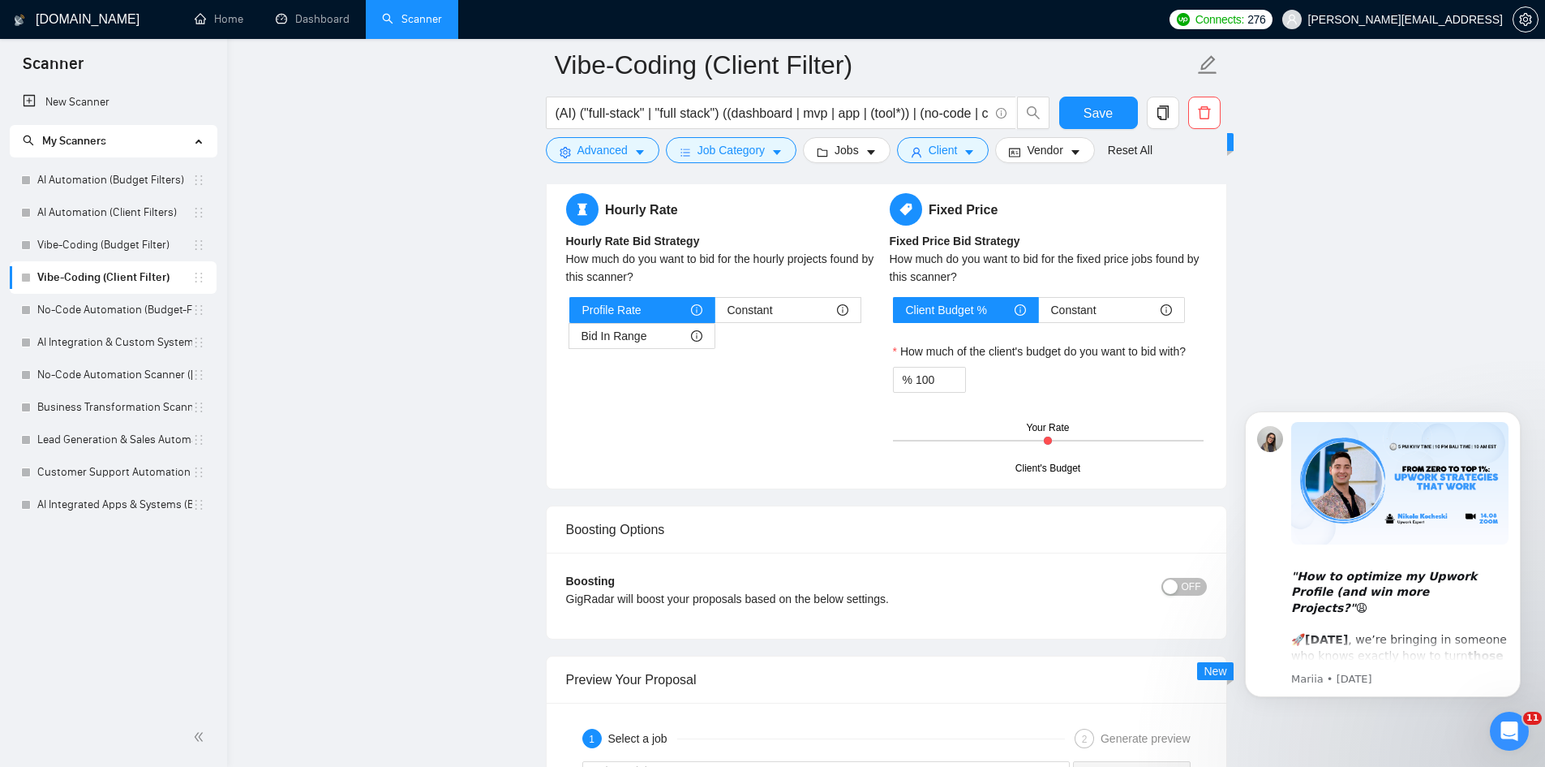
scroll to position [2528, 0]
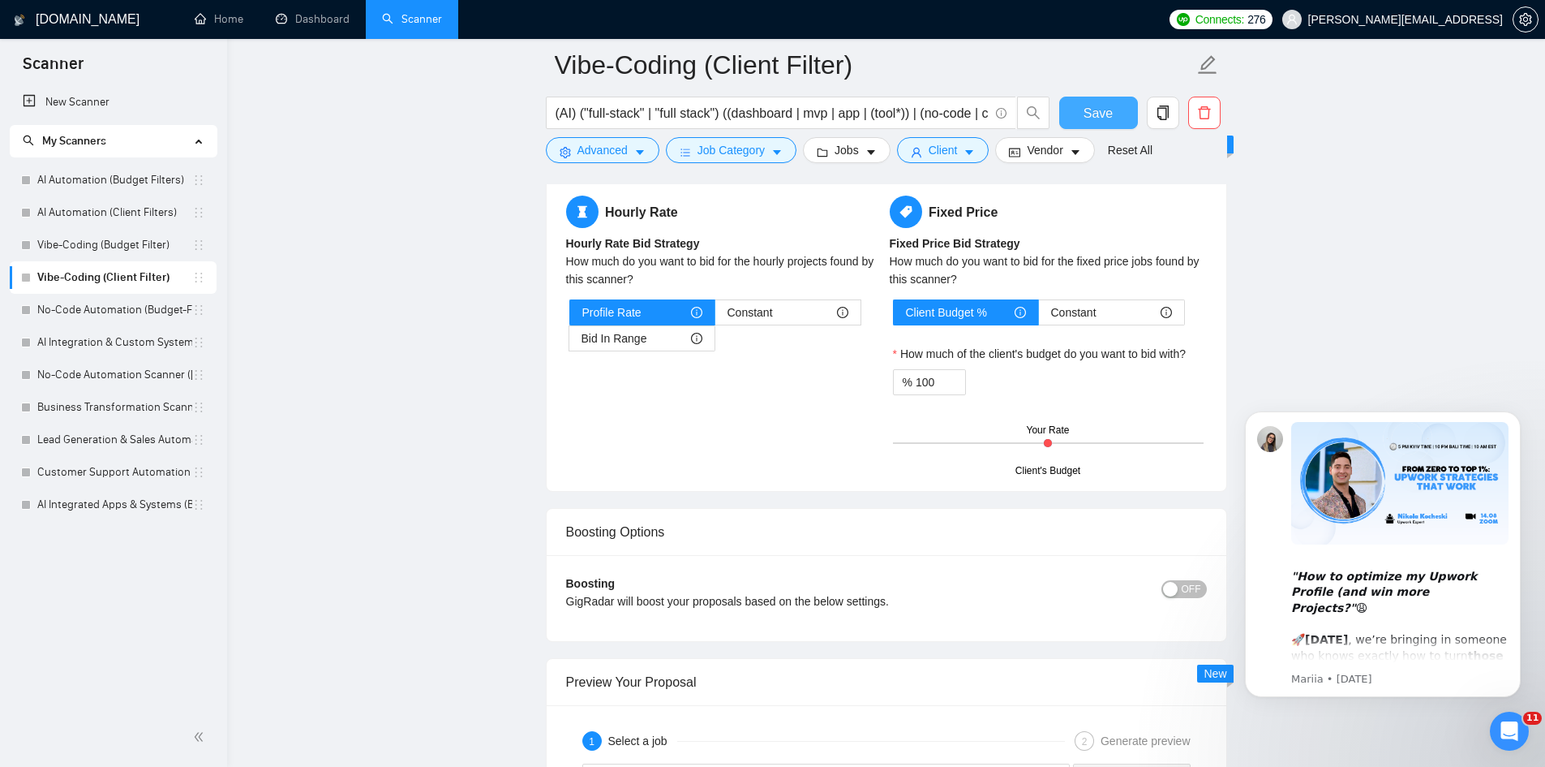
type textarea "I just worked on a similar project using no-code tools to [achieve or attain th…"
click at [1088, 119] on span "Save" at bounding box center [1098, 113] width 29 height 20
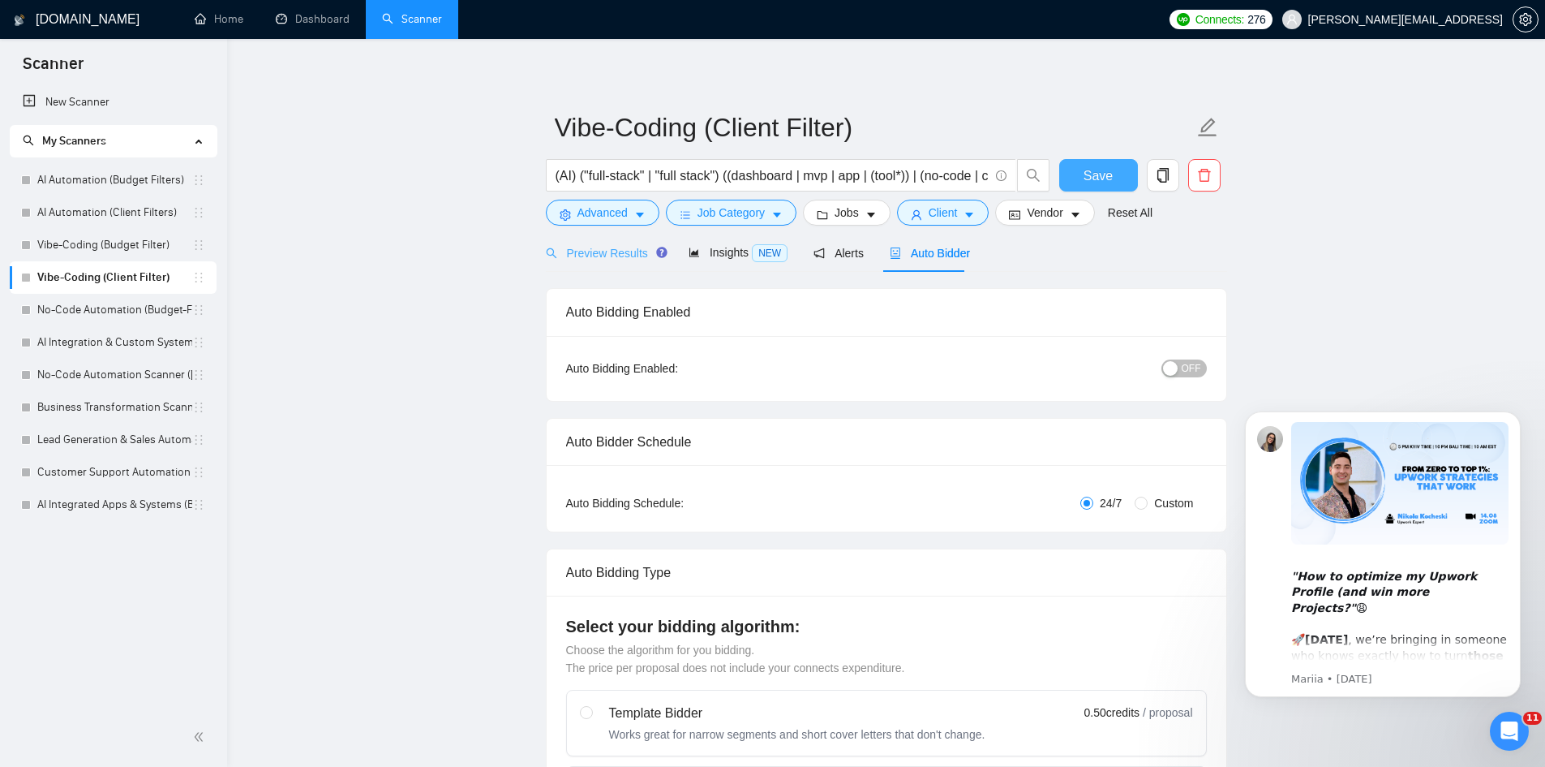
scroll to position [0, 0]
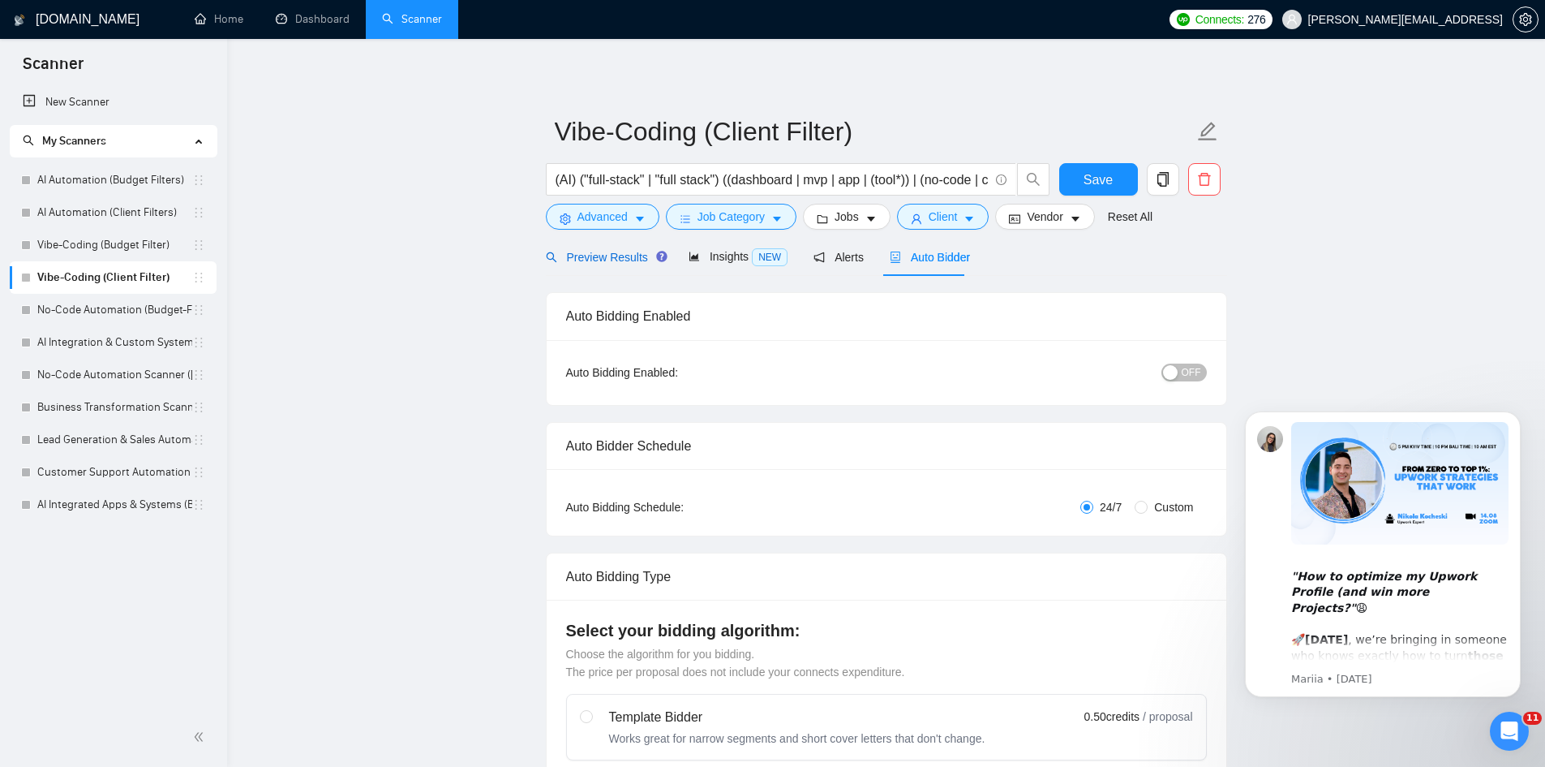
click at [569, 252] on span "Preview Results" at bounding box center [604, 257] width 117 height 13
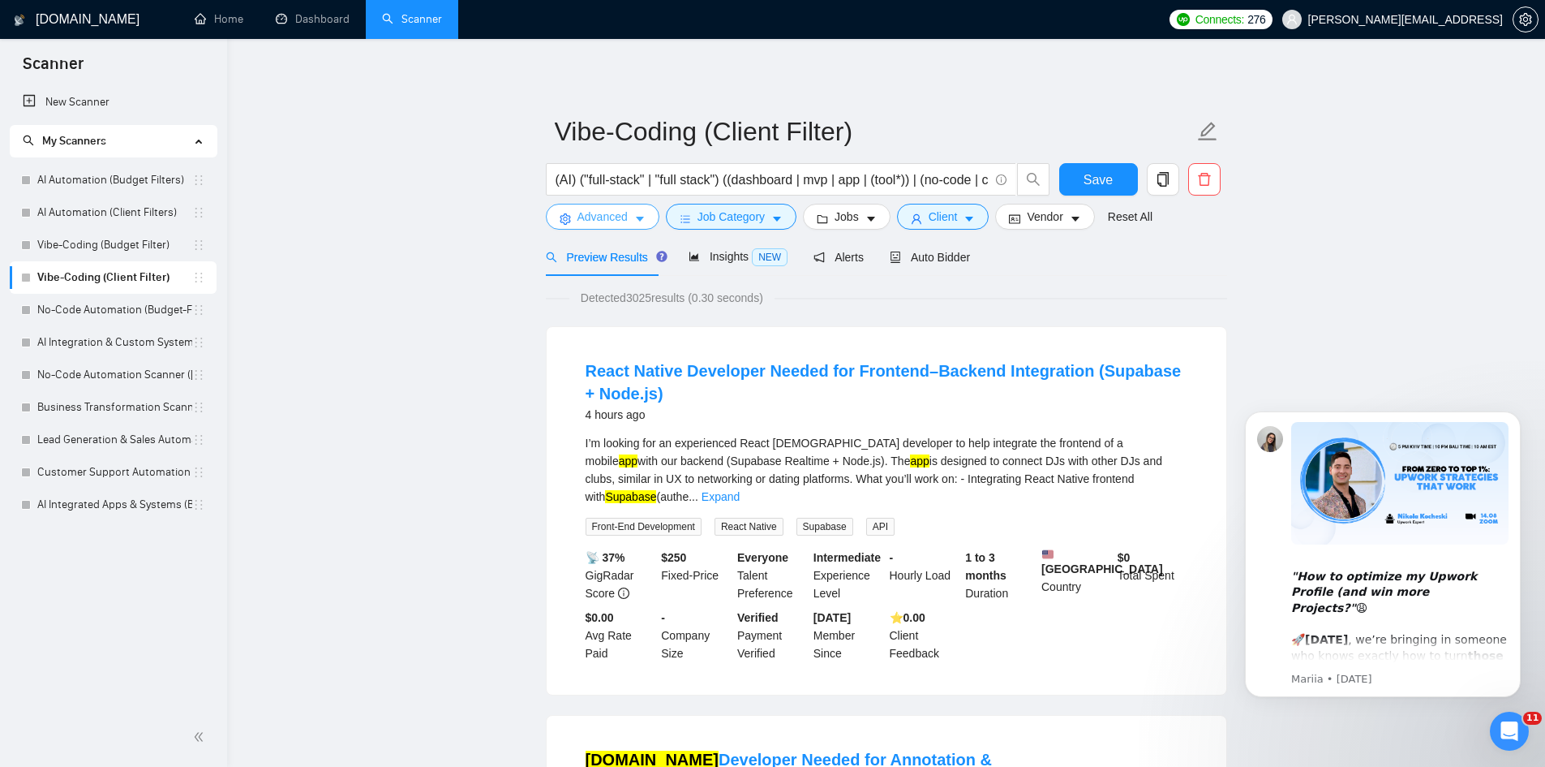
click at [608, 204] on button "Advanced" at bounding box center [603, 217] width 114 height 26
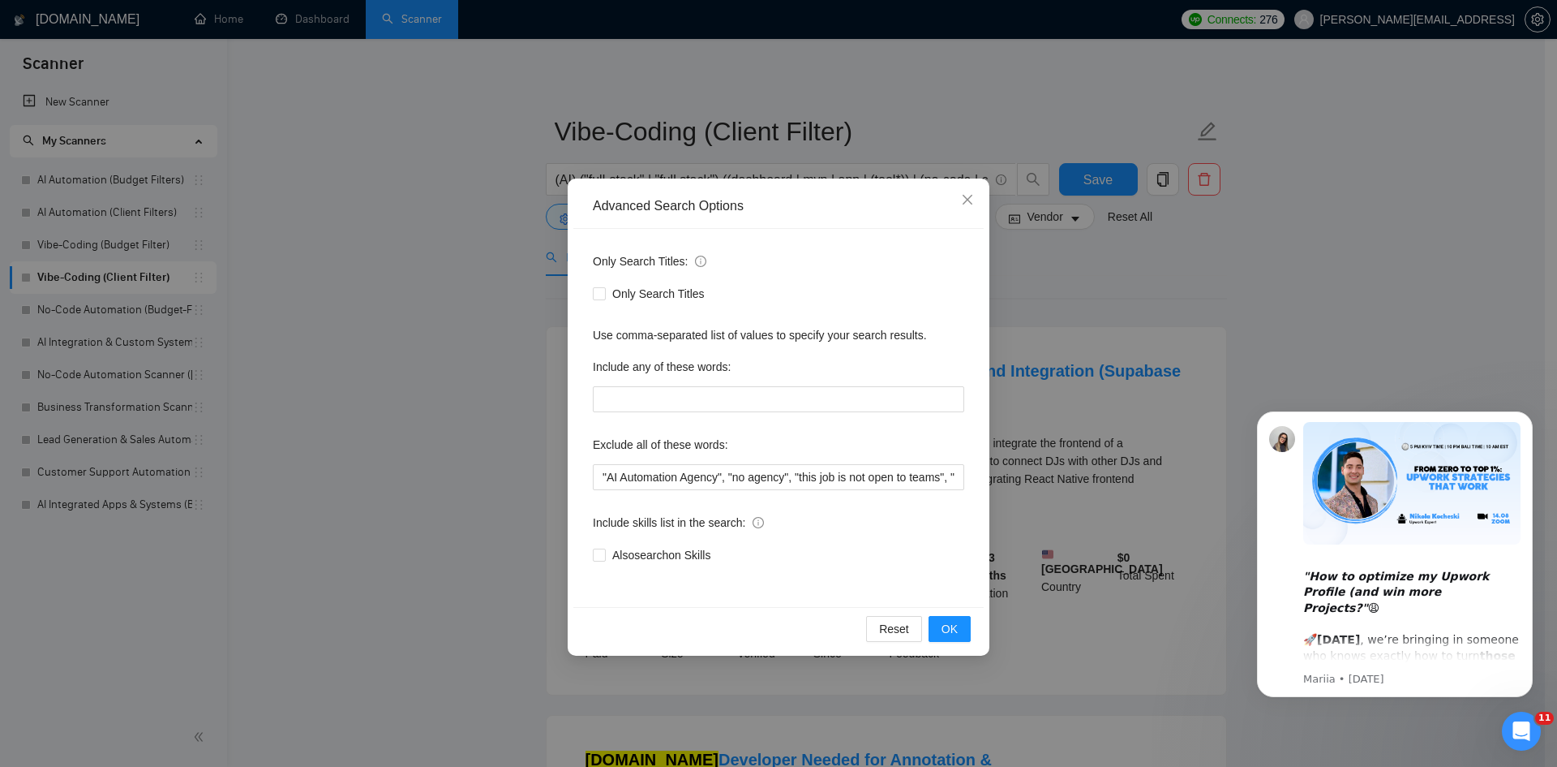
click at [366, 321] on div "Advanced Search Options Only Search Titles: Only Search Titles Use comma-separa…" at bounding box center [778, 383] width 1557 height 767
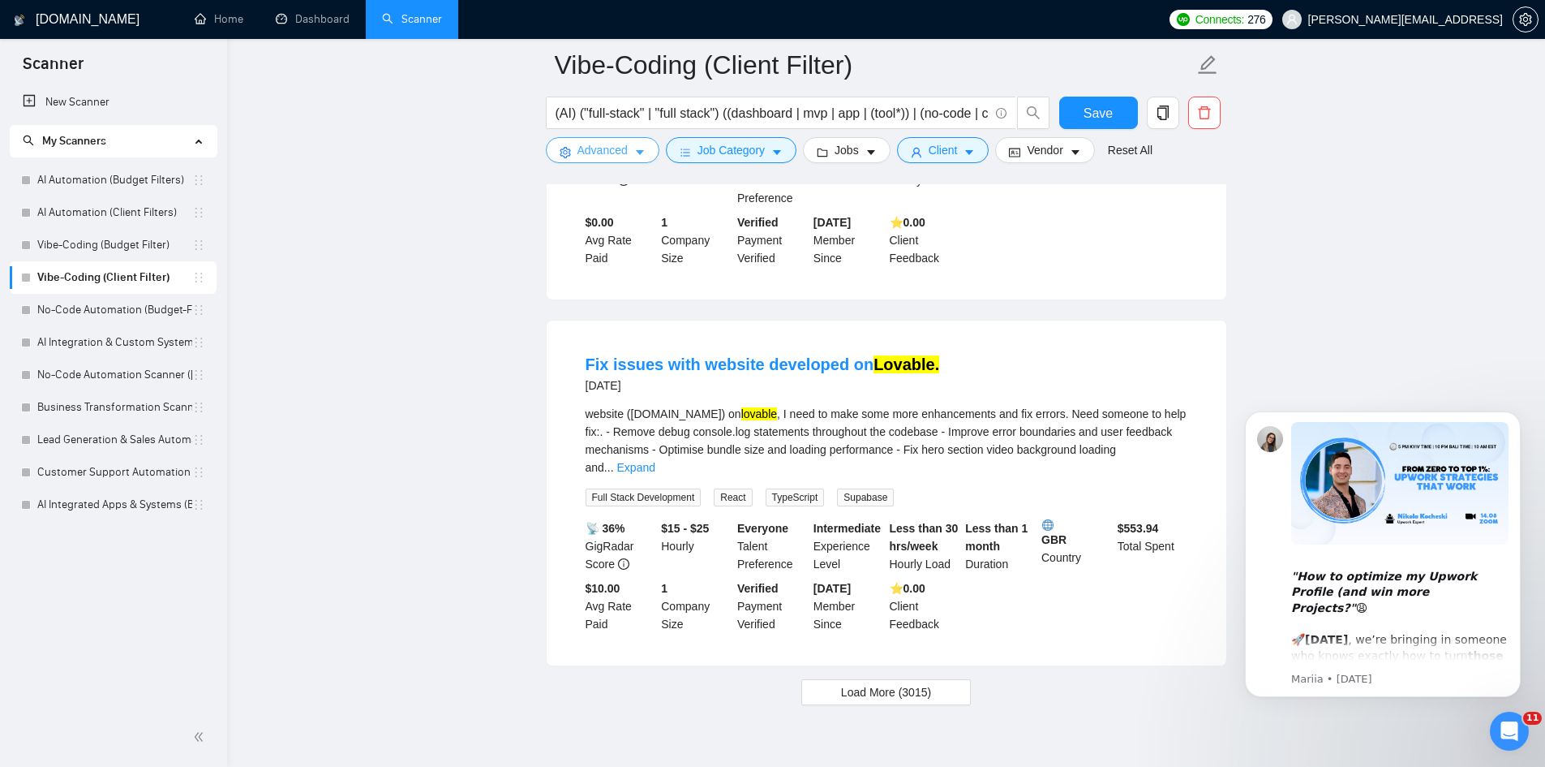
scroll to position [3314, 0]
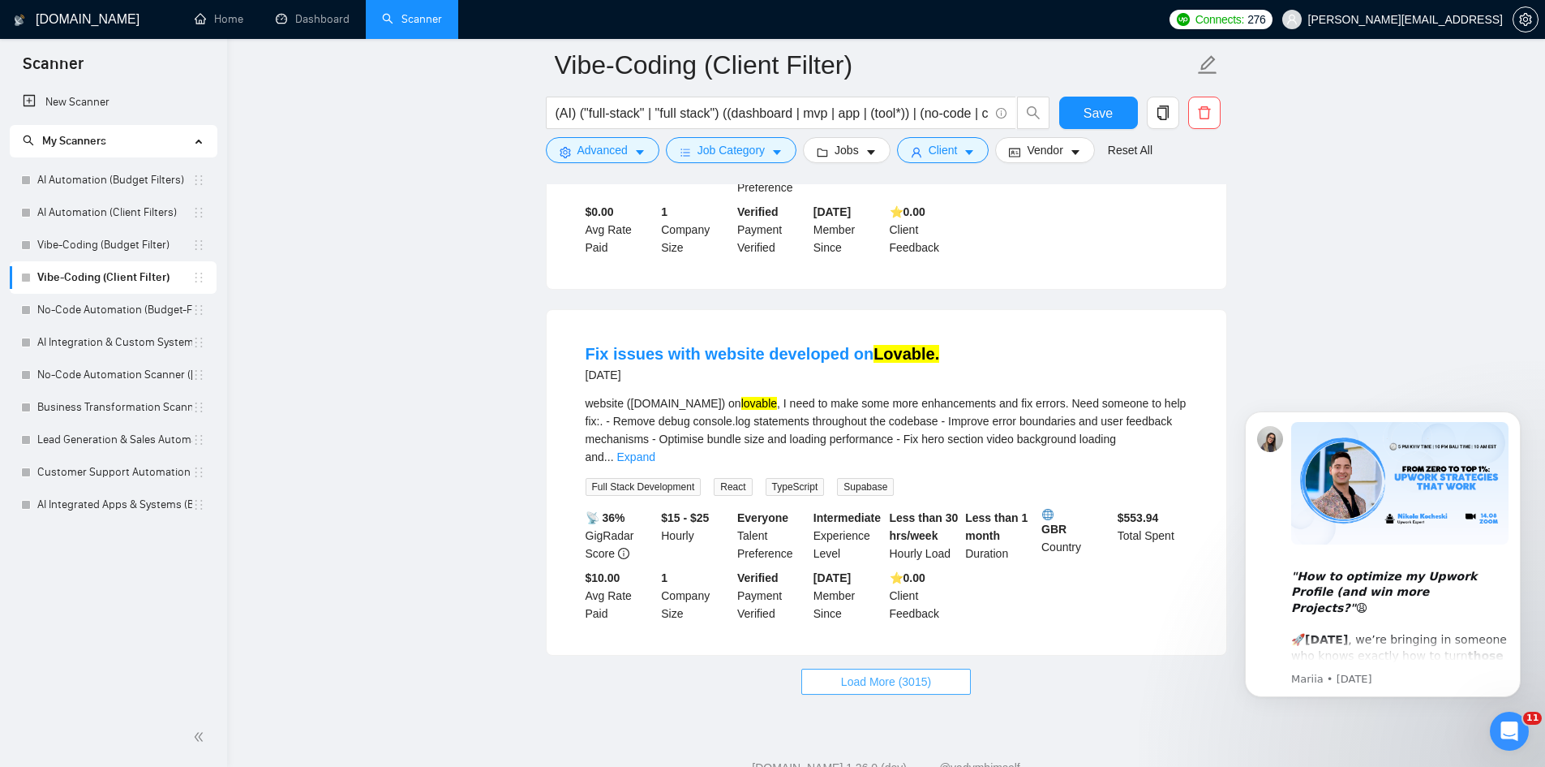
click at [923, 672] on span "Load More (3015)" at bounding box center [886, 681] width 90 height 18
click at [105, 233] on link "Vibe-Coding (Budget Filter)" at bounding box center [114, 245] width 155 height 32
